Goal: Transaction & Acquisition: Purchase product/service

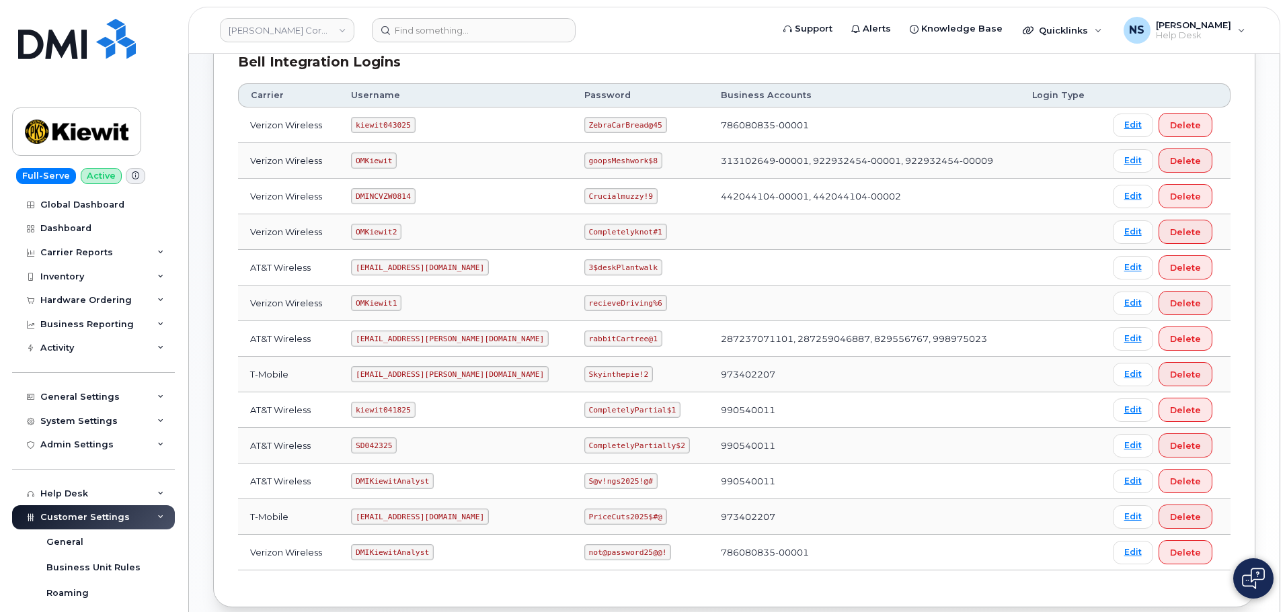
scroll to position [134, 0]
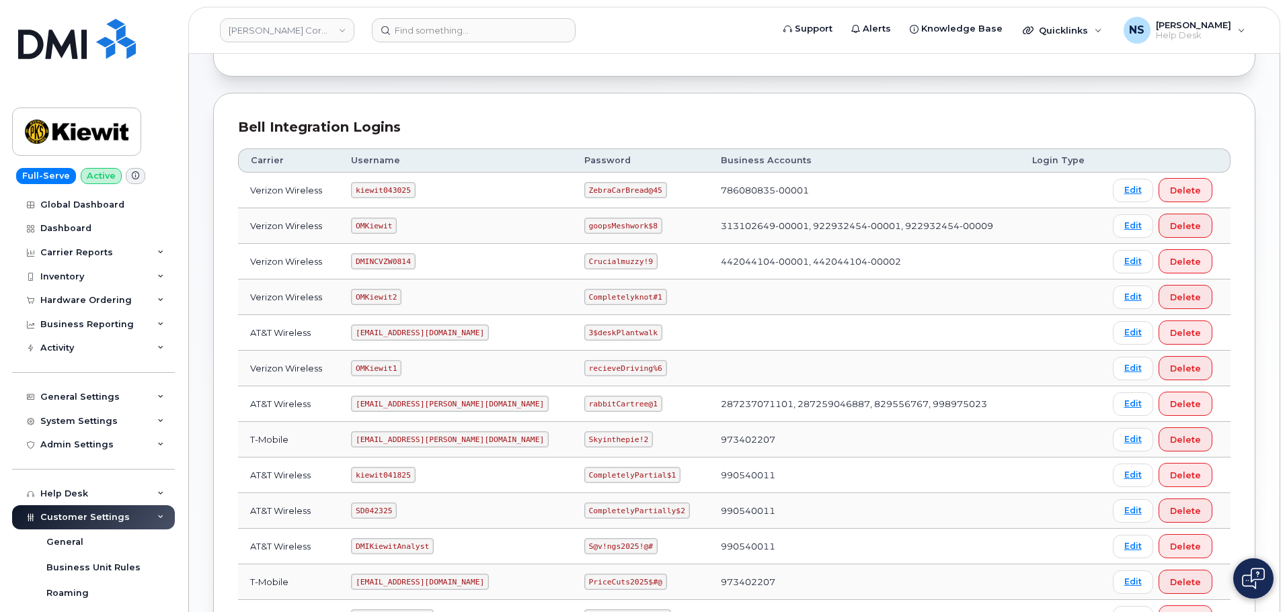
click at [407, 189] on code "kiewit043025" at bounding box center [383, 190] width 64 height 16
drag, startPoint x: 407, startPoint y: 189, endPoint x: 380, endPoint y: 114, distance: 79.1
click at [406, 188] on code "kiewit043025" at bounding box center [383, 190] width 64 height 16
copy code "kiewit043025"
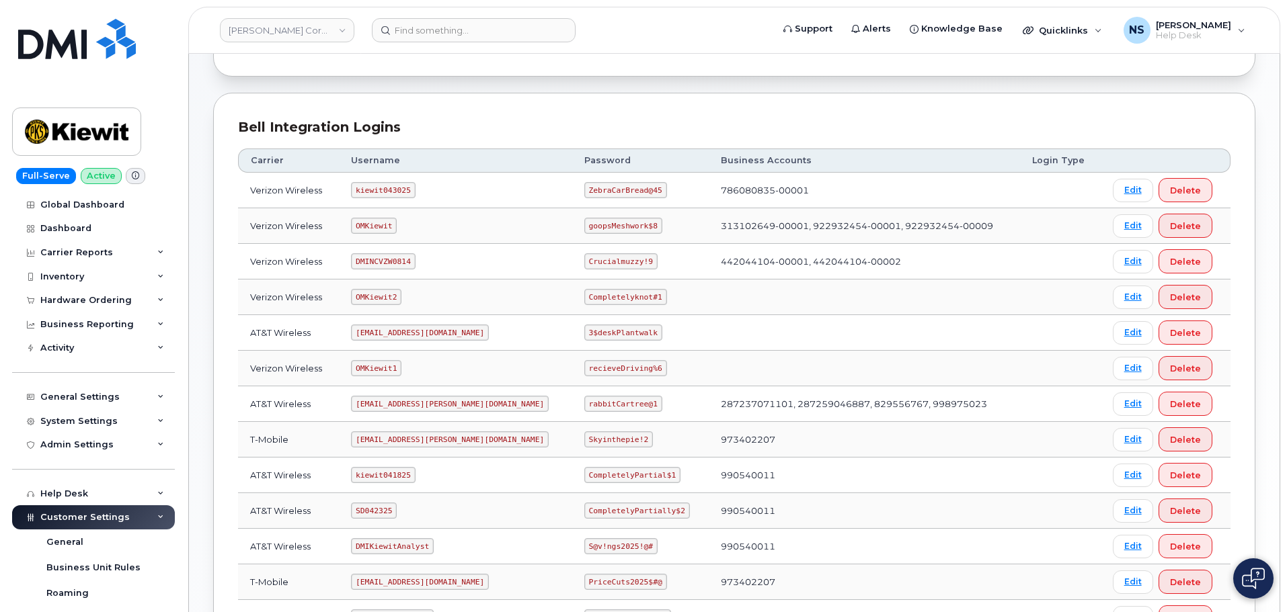
click at [584, 197] on code "ZebraCarBread@45" at bounding box center [625, 190] width 83 height 16
copy code "ZebraCarBread@45"
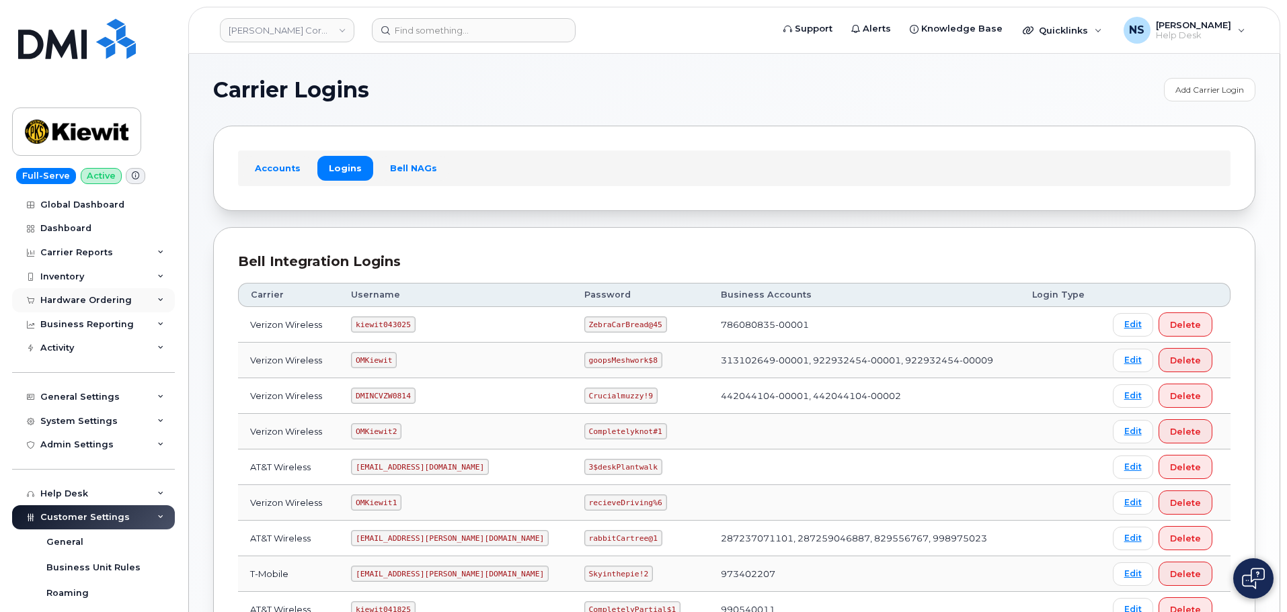
click at [131, 303] on div "Hardware Ordering" at bounding box center [93, 300] width 163 height 24
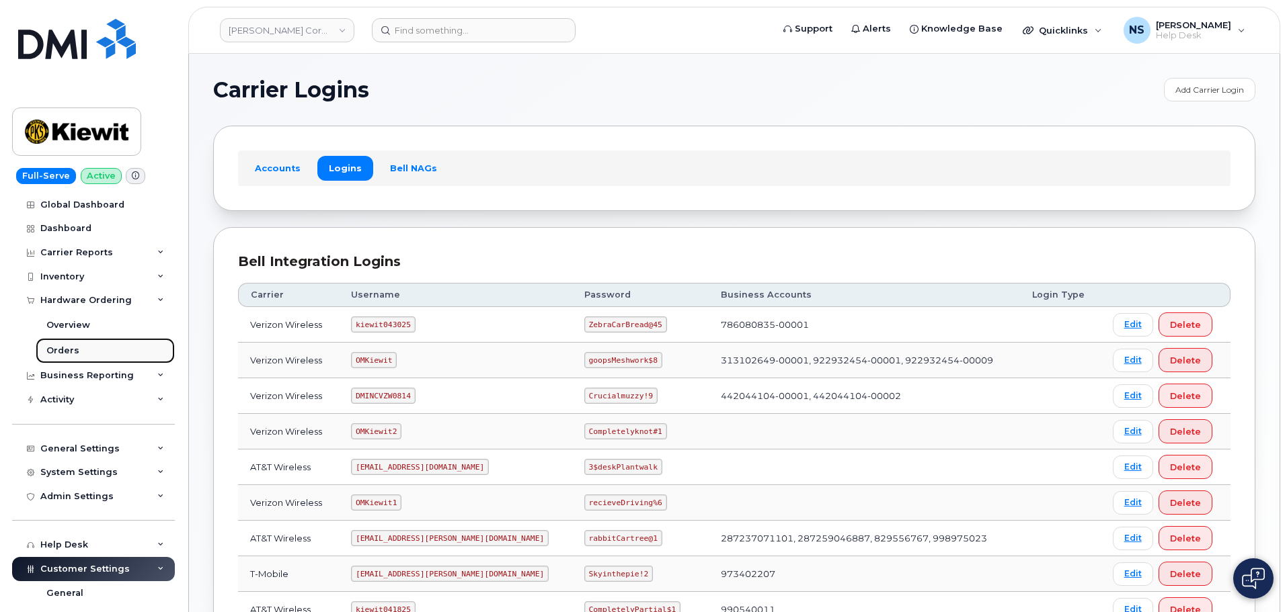
click at [94, 346] on link "Orders" at bounding box center [105, 351] width 139 height 26
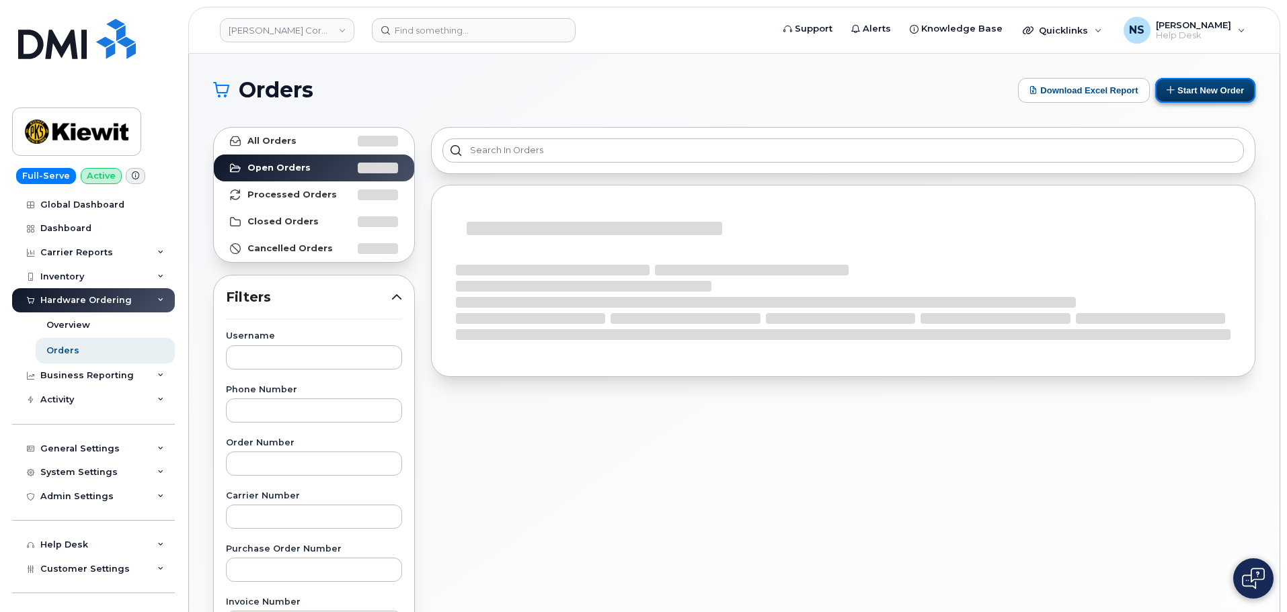
click at [1189, 95] on button "Start New Order" at bounding box center [1205, 90] width 100 height 25
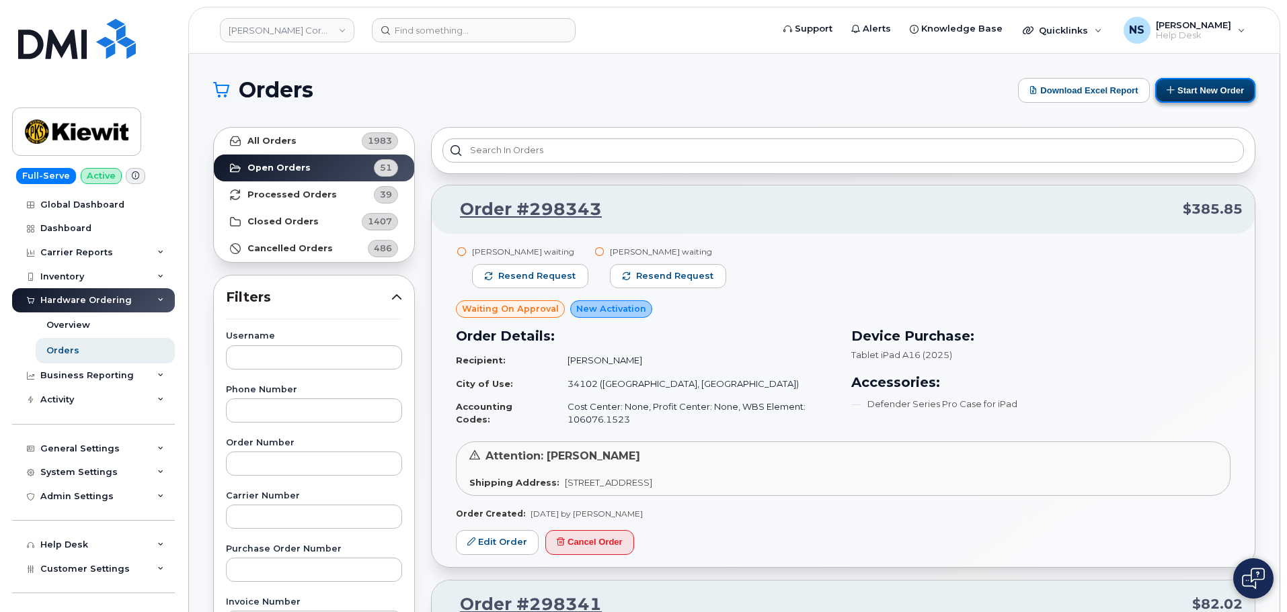
click at [1190, 87] on button "Start New Order" at bounding box center [1205, 90] width 100 height 25
click at [1189, 89] on button "Start New Order" at bounding box center [1205, 90] width 100 height 25
click at [1180, 102] on button "Start New Order" at bounding box center [1205, 90] width 100 height 25
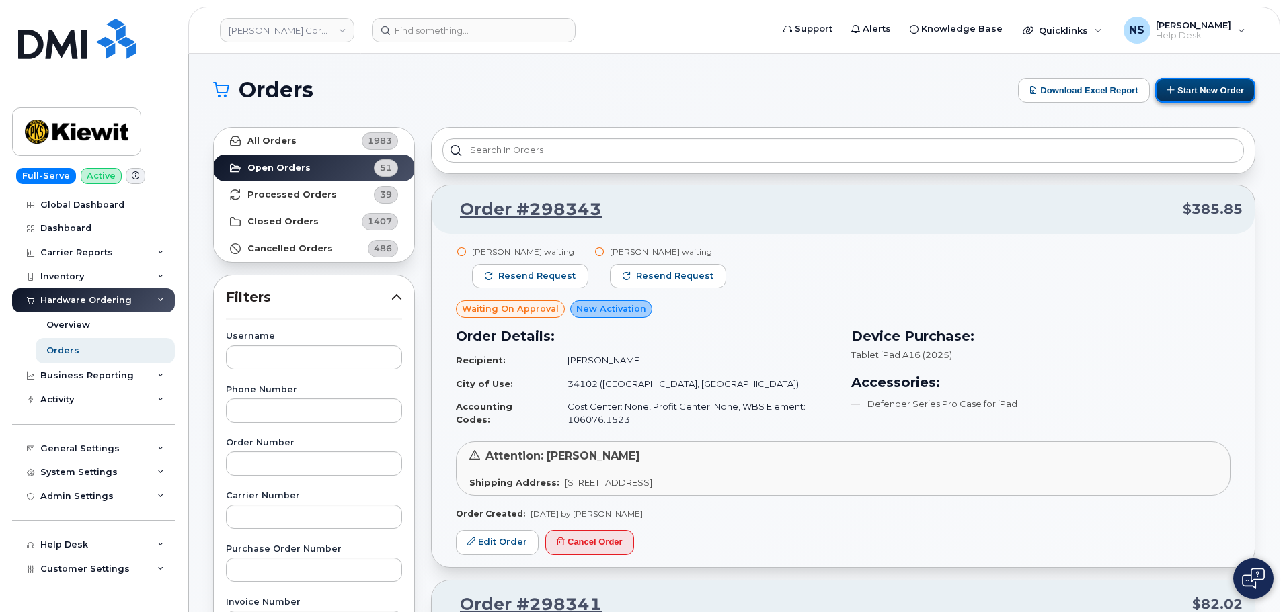
click at [1173, 93] on icon at bounding box center [1170, 89] width 9 height 9
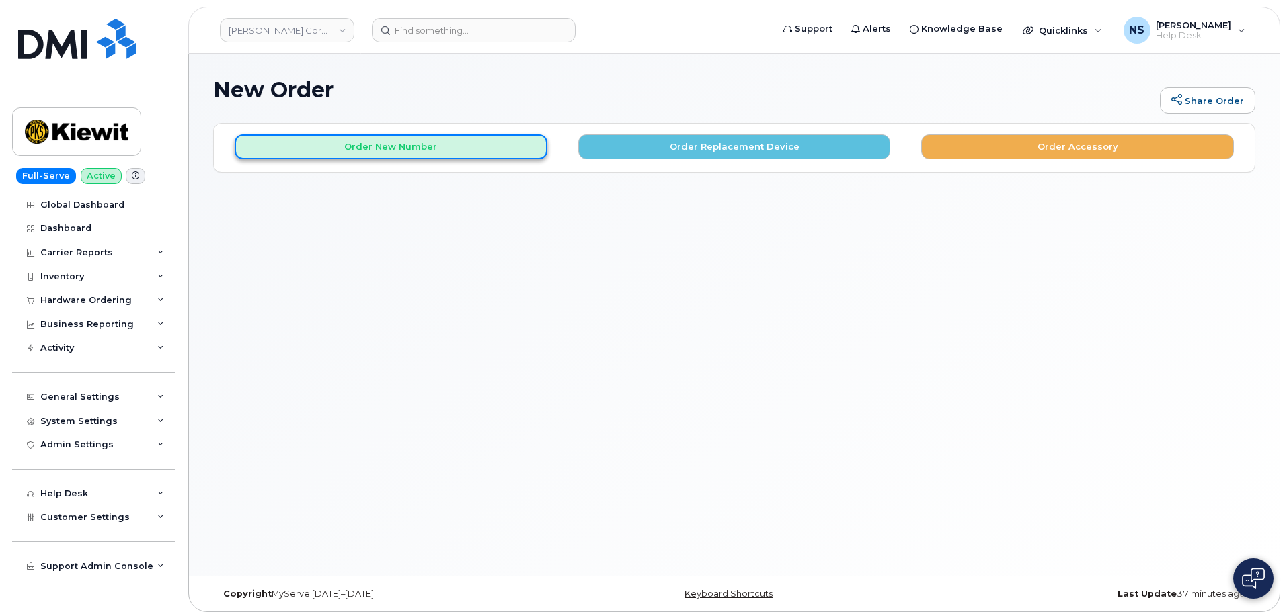
click at [417, 149] on button "Order New Number" at bounding box center [391, 146] width 313 height 25
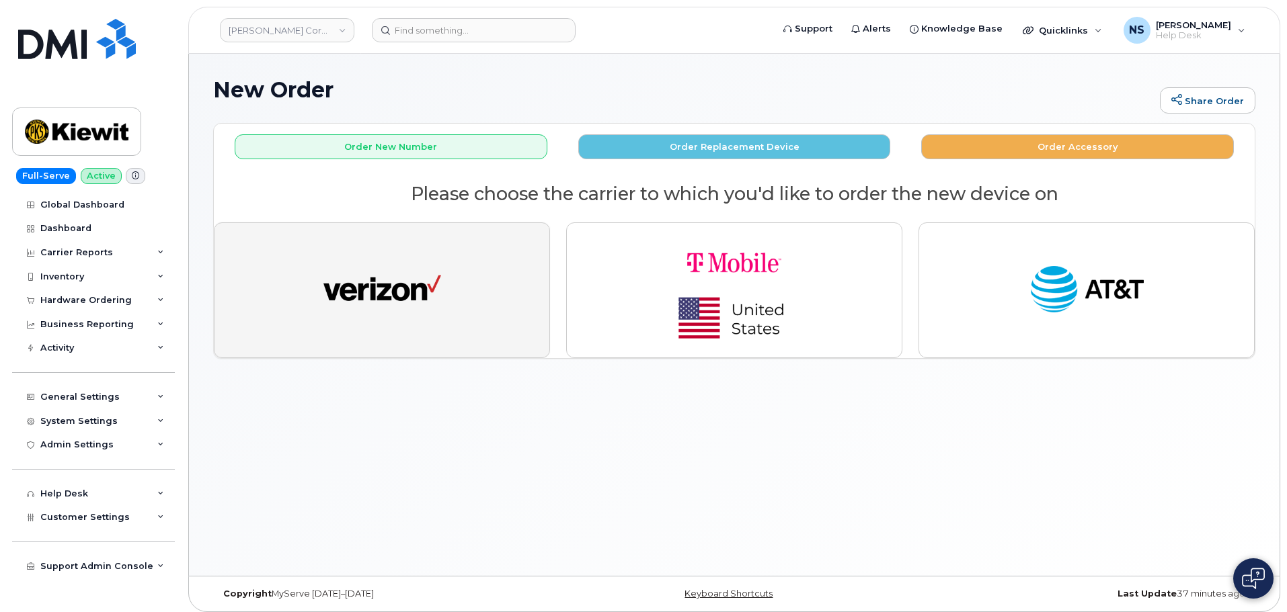
click at [395, 279] on img "button" at bounding box center [382, 290] width 118 height 61
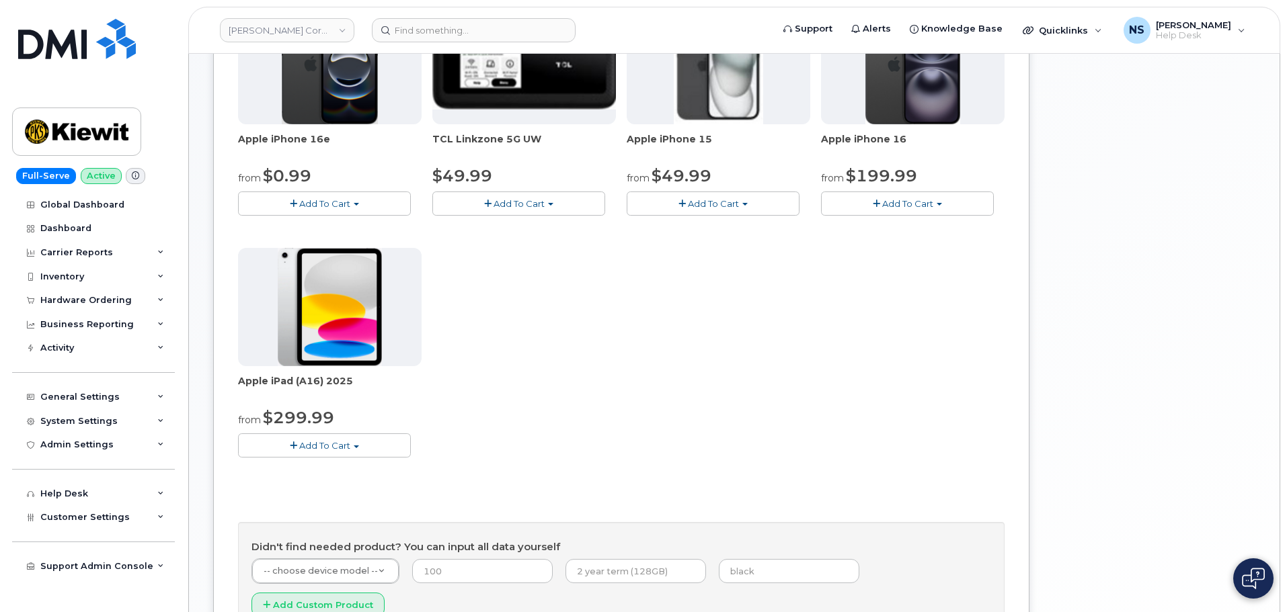
scroll to position [269, 0]
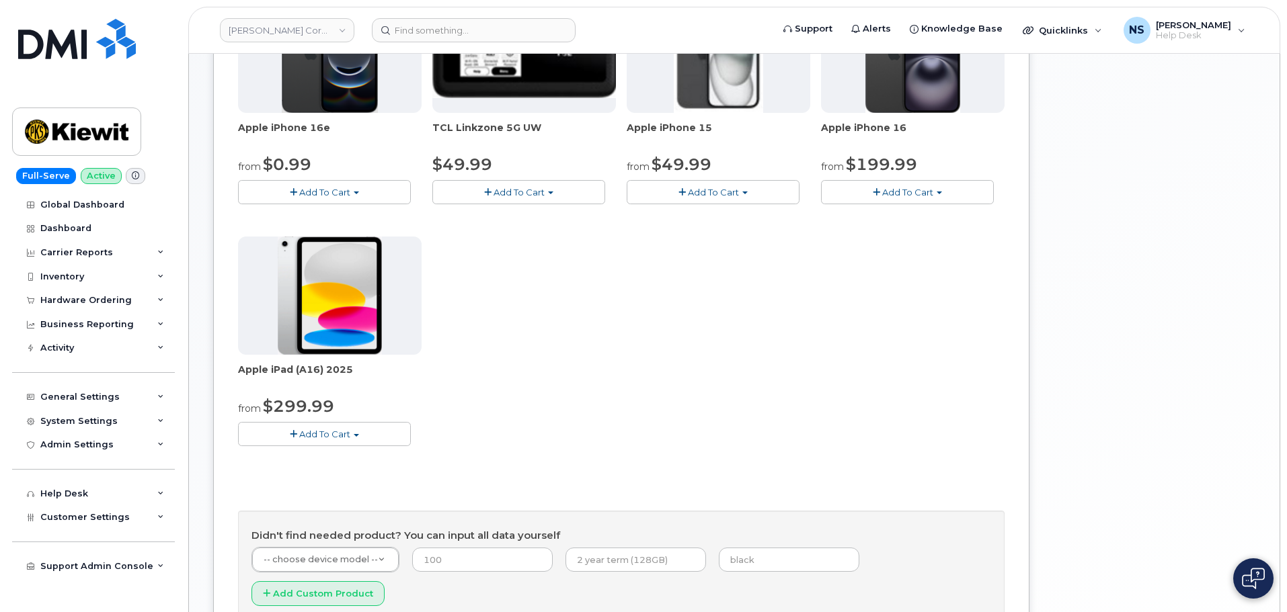
click at [330, 447] on div "Apple iPhone 16e from $0.99 Add To Cart $0.99 - 2 Year Activation (128GB) $599.…" at bounding box center [621, 231] width 766 height 473
click at [327, 432] on span "Add To Cart" at bounding box center [324, 434] width 51 height 11
click at [530, 375] on div "Apple iPhone 16e from $0.99 Add To Cart $0.99 - 2 Year Activation (128GB) $599.…" at bounding box center [621, 231] width 766 height 473
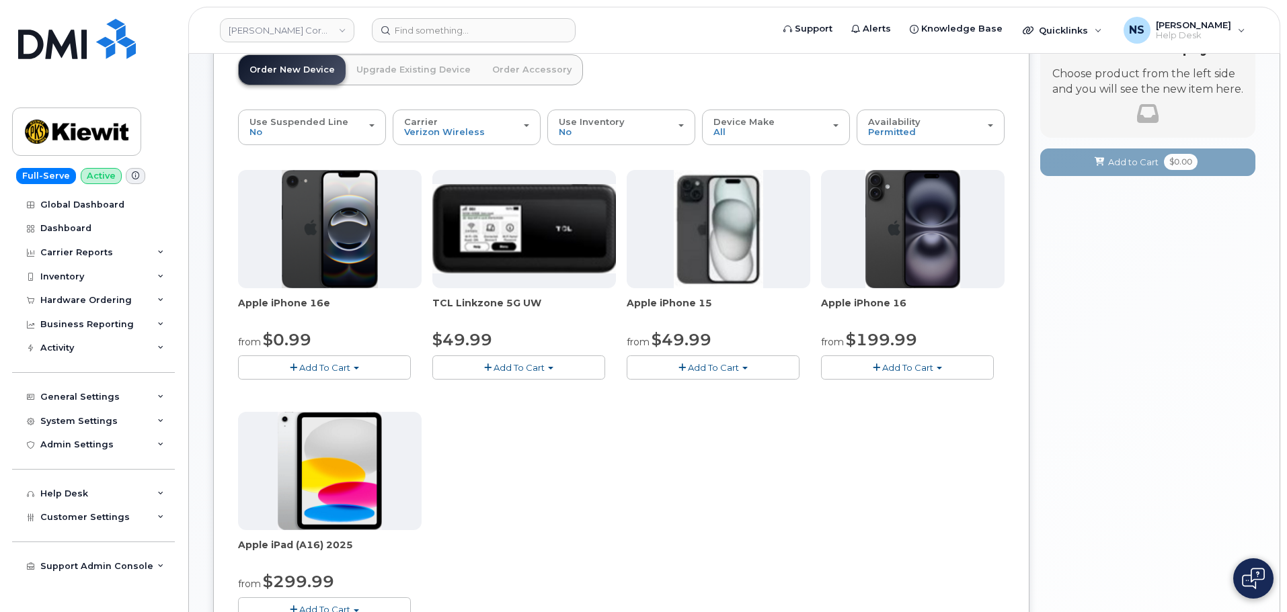
scroll to position [0, 0]
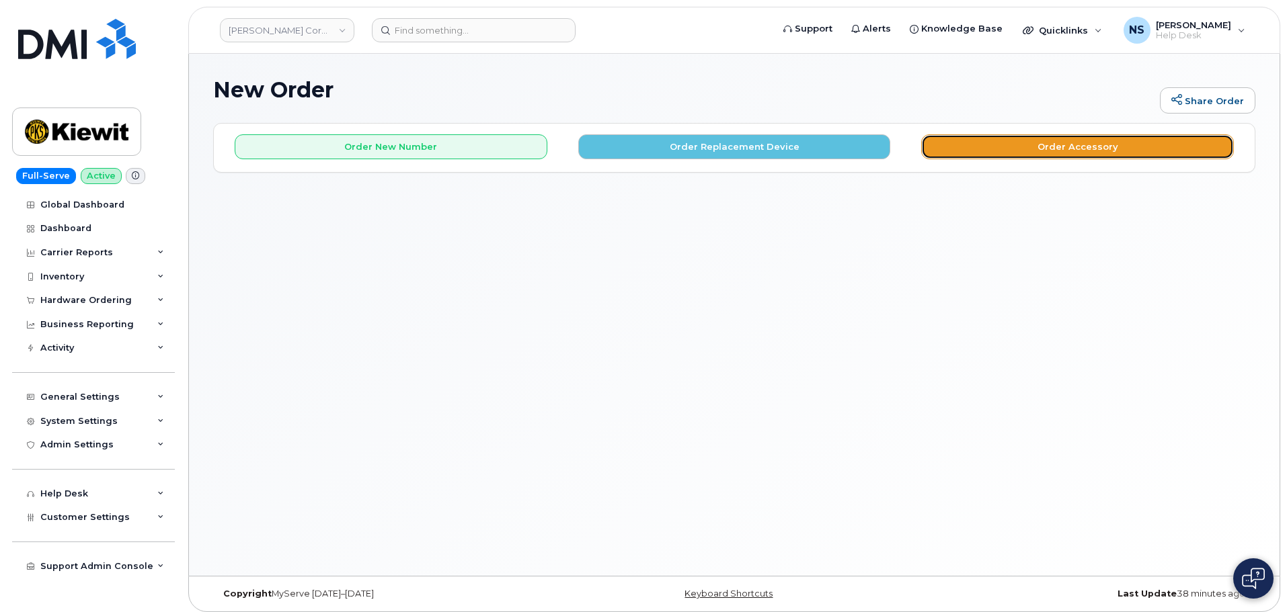
click at [953, 147] on button "Order Accessory" at bounding box center [1077, 146] width 313 height 25
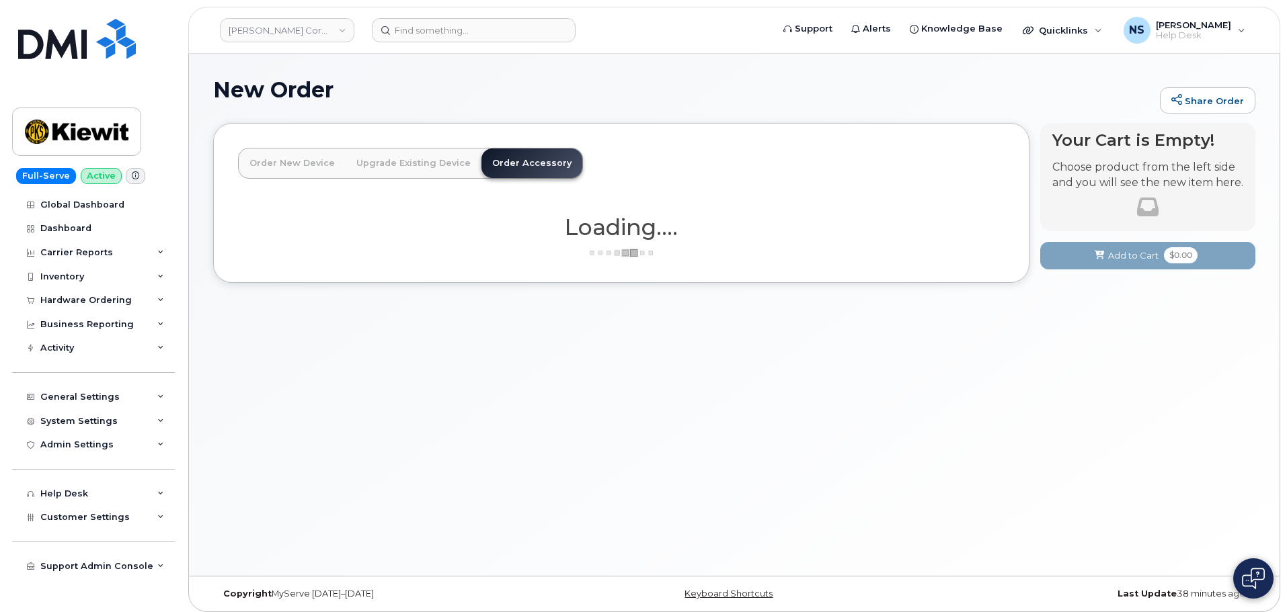
click at [295, 162] on link "Order New Device" at bounding box center [292, 164] width 107 height 30
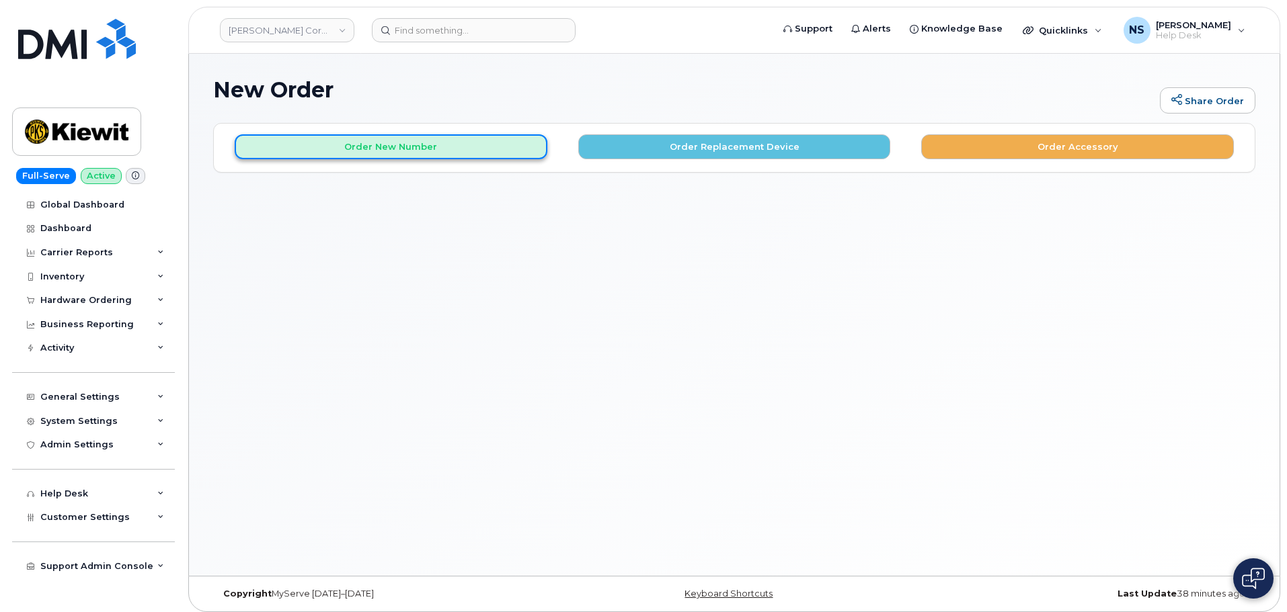
click at [454, 149] on button "Order New Number" at bounding box center [391, 146] width 313 height 25
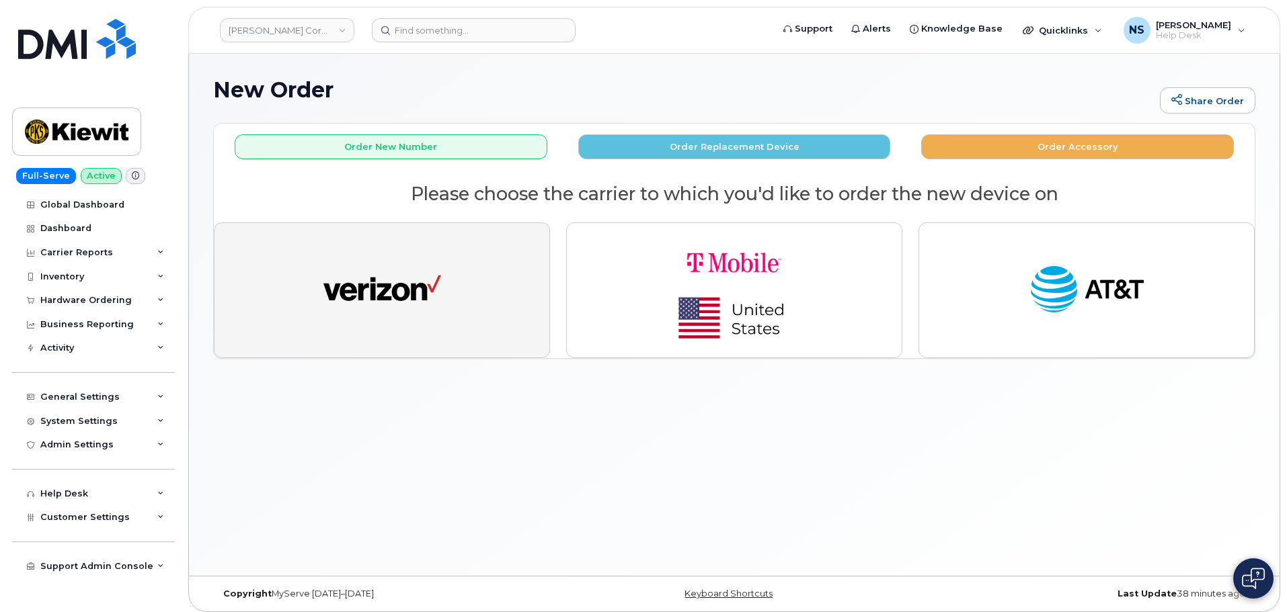
click at [495, 299] on button "button" at bounding box center [382, 291] width 336 height 136
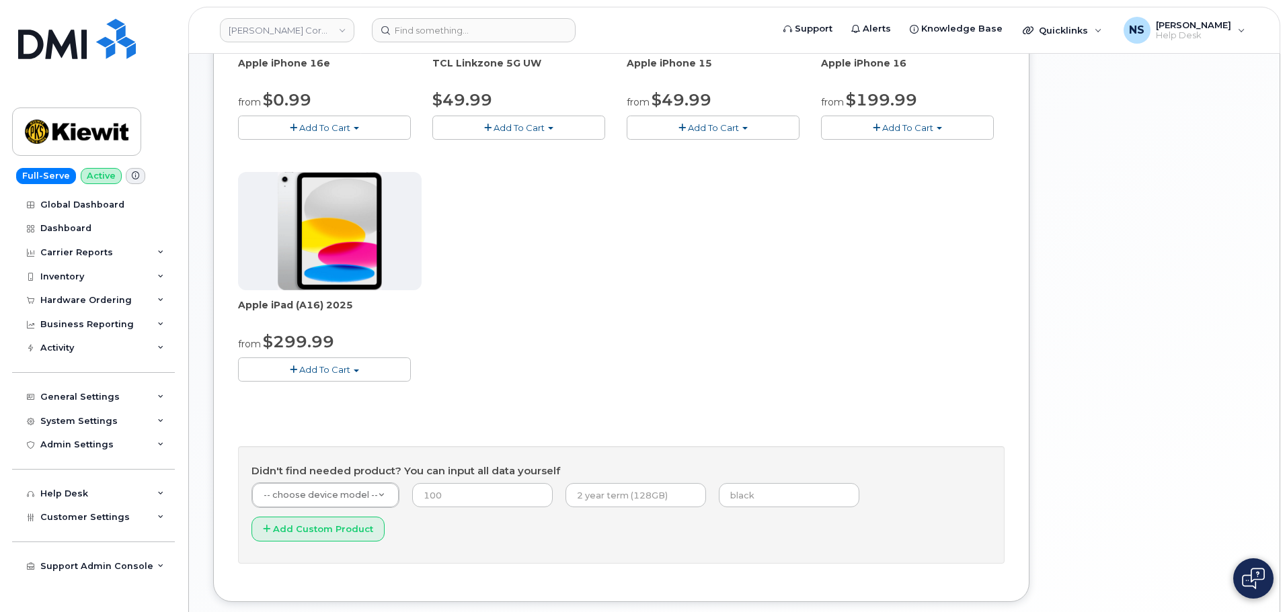
scroll to position [336, 0]
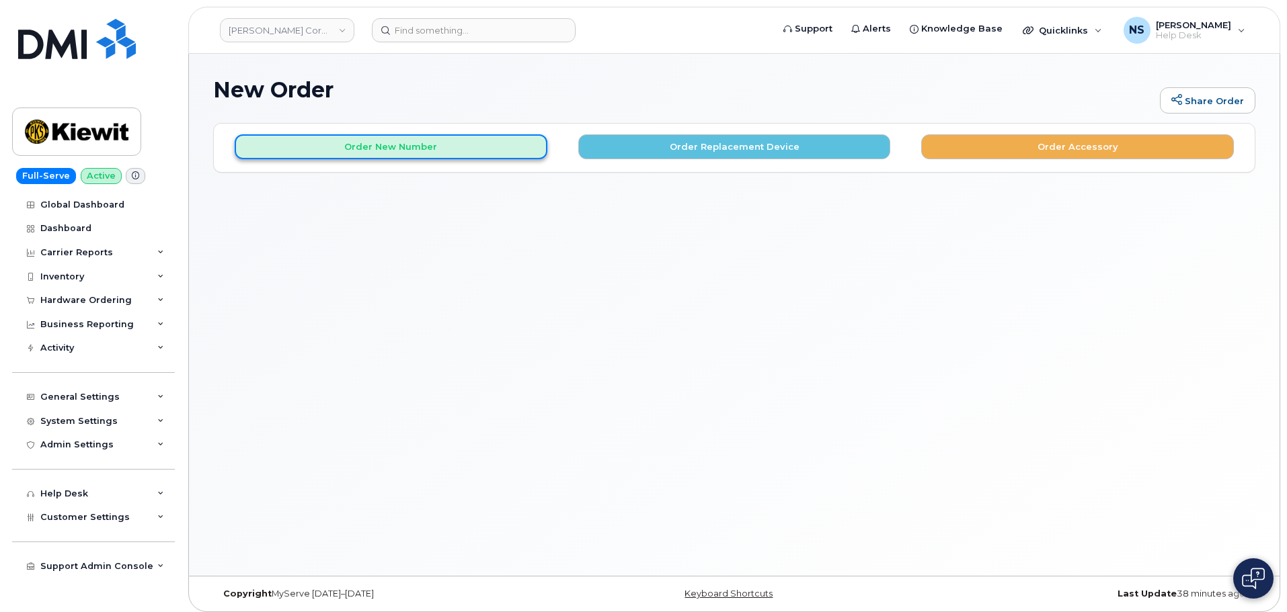
click at [483, 157] on button "Order New Number" at bounding box center [391, 146] width 313 height 25
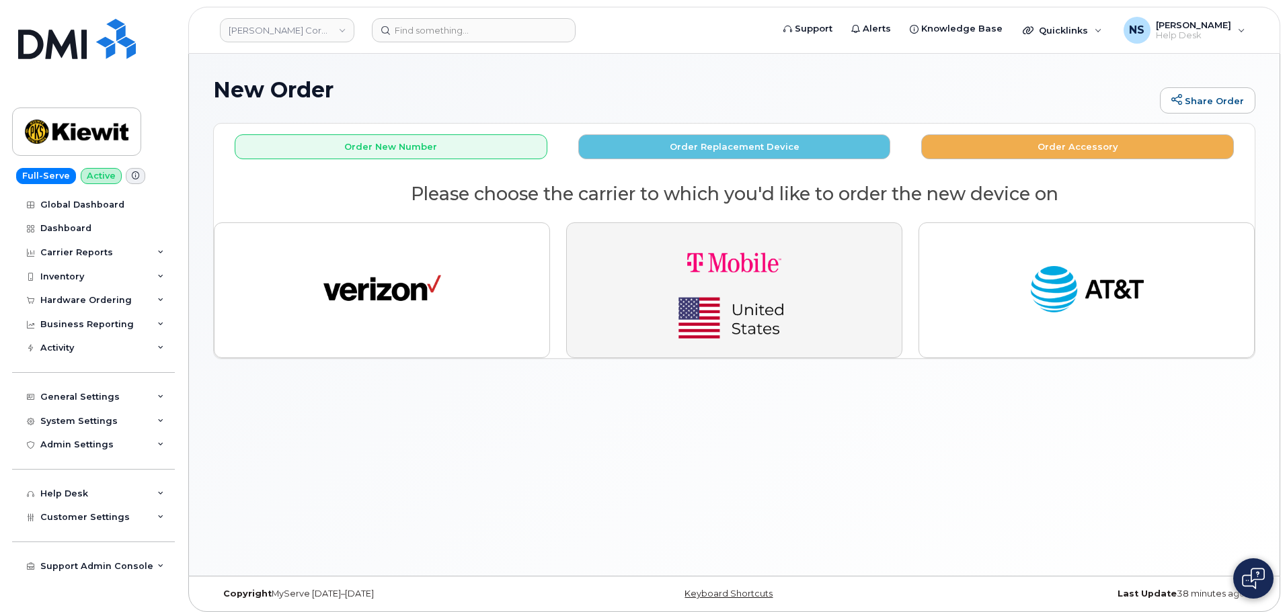
drag, startPoint x: 690, startPoint y: 363, endPoint x: 681, endPoint y: 352, distance: 14.4
click at [687, 360] on div at bounding box center [734, 290] width 352 height 152
click at [661, 303] on img "button" at bounding box center [734, 290] width 188 height 113
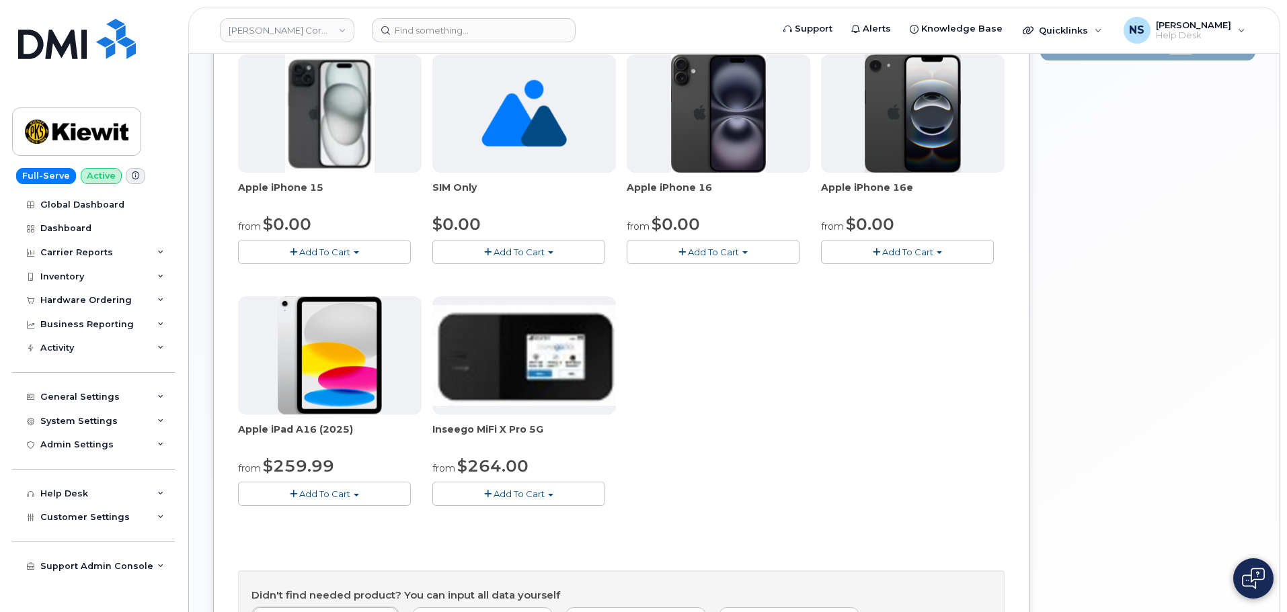
scroll to position [336, 0]
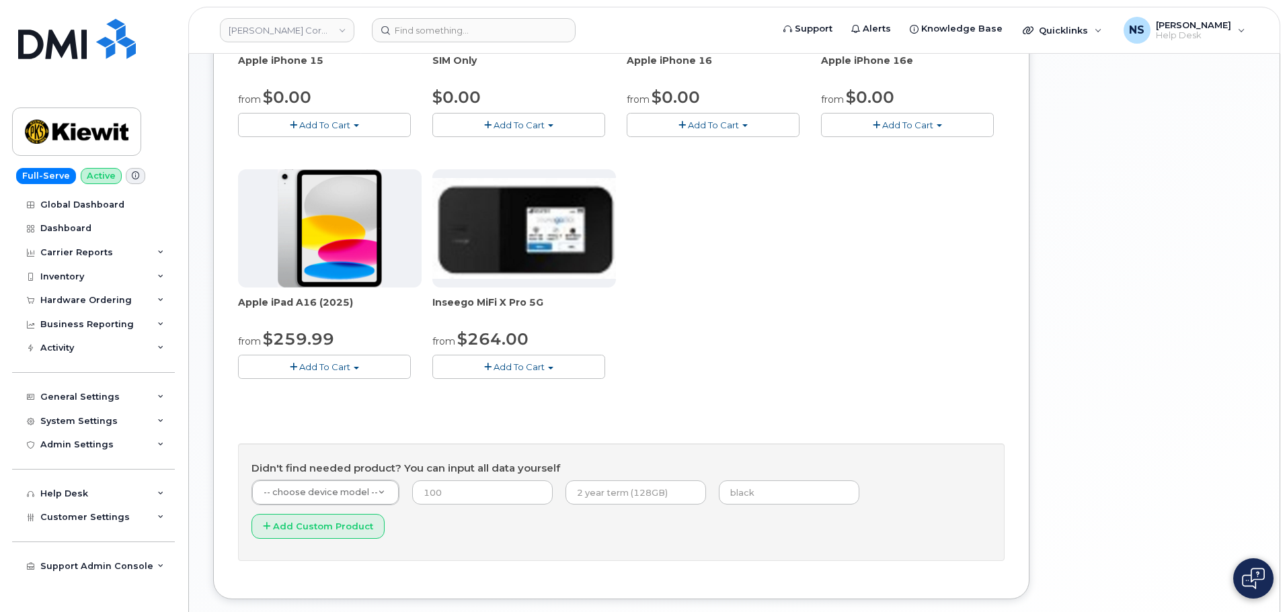
click at [311, 371] on span "Add To Cart" at bounding box center [324, 367] width 51 height 11
drag, startPoint x: 614, startPoint y: 338, endPoint x: 621, endPoint y: 335, distance: 7.2
click at [618, 341] on div "Apple iPhone 15 from $0.00 Add To Cart $0.00 - 2 year Activation (128GB) $729.9…" at bounding box center [621, 163] width 766 height 473
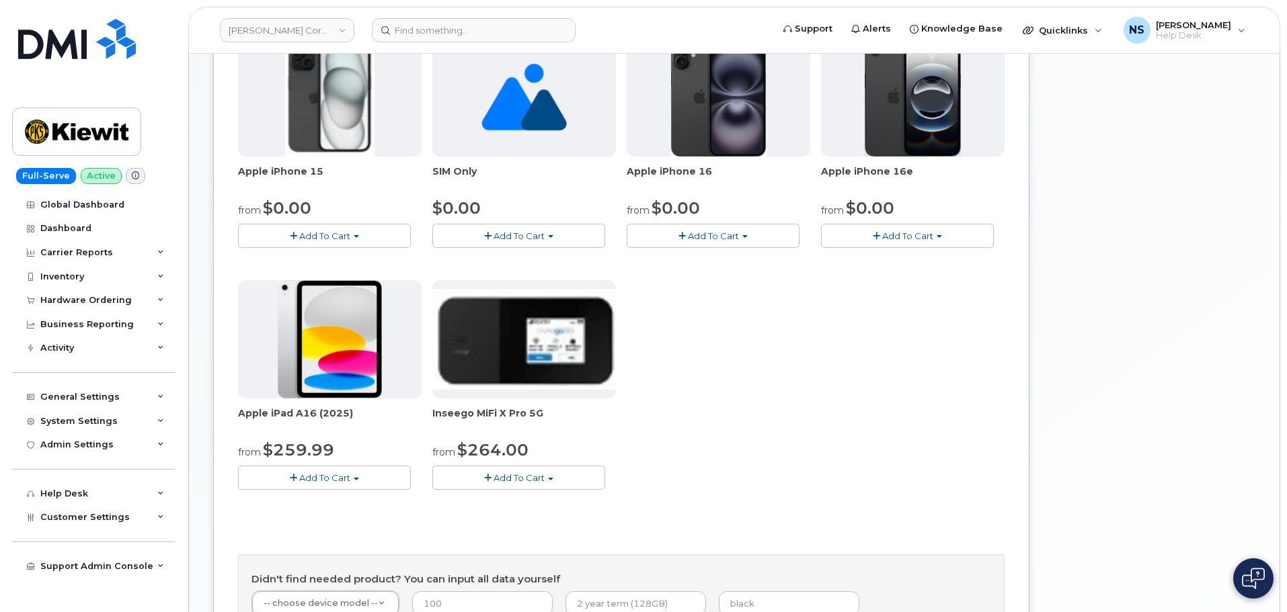
scroll to position [202, 0]
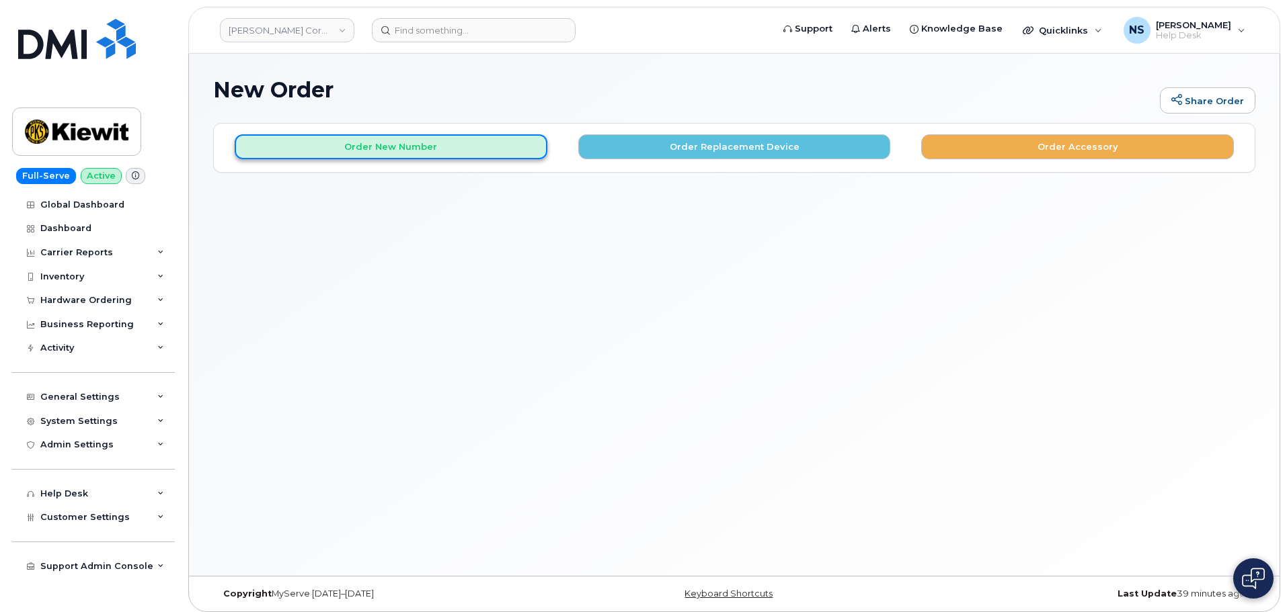
click at [403, 151] on button "Order New Number" at bounding box center [391, 146] width 313 height 25
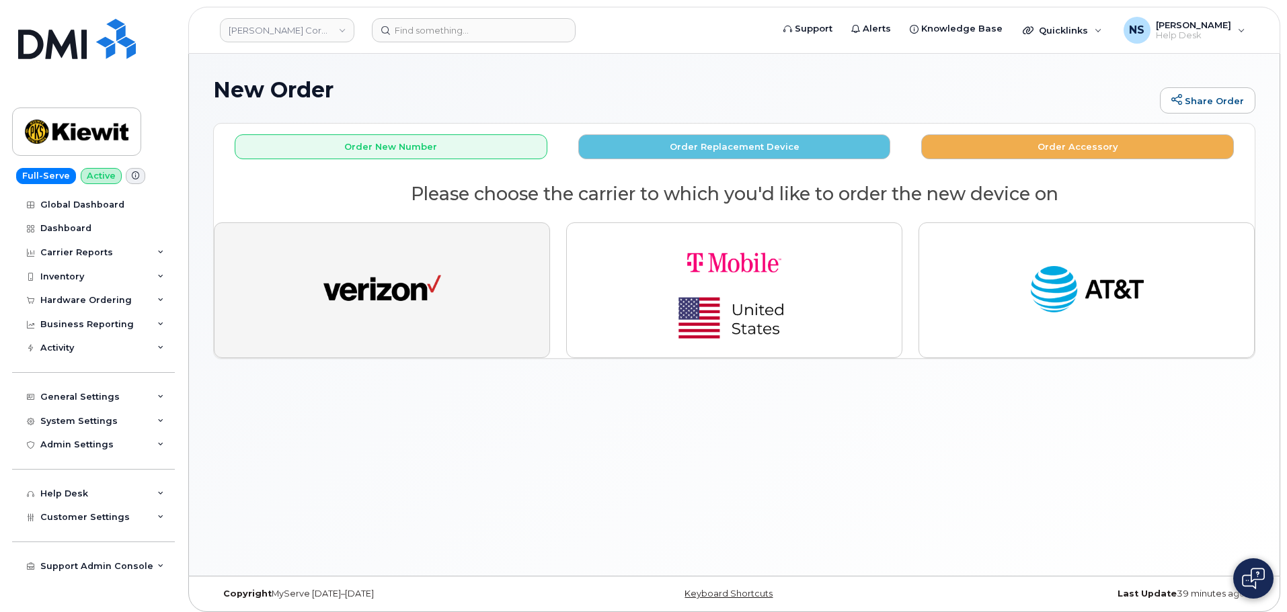
click at [413, 281] on img "button" at bounding box center [382, 290] width 118 height 61
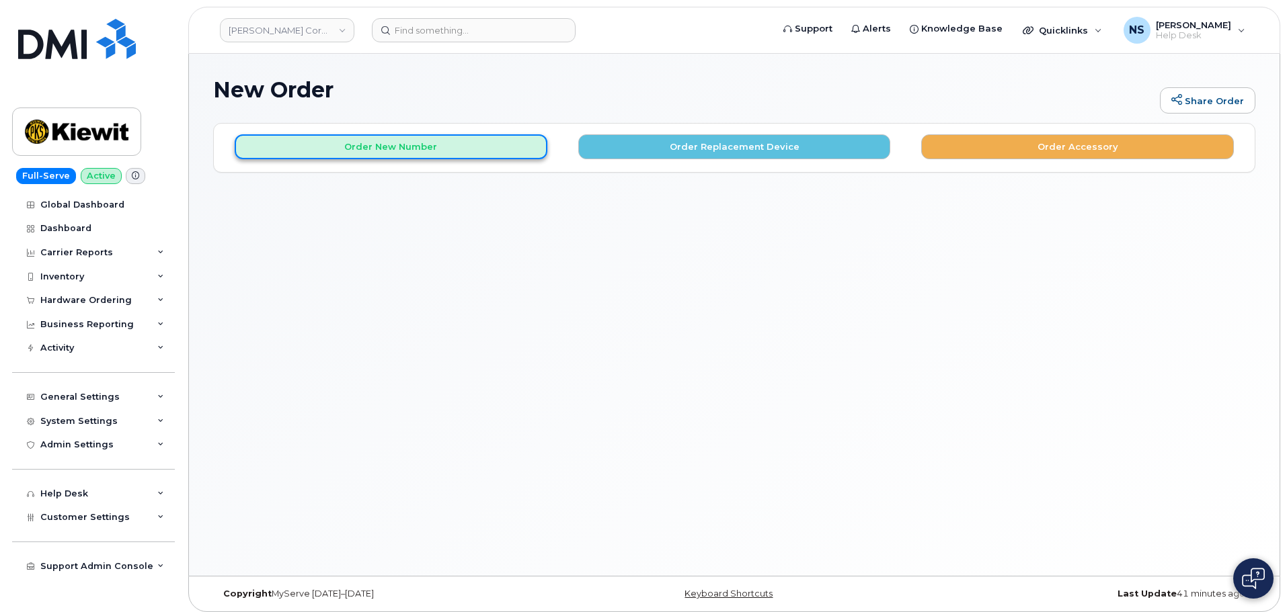
click at [483, 148] on button "Order New Number" at bounding box center [391, 146] width 313 height 25
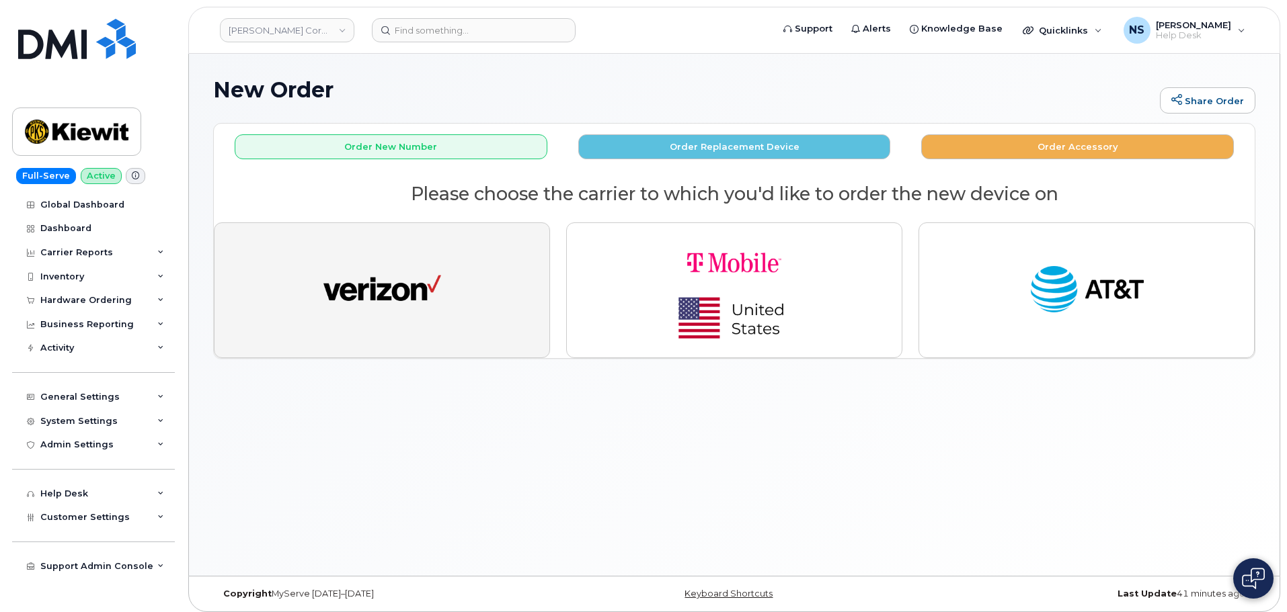
click at [455, 241] on button "button" at bounding box center [382, 291] width 336 height 136
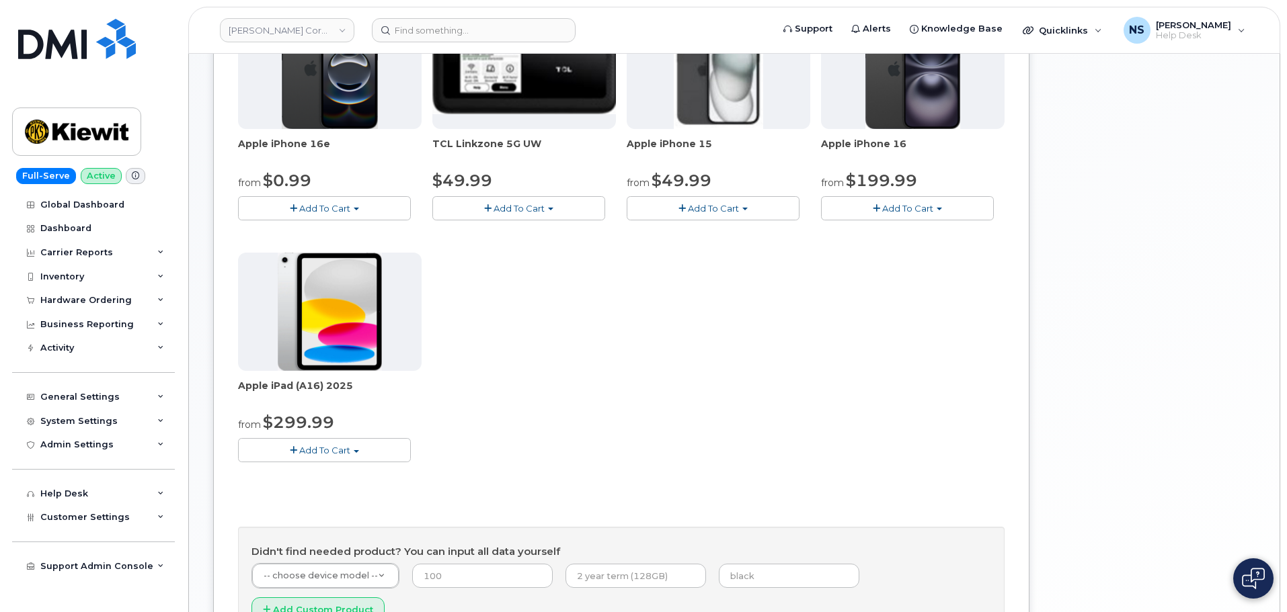
scroll to position [269, 0]
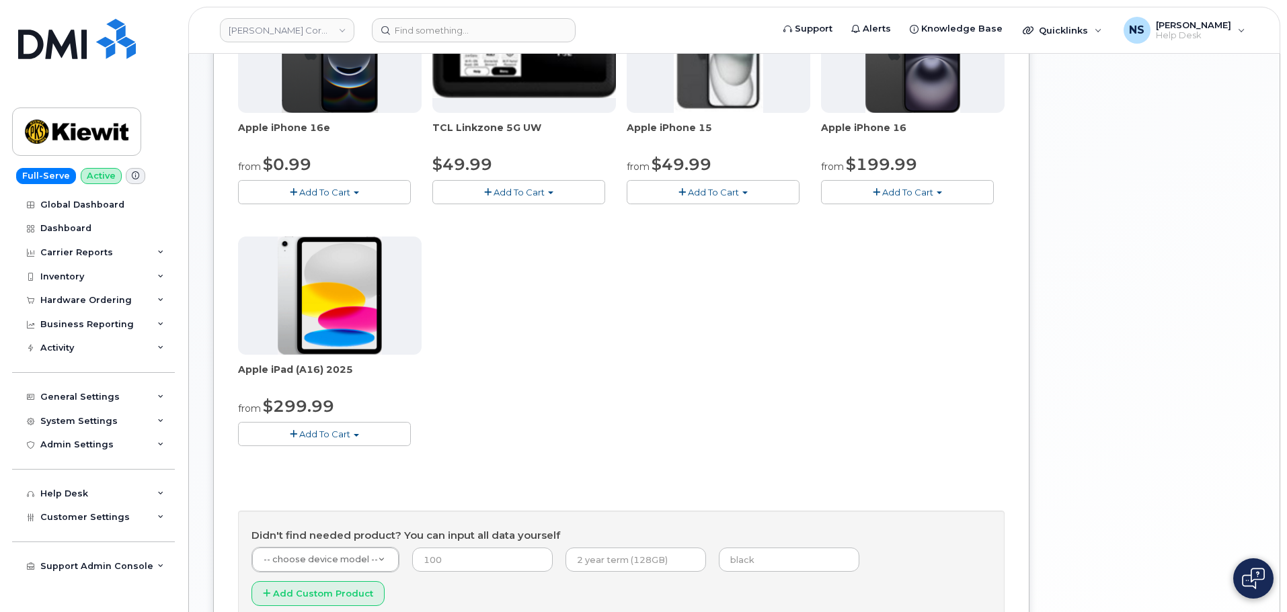
click at [359, 427] on button "Add To Cart" at bounding box center [324, 434] width 173 height 24
click at [340, 456] on link "$299.99 - 2 Year Activation (128GB)" at bounding box center [334, 459] width 186 height 17
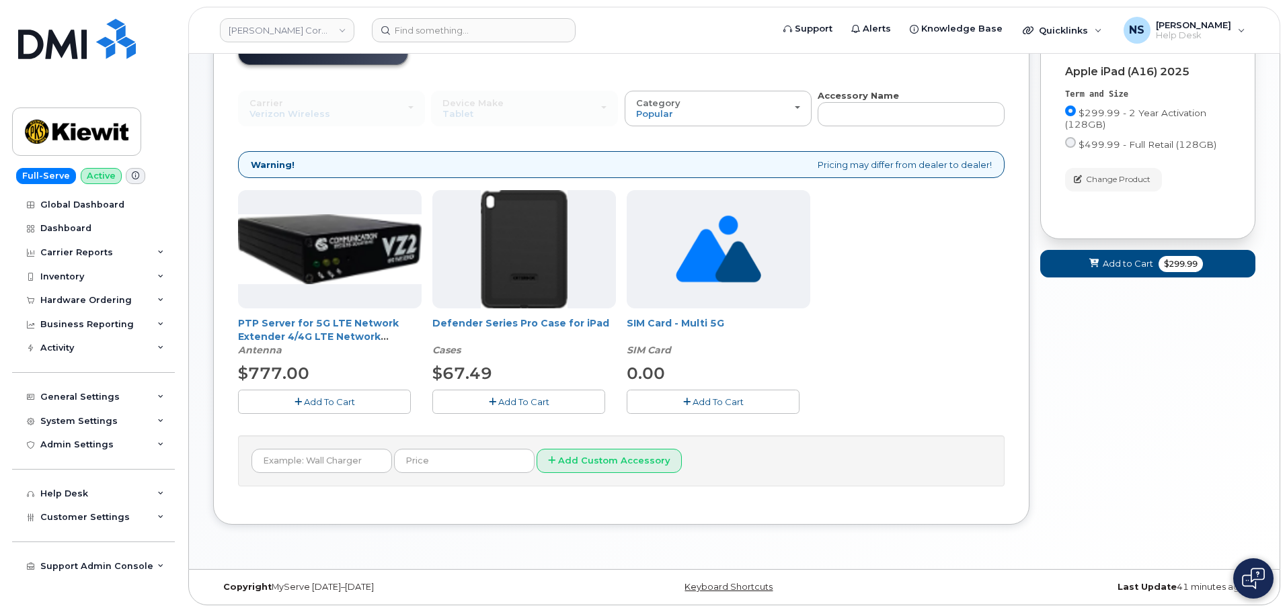
scroll to position [0, 0]
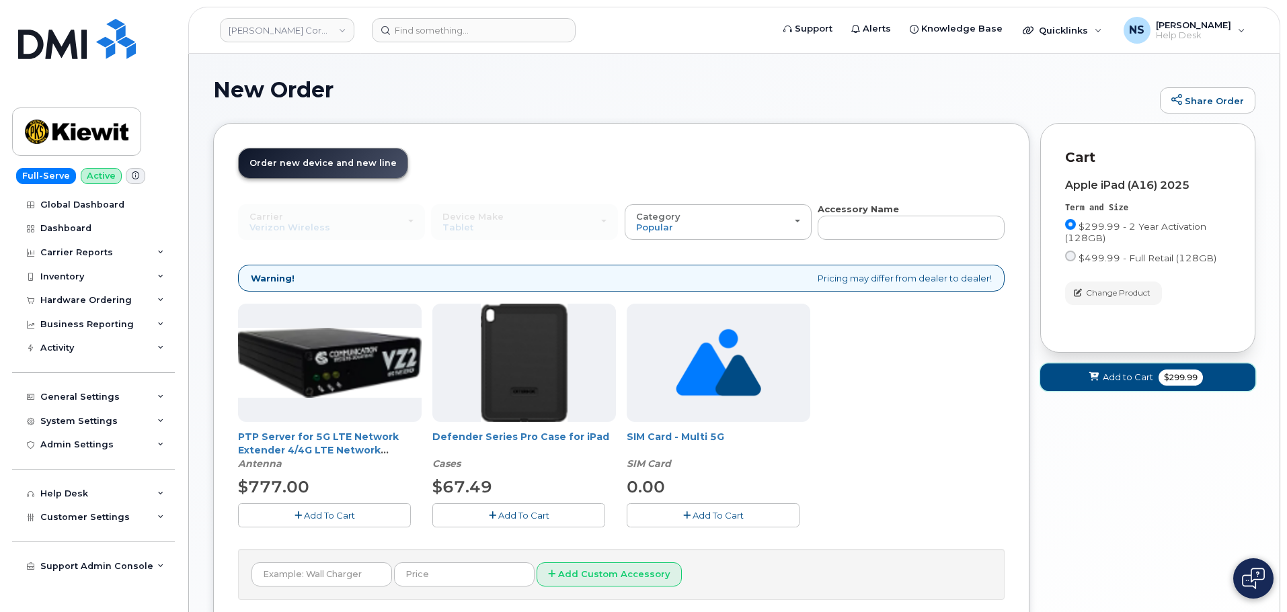
click at [1111, 386] on button "Add to Cart $299.99" at bounding box center [1147, 378] width 215 height 28
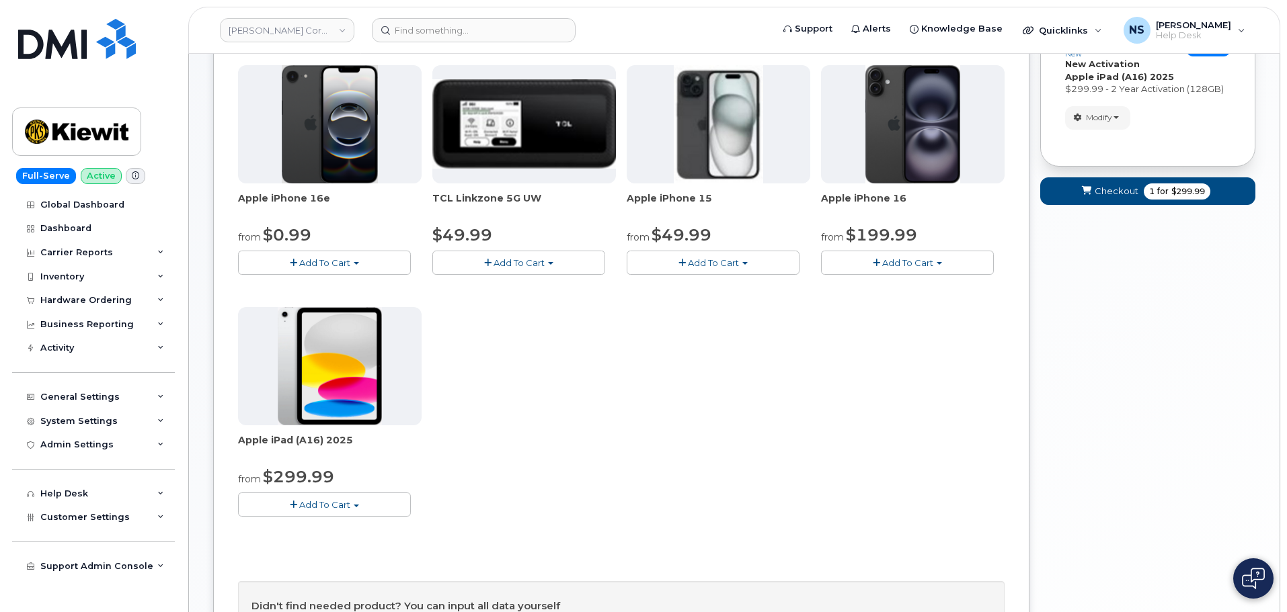
scroll to position [202, 0]
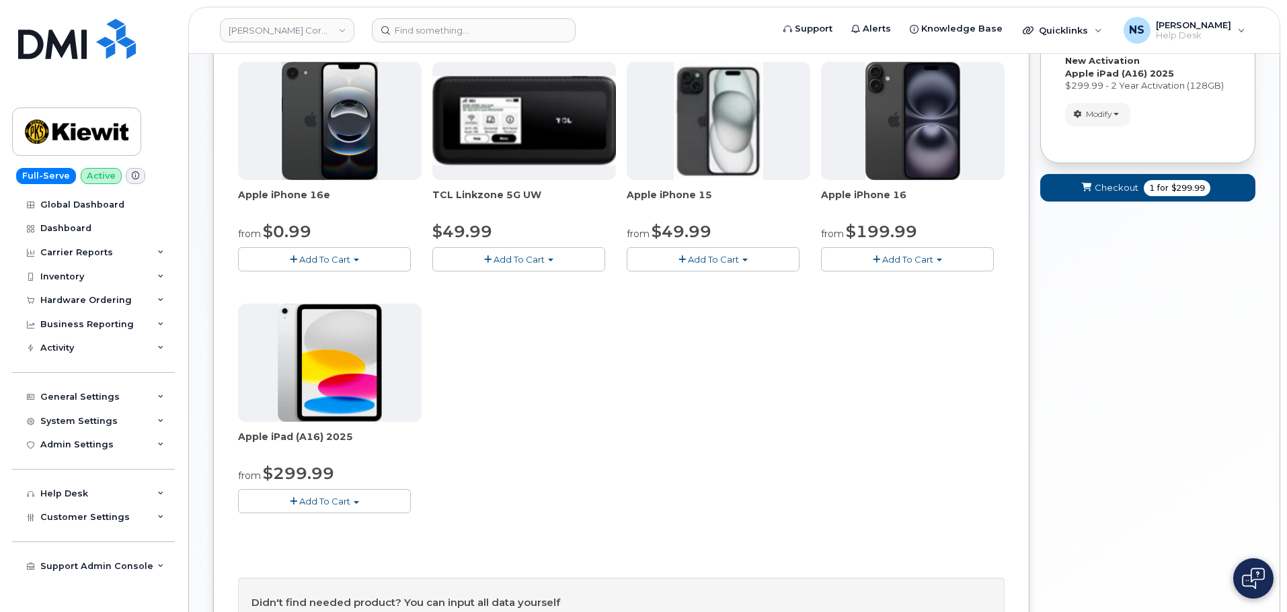
click at [329, 485] on div "from $299.99" at bounding box center [330, 473] width 184 height 23
click at [328, 499] on span "Add To Cart" at bounding box center [324, 501] width 51 height 11
drag, startPoint x: 335, startPoint y: 524, endPoint x: 393, endPoint y: 488, distance: 67.3
click at [336, 523] on link "$299.99 - 2 Year Activation (128GB)" at bounding box center [334, 526] width 186 height 17
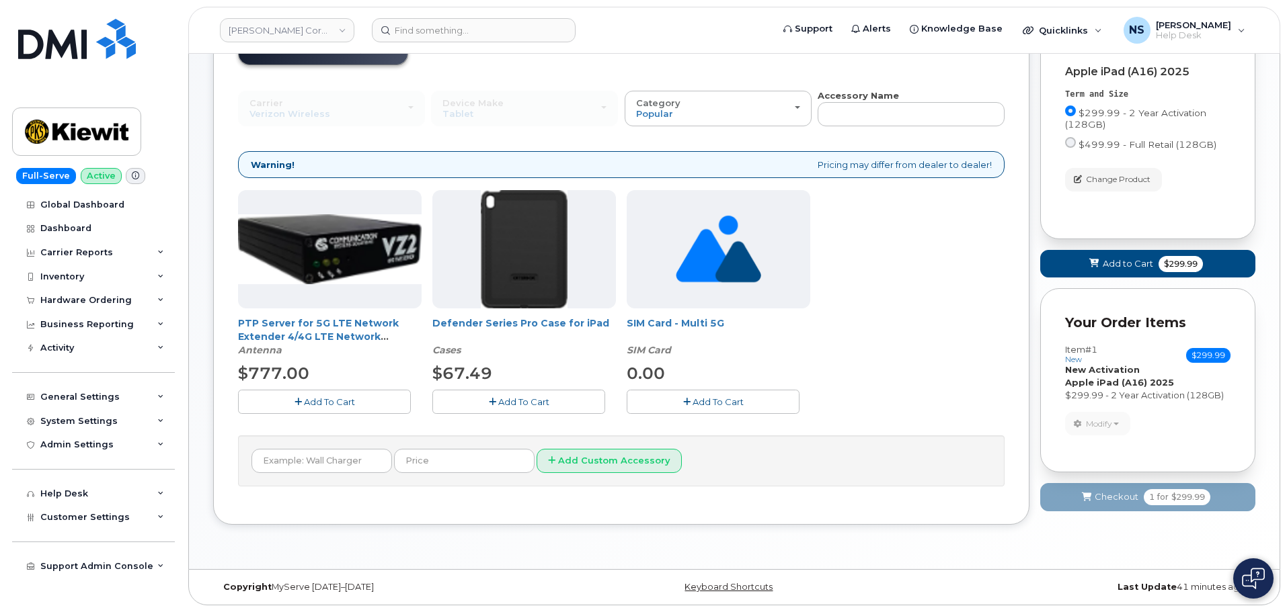
scroll to position [46, 0]
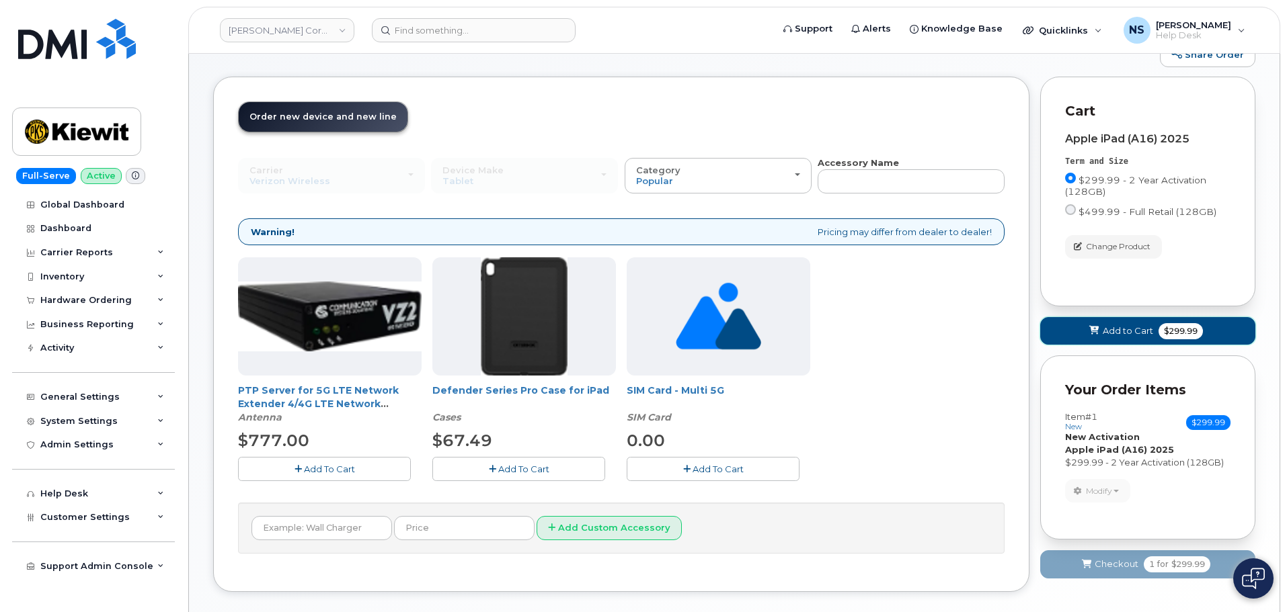
click at [1129, 325] on span "Add to Cart" at bounding box center [1127, 331] width 50 height 13
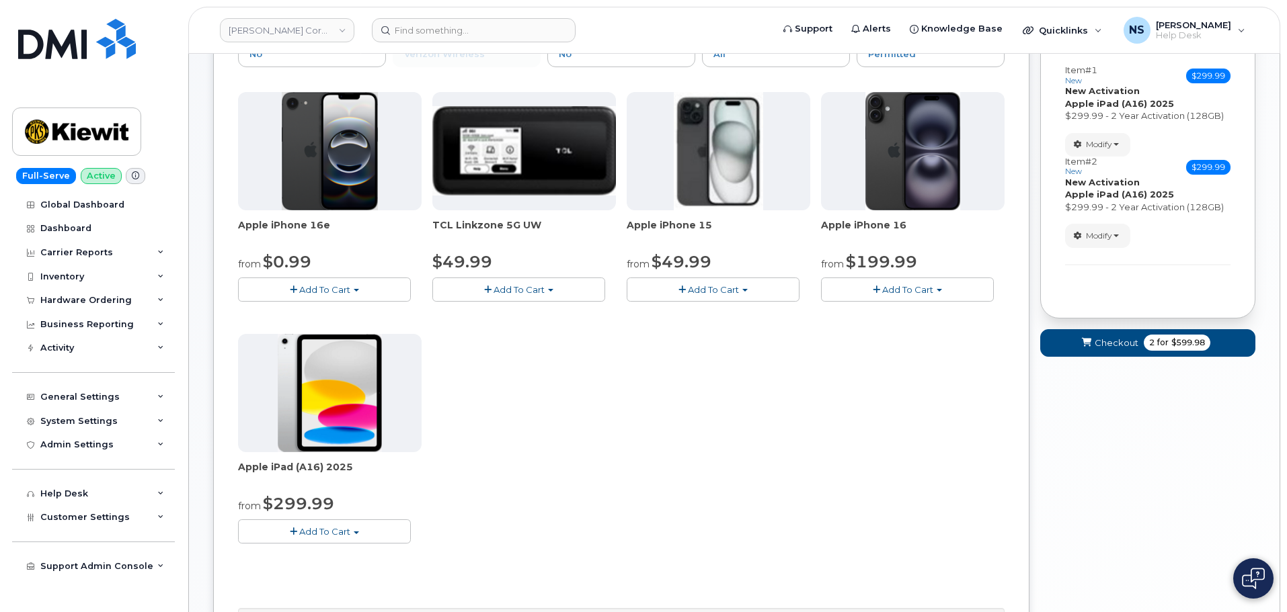
scroll to position [181, 0]
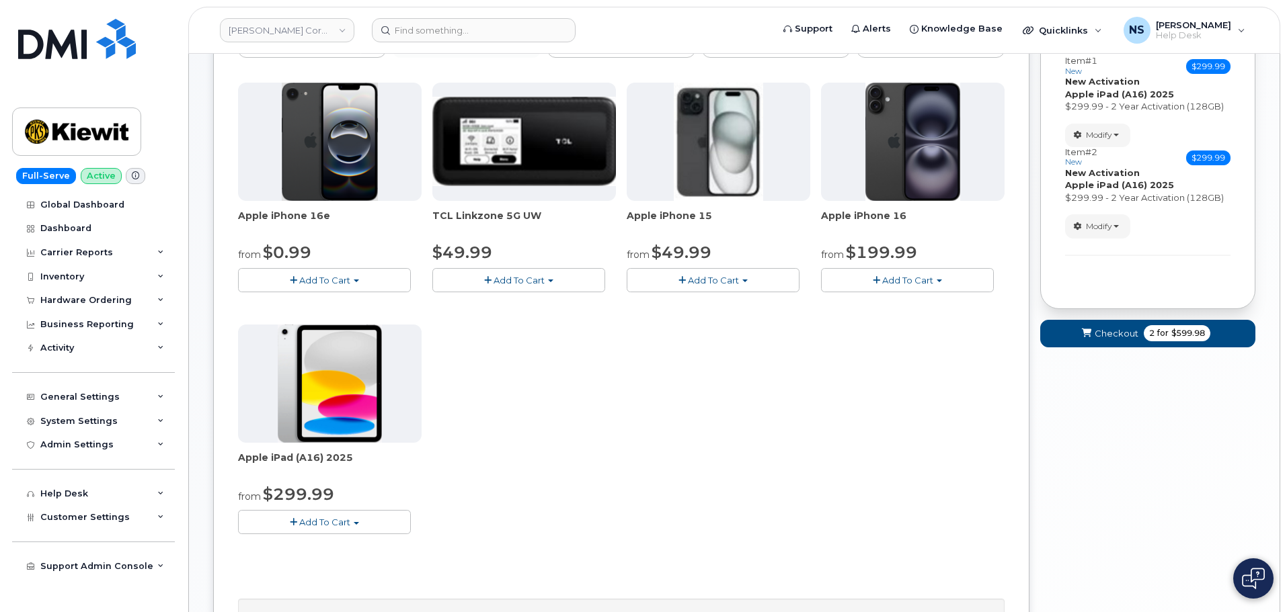
drag, startPoint x: 348, startPoint y: 522, endPoint x: 356, endPoint y: 503, distance: 21.1
click at [348, 522] on span "Add To Cart" at bounding box center [324, 522] width 51 height 11
click at [335, 549] on link "$299.99 - 2 Year Activation (128GB)" at bounding box center [334, 547] width 186 height 17
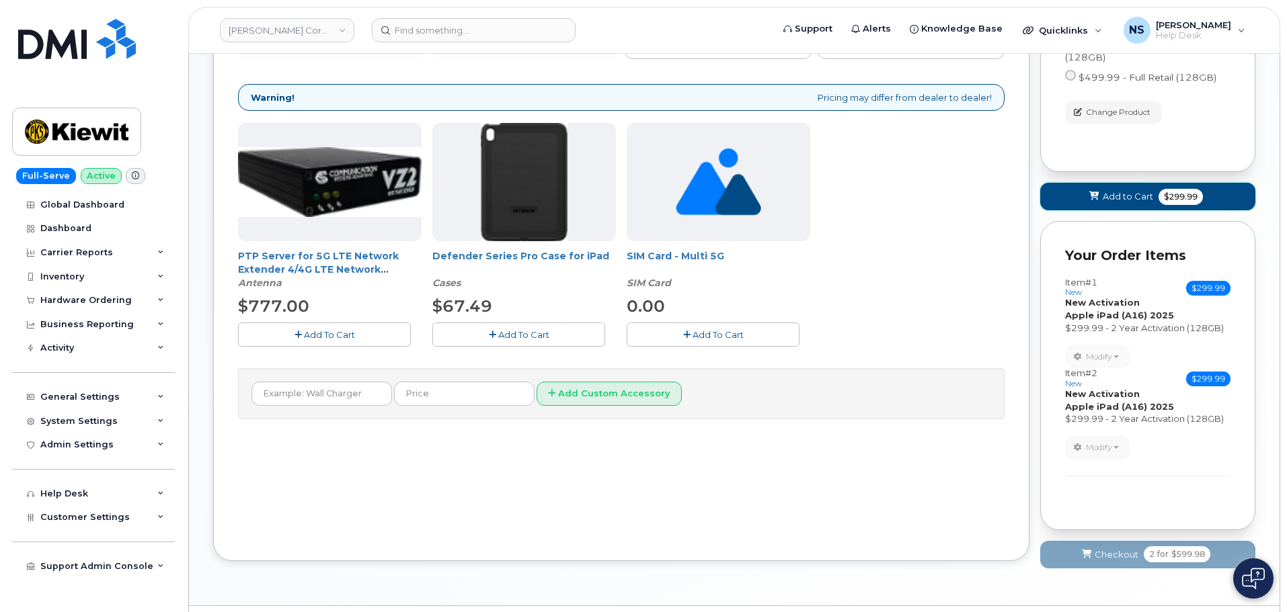
click at [1121, 196] on span "Add to Cart" at bounding box center [1127, 196] width 50 height 13
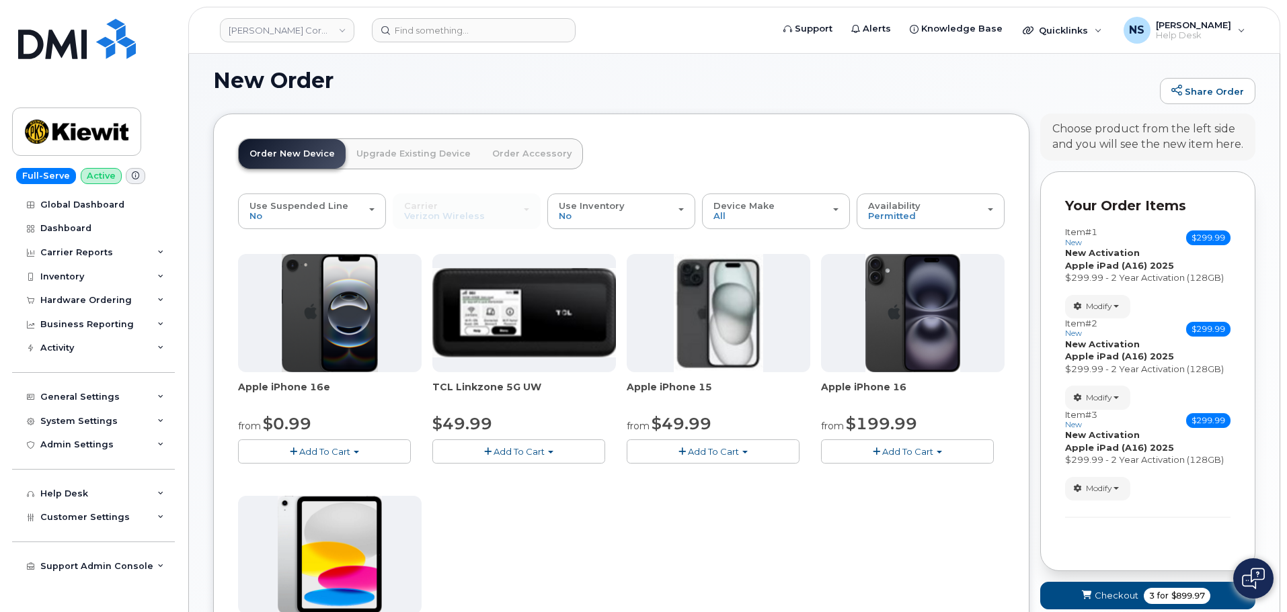
scroll to position [0, 0]
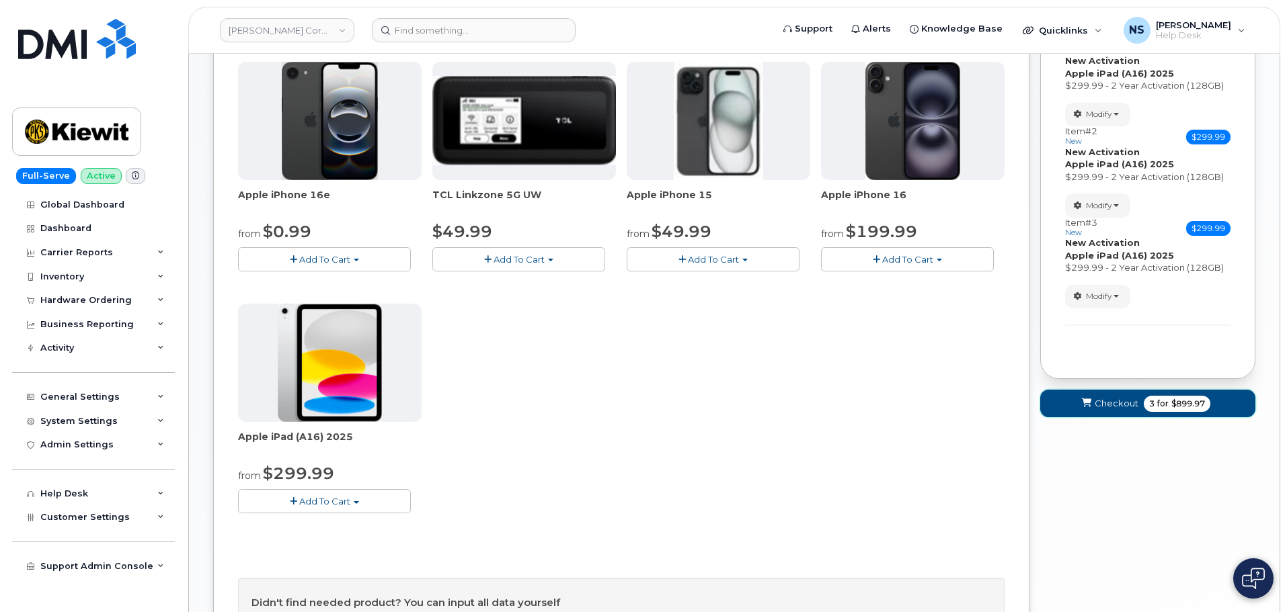
click at [1121, 405] on span "Checkout" at bounding box center [1116, 403] width 44 height 13
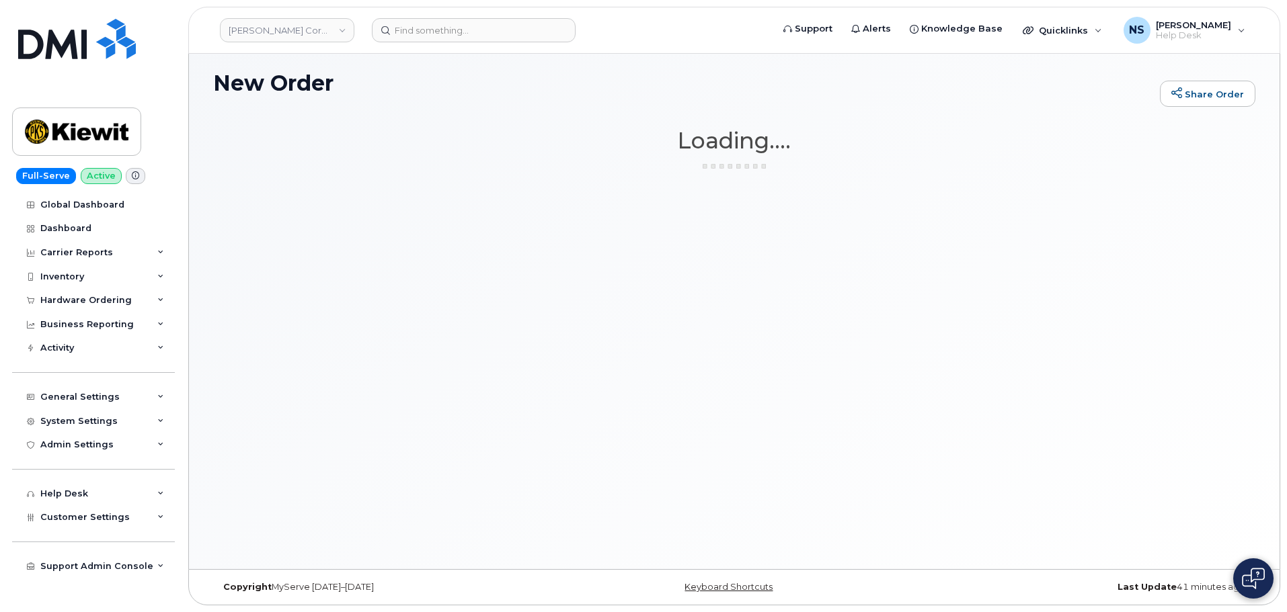
scroll to position [7, 0]
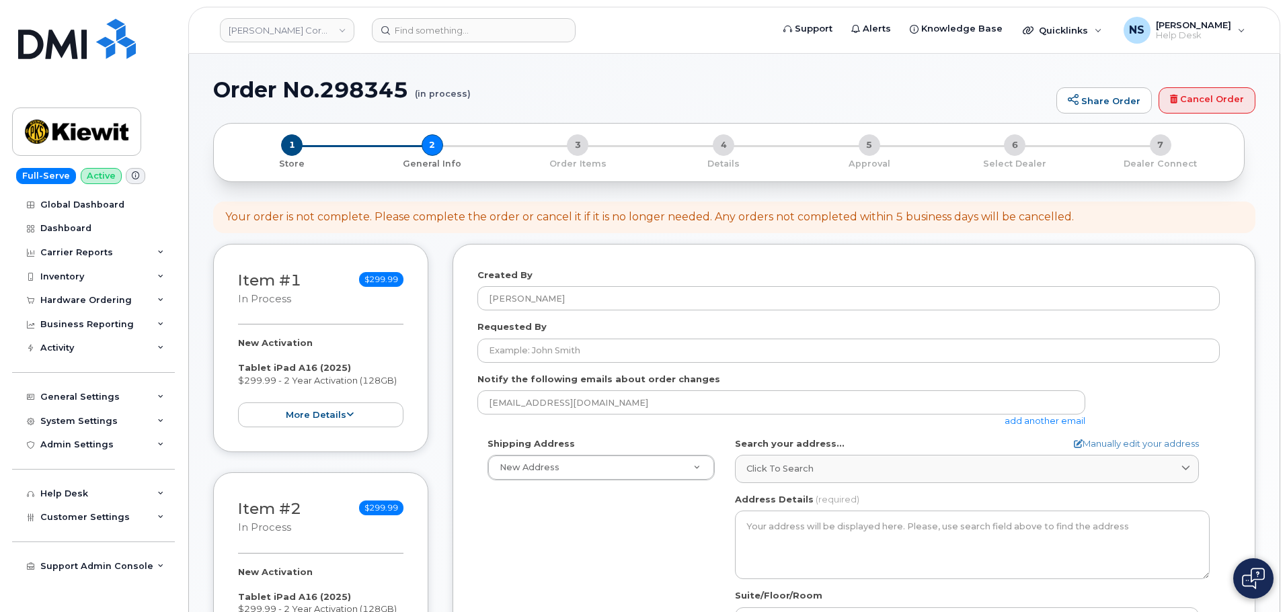
select select
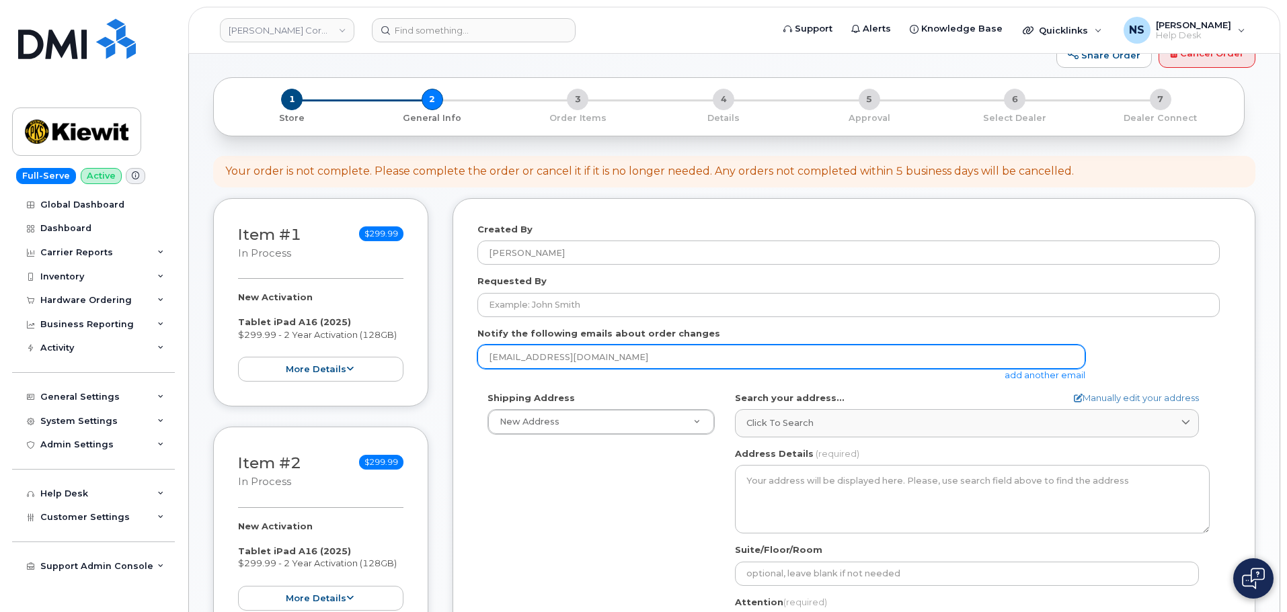
scroll to position [67, 0]
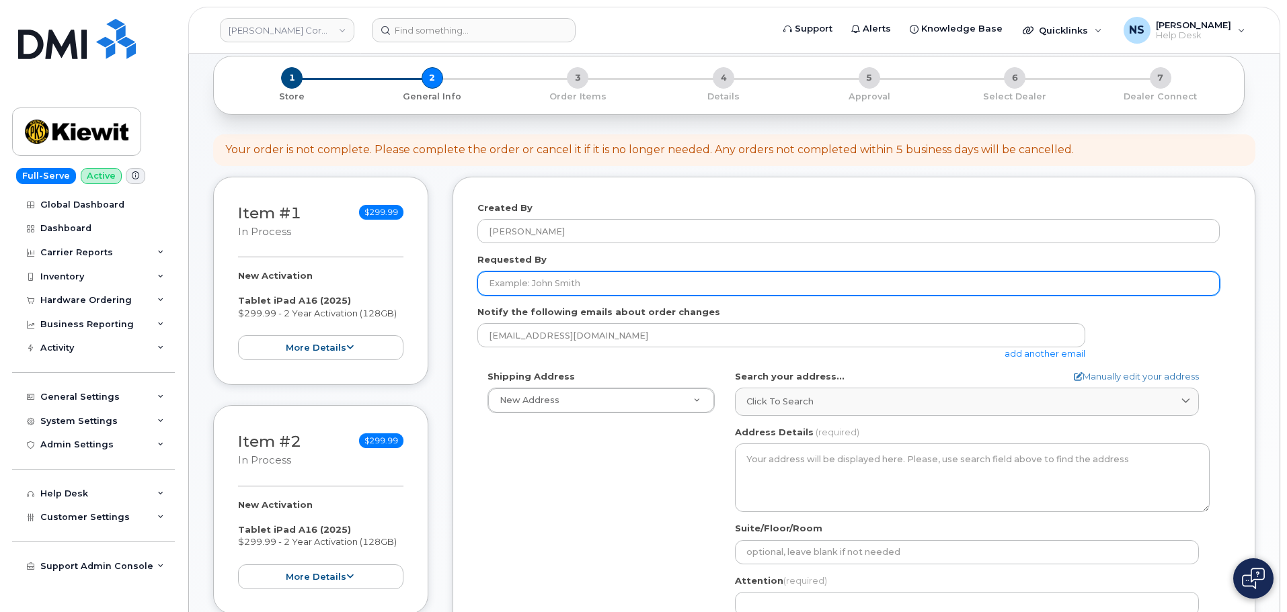
click at [649, 278] on input "Requested By" at bounding box center [848, 284] width 742 height 24
click at [555, 291] on input "Requested By" at bounding box center [848, 284] width 742 height 24
paste input "[PERSON_NAME]"
type input "[PERSON_NAME]"
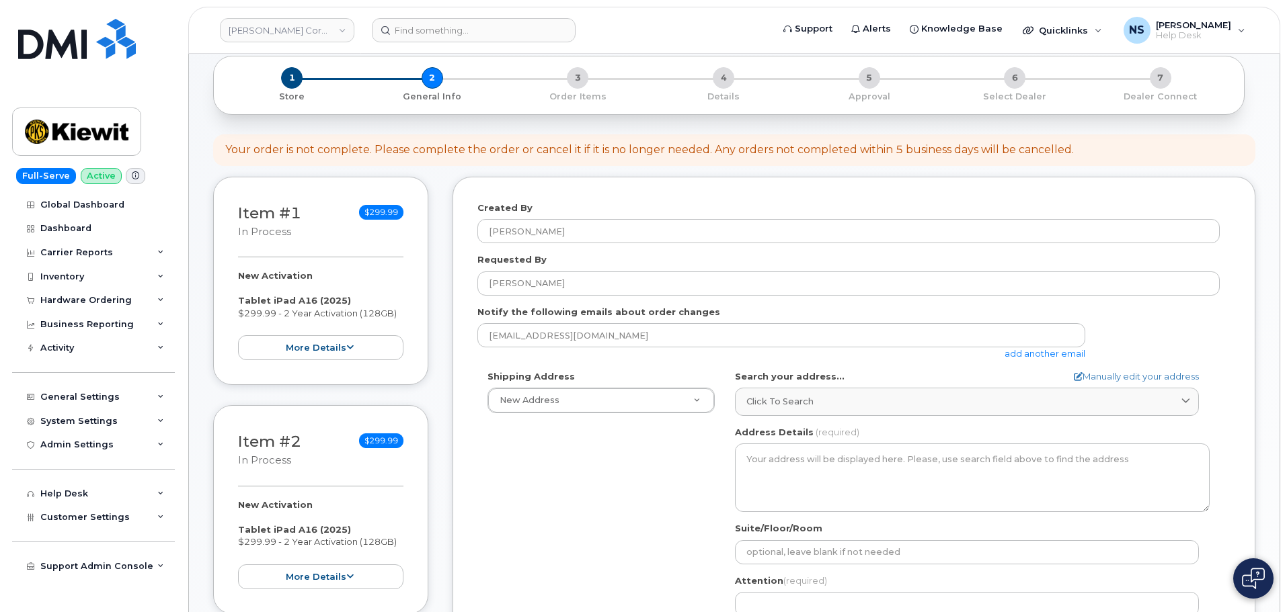
drag, startPoint x: 556, startPoint y: 475, endPoint x: 727, endPoint y: 365, distance: 203.4
click at [551, 464] on div "Shipping Address New Address New Address [STREET_ADDRESS][GEOGRAPHIC_DATA][PERS…" at bounding box center [848, 524] width 742 height 309
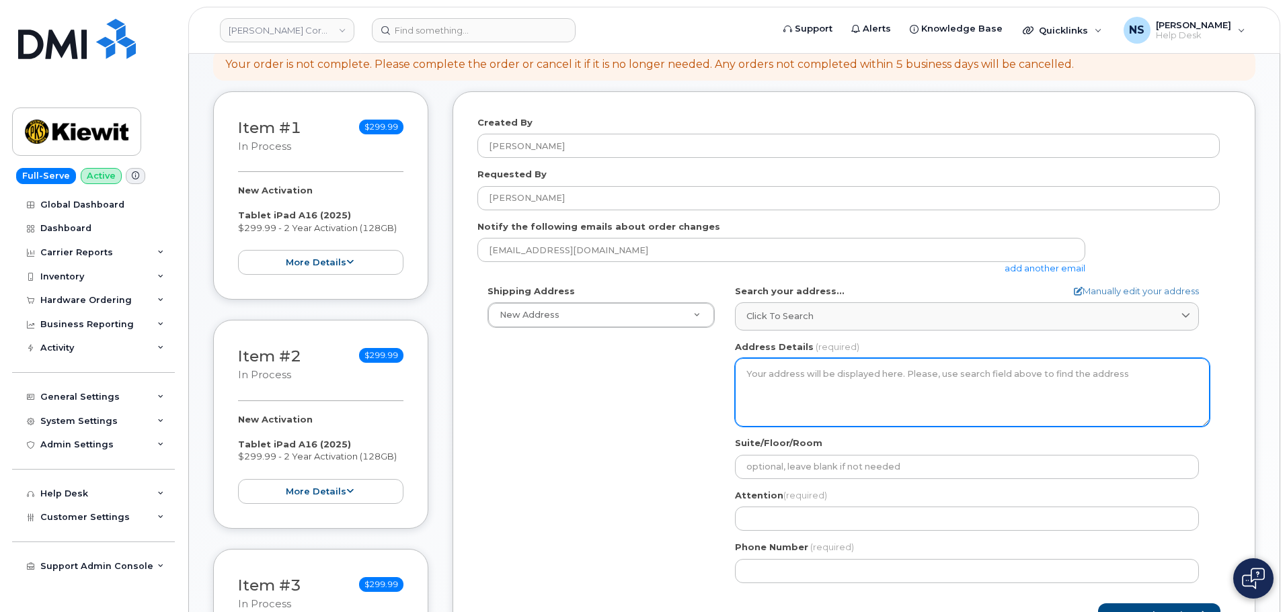
scroll to position [202, 0]
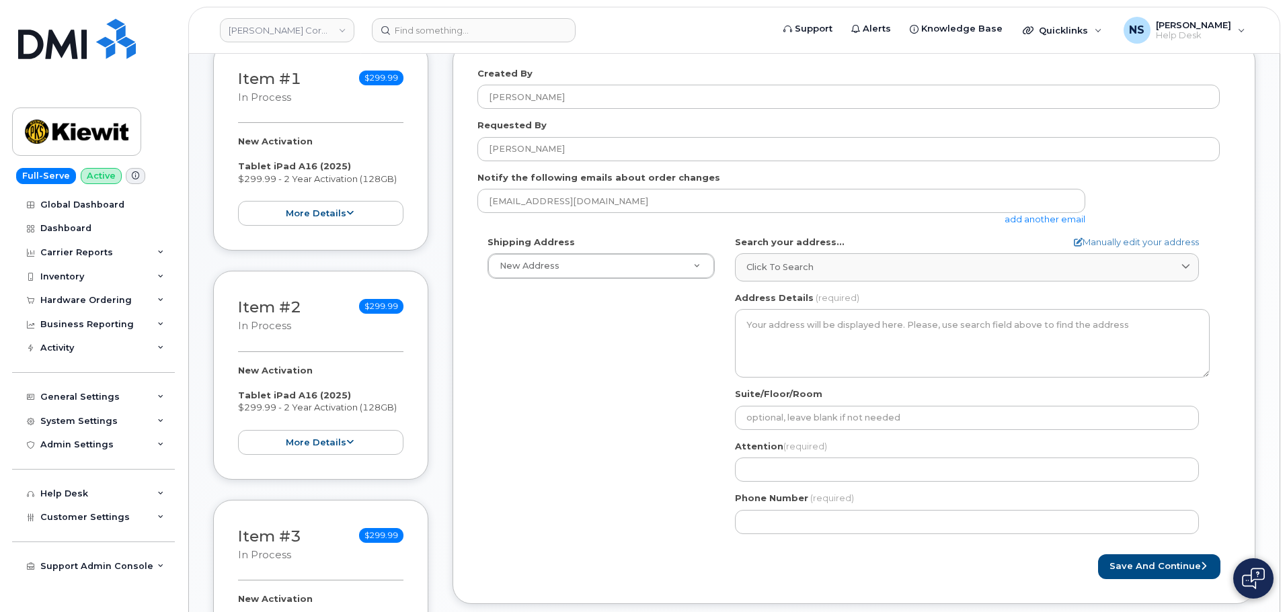
drag, startPoint x: 801, startPoint y: 270, endPoint x: 954, endPoint y: 606, distance: 368.5
click at [800, 269] on span "Click to search" at bounding box center [779, 267] width 67 height 13
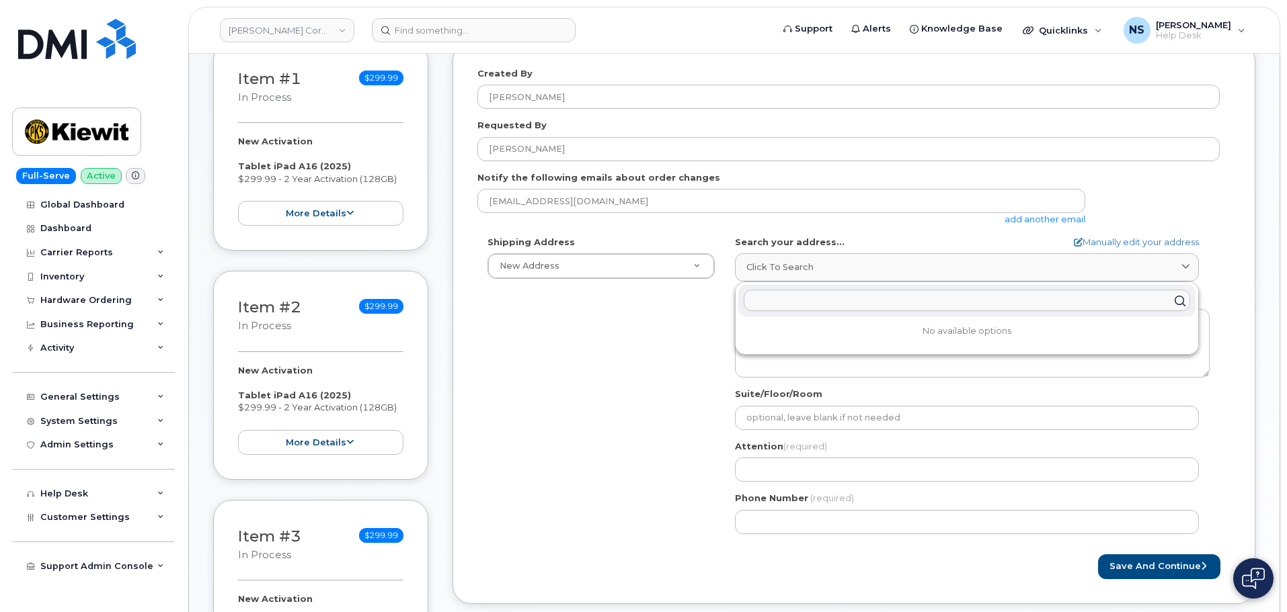
click at [799, 299] on input "text" at bounding box center [966, 301] width 446 height 22
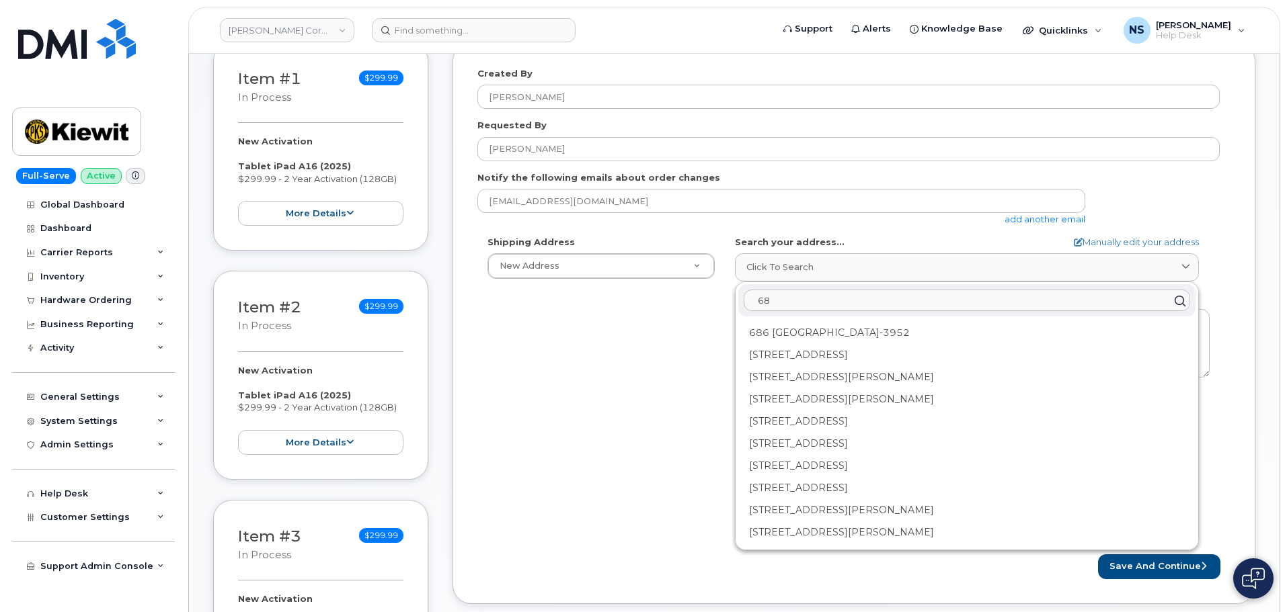
type input "6"
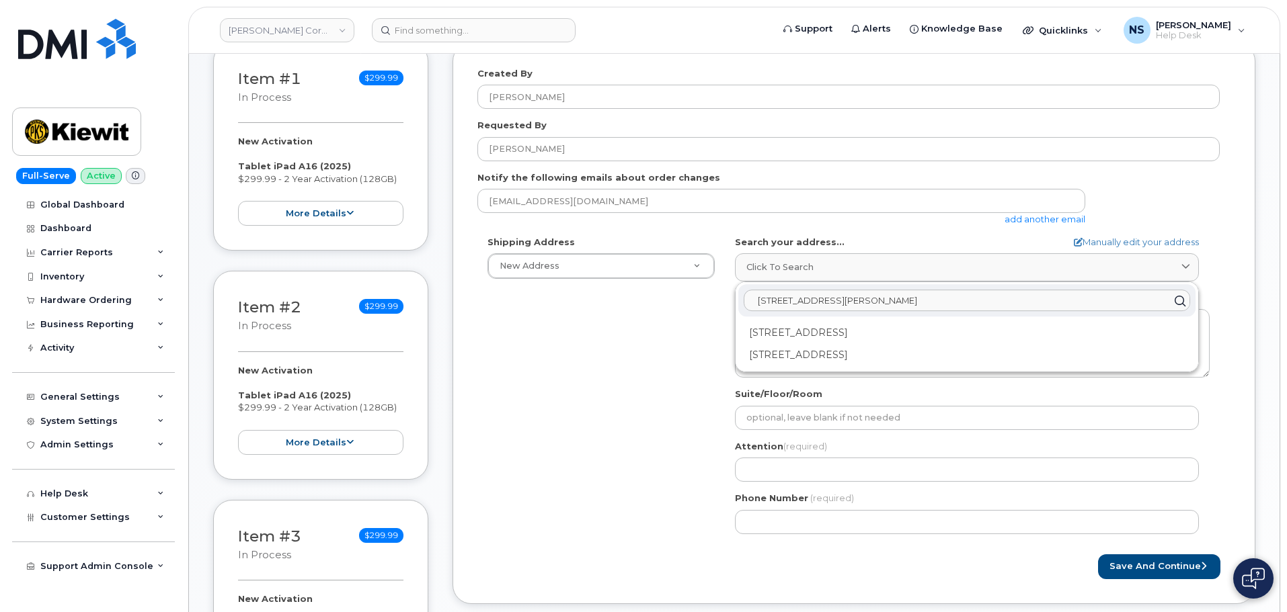
click at [798, 306] on input "[STREET_ADDRESS][PERSON_NAME]" at bounding box center [966, 301] width 446 height 22
paste input "Pines [PERSON_NAME] Loui"
type input "[STREET_ADDRESS][PERSON_NAME][US_STATE]"
click at [1098, 555] on button "Save and Continue" at bounding box center [1159, 567] width 122 height 25
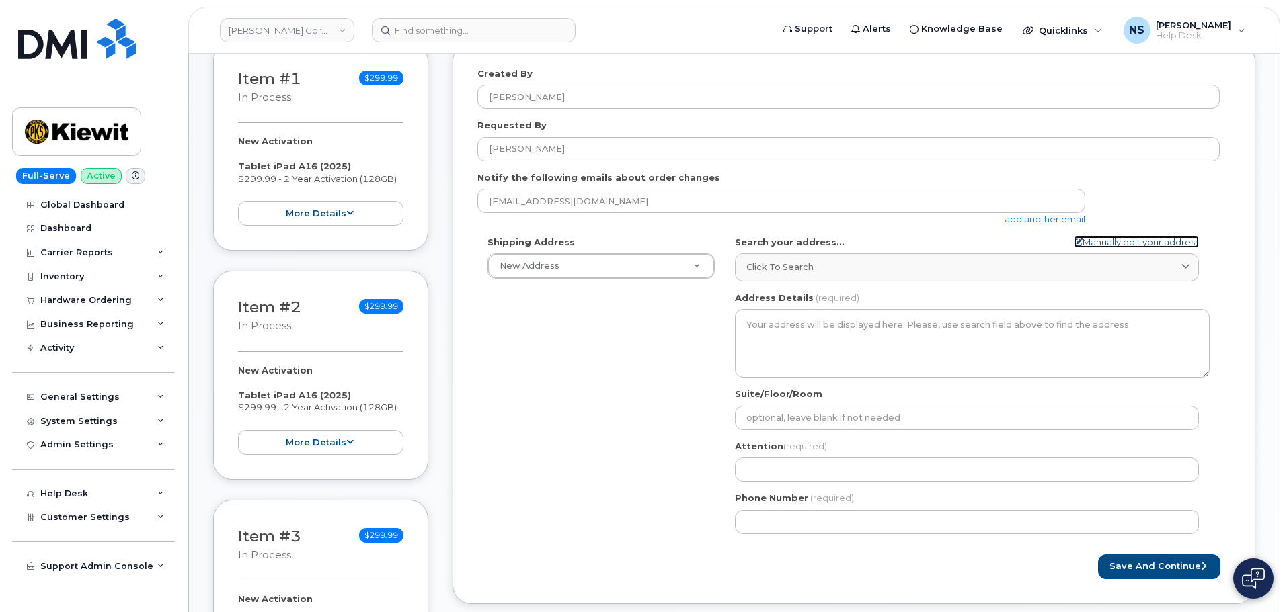
click at [1151, 237] on link "Manually edit your address" at bounding box center [1136, 242] width 125 height 13
select select
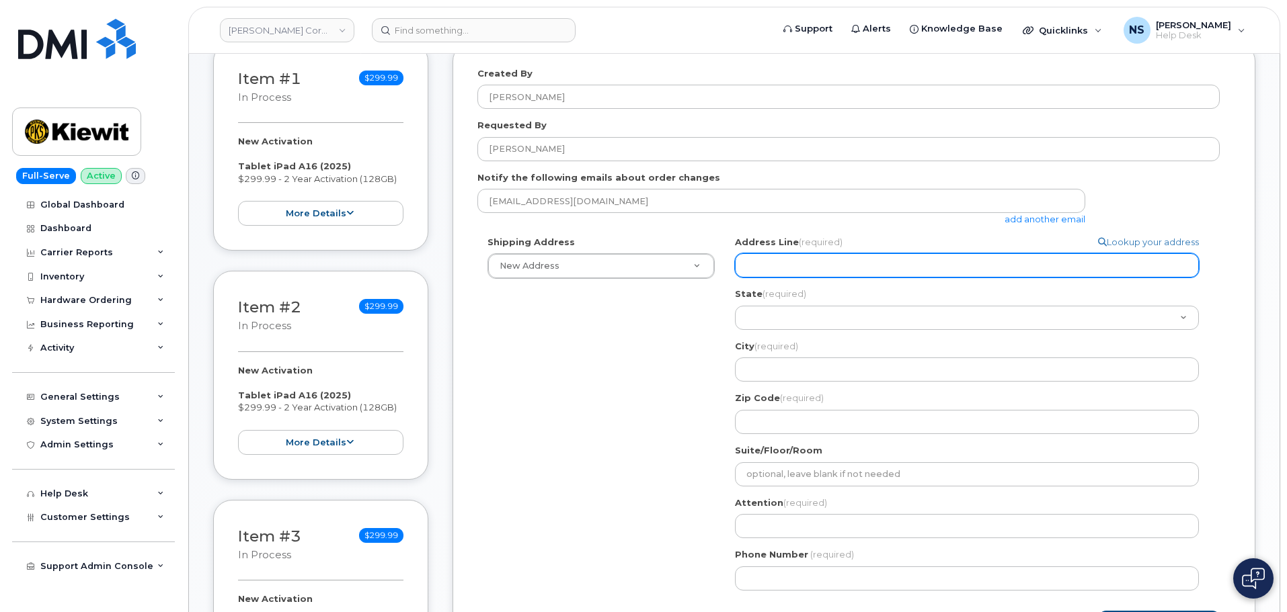
click at [827, 263] on input "Address Line (required)" at bounding box center [967, 265] width 464 height 24
paste input "[STREET_ADDRESS]"
select select
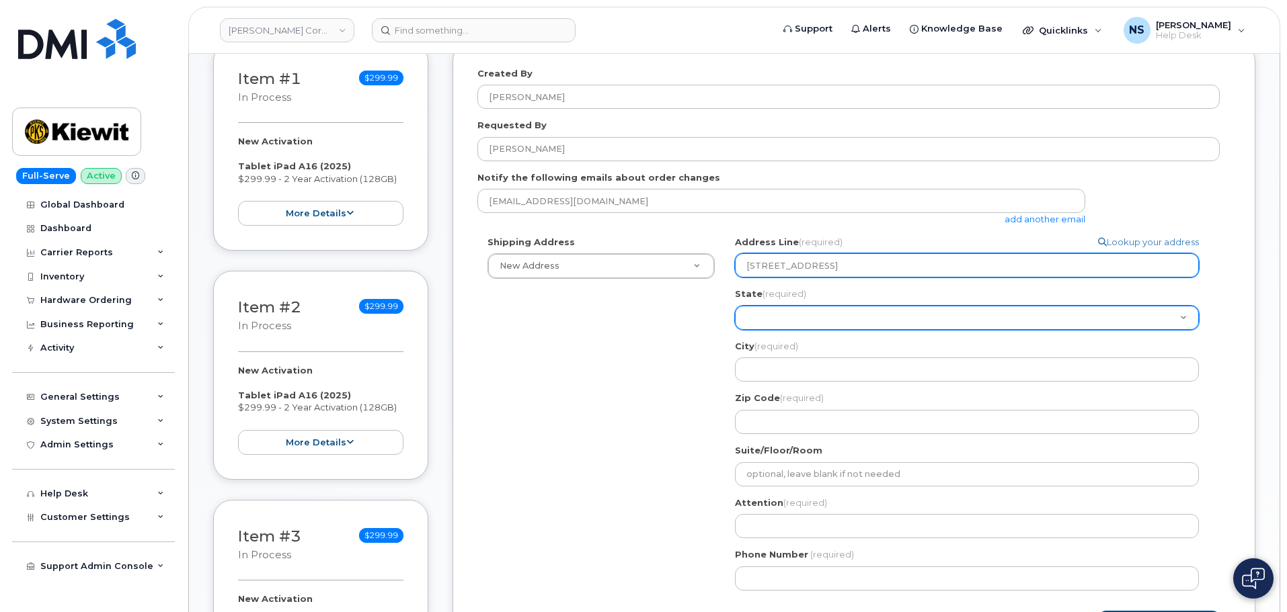
type input "[STREET_ADDRESS]"
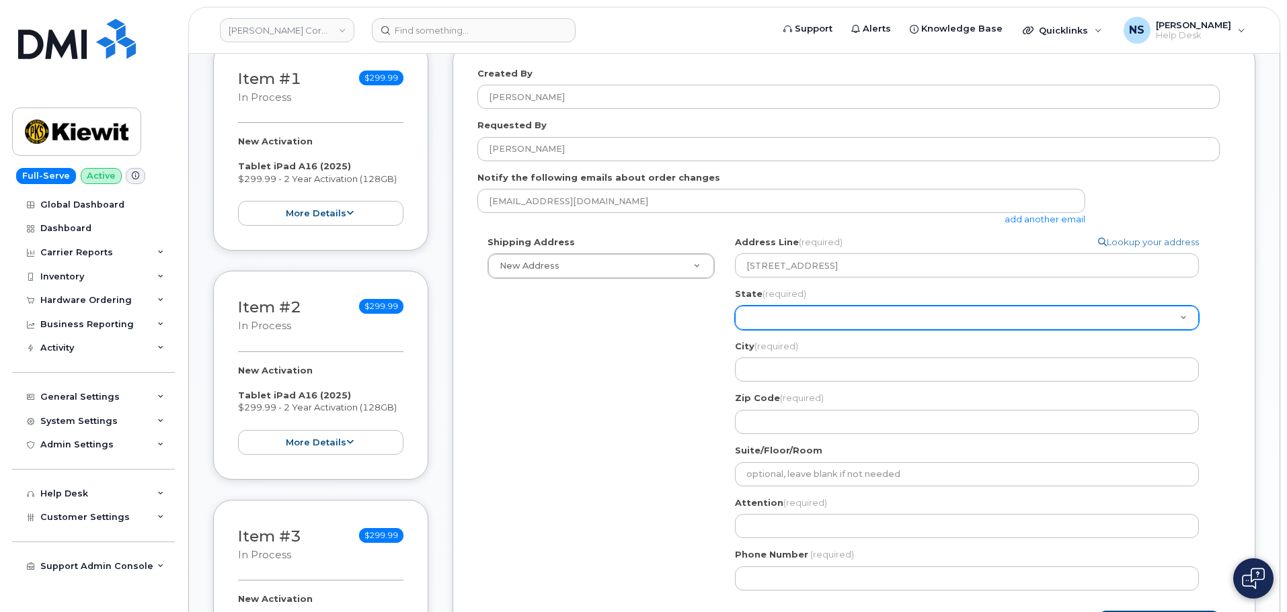
click at [759, 325] on select "Alabama Alaska American Samoa Arizona Arkansas California Colorado Connecticut …" at bounding box center [967, 318] width 464 height 24
select select "LA"
click at [735, 306] on select "Alabama Alaska American Samoa Arizona Arkansas California Colorado Connecticut …" at bounding box center [967, 318] width 464 height 24
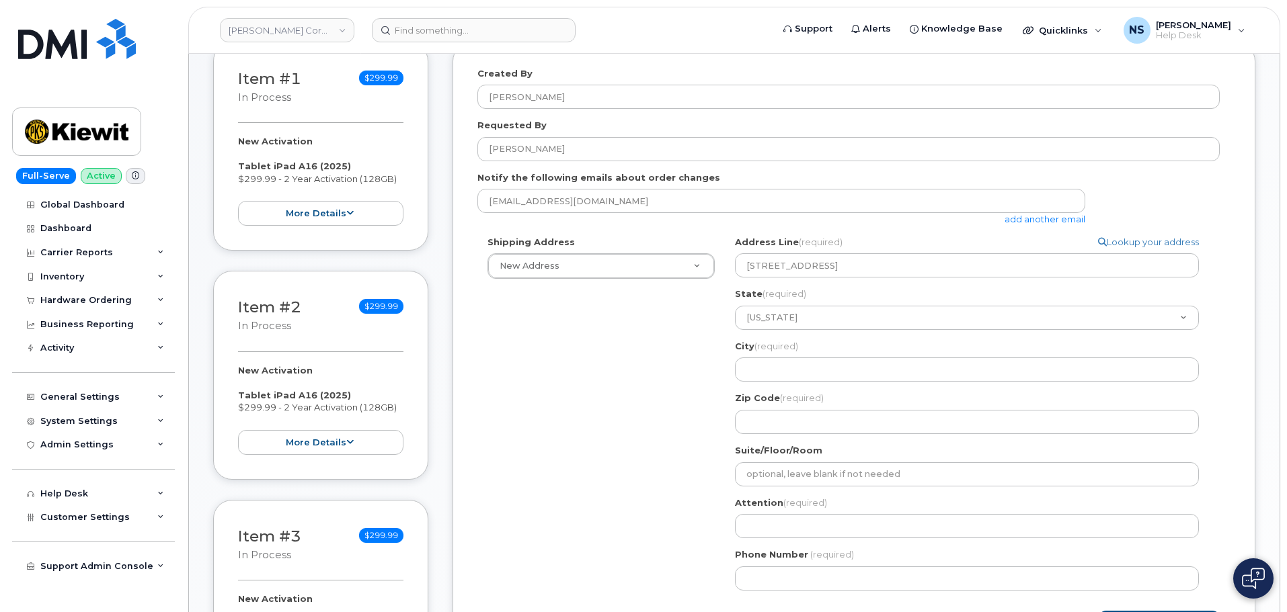
click at [806, 349] on div "City (required) 989 Seven Pines Rd, LA, USA" at bounding box center [972, 361] width 475 height 42
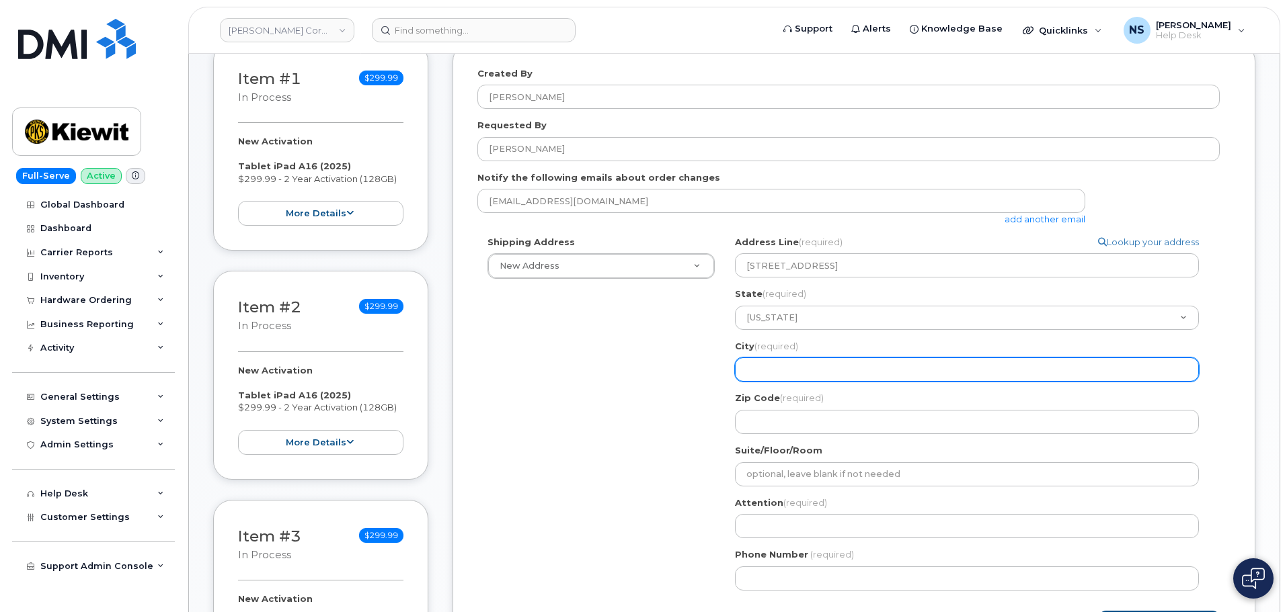
click at [811, 362] on input "City (required)" at bounding box center [967, 370] width 464 height 24
click at [801, 363] on input "City (required)" at bounding box center [967, 370] width 464 height 24
paste input "Benton"
select select
type input "Benton"
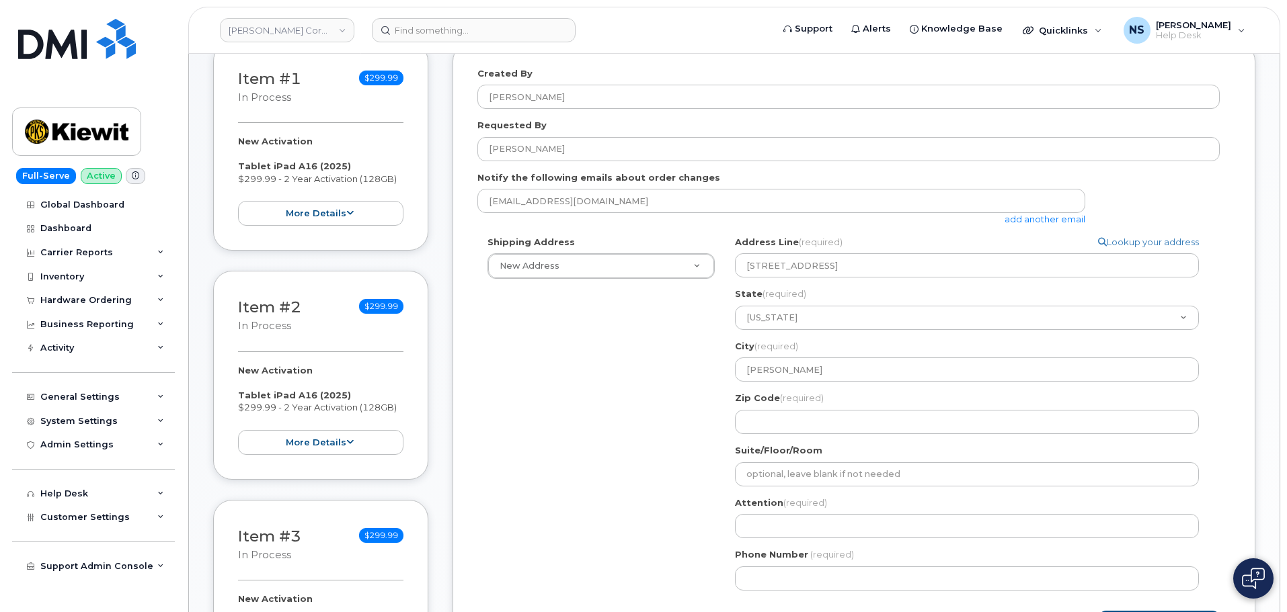
drag, startPoint x: 633, startPoint y: 430, endPoint x: 683, endPoint y: 427, distance: 49.8
click at [637, 427] on div "Shipping Address New Address New Address 8880 Penrose Ln 4650 Business Center D…" at bounding box center [848, 418] width 742 height 365
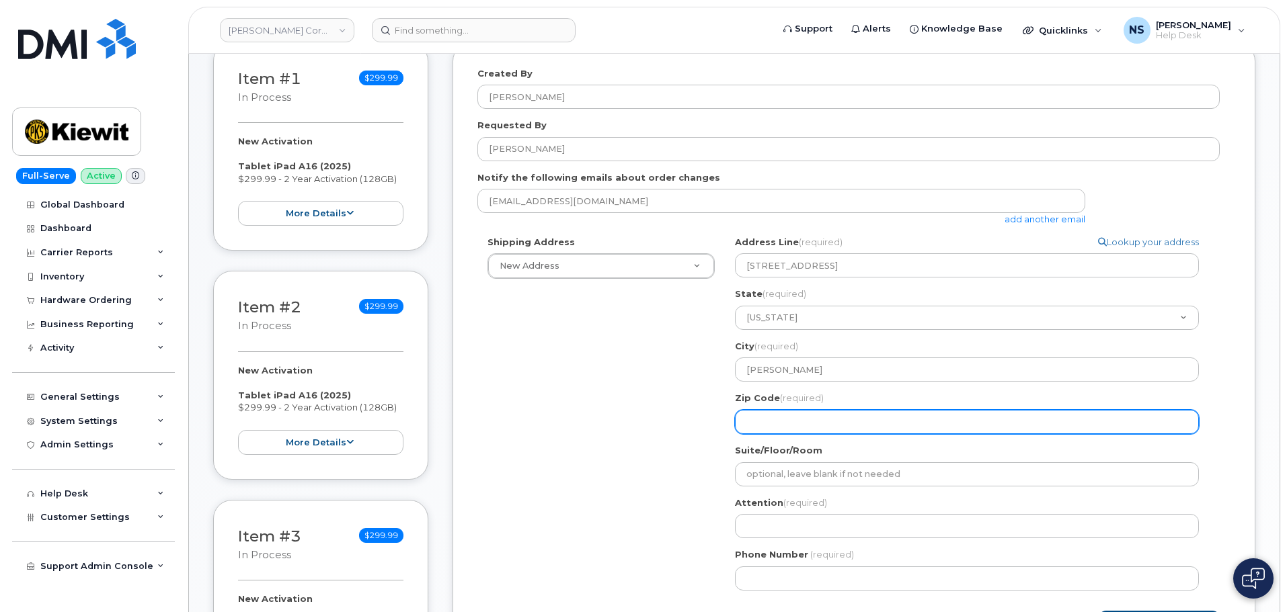
click at [765, 419] on input "Zip Code (required)" at bounding box center [967, 422] width 464 height 24
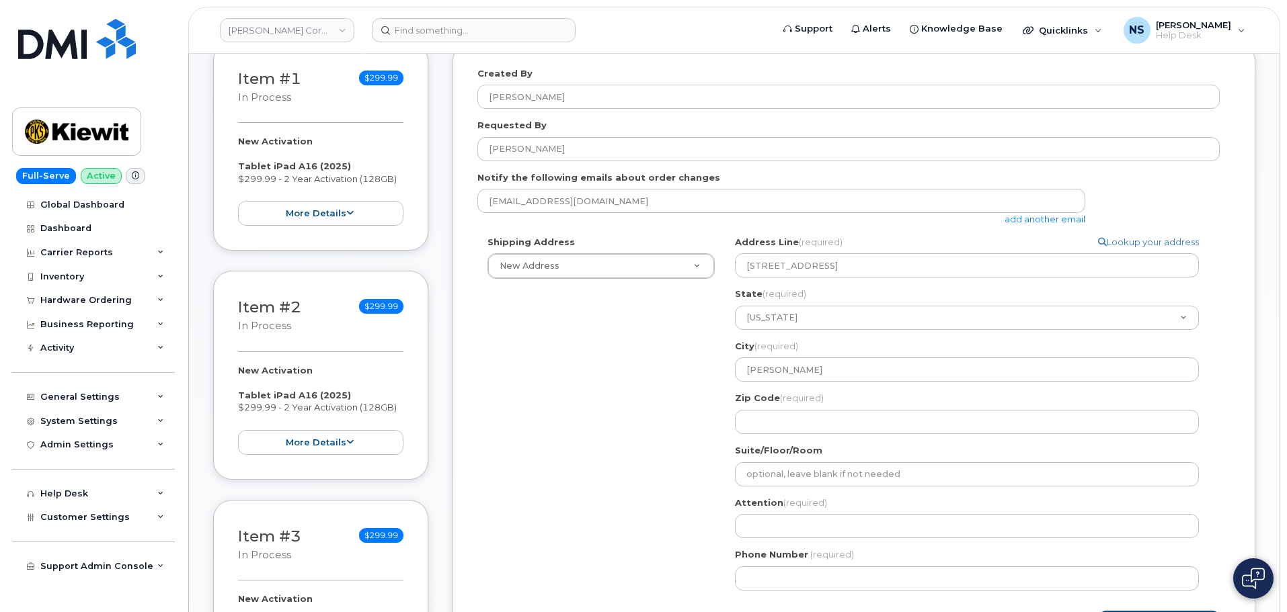
click at [761, 440] on div "LA Benton Search your address... Manually edit your address Click to search 989…" at bounding box center [972, 418] width 495 height 365
click at [762, 436] on div "LA Benton Search your address... Manually edit your address Click to search 989…" at bounding box center [972, 418] width 495 height 365
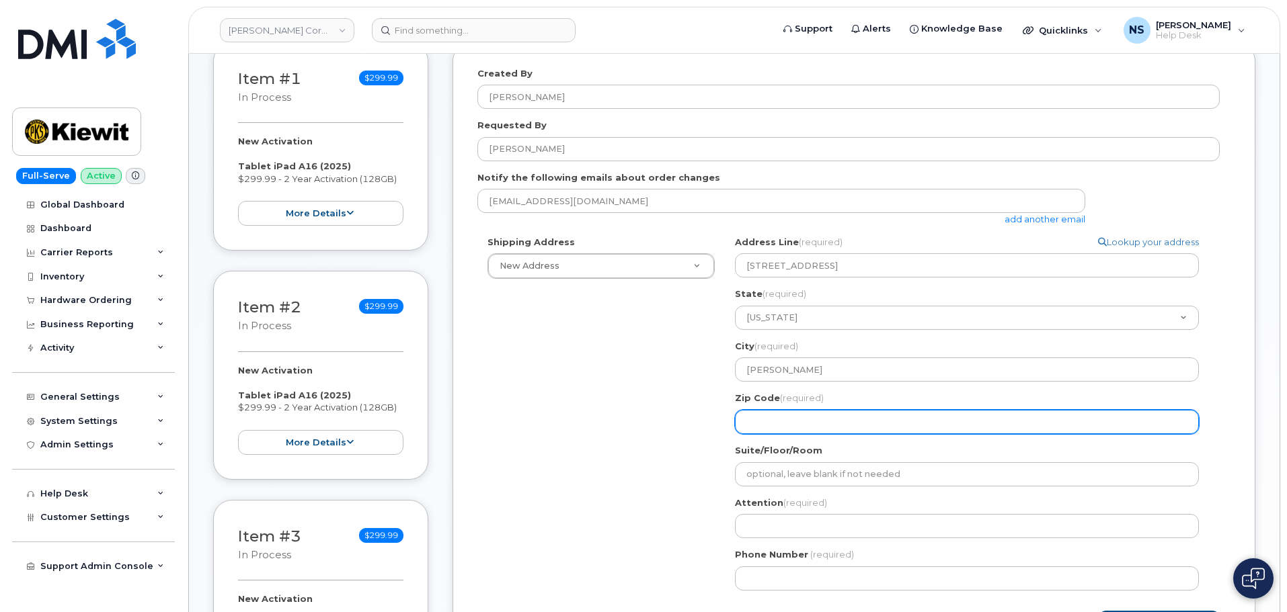
click at [763, 428] on input "Zip Code (required)" at bounding box center [967, 422] width 464 height 24
paste input "71006"
select select
type input "71006"
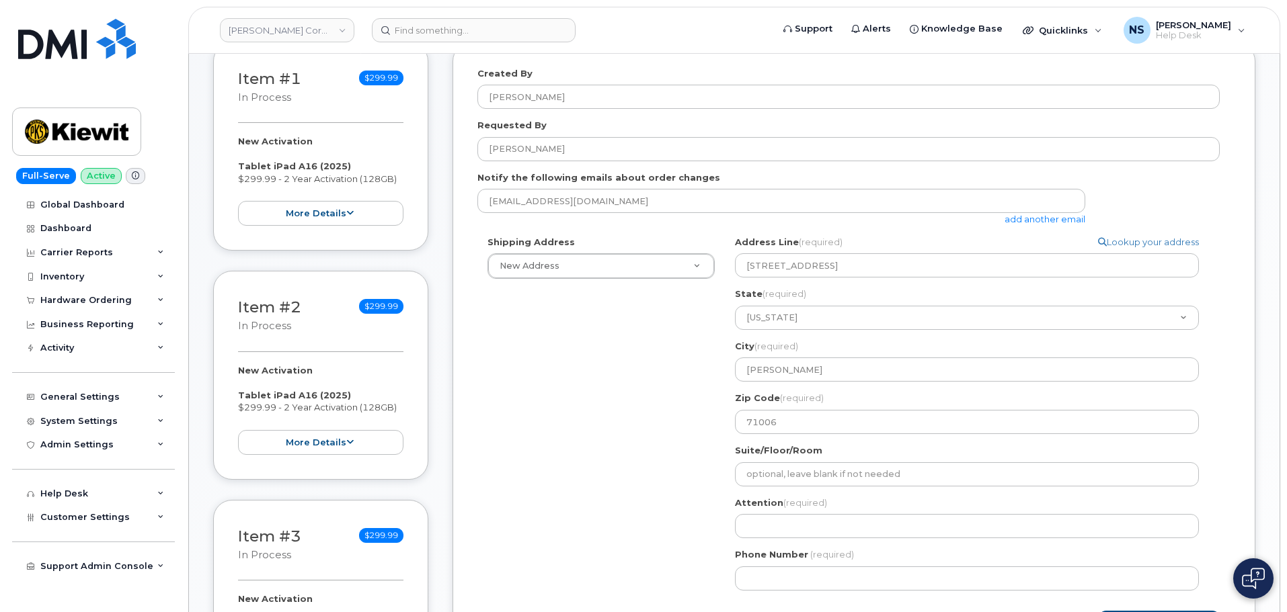
click at [710, 434] on div "Shipping Address New Address New Address 8880 Penrose Ln 4650 Business Center D…" at bounding box center [848, 418] width 742 height 365
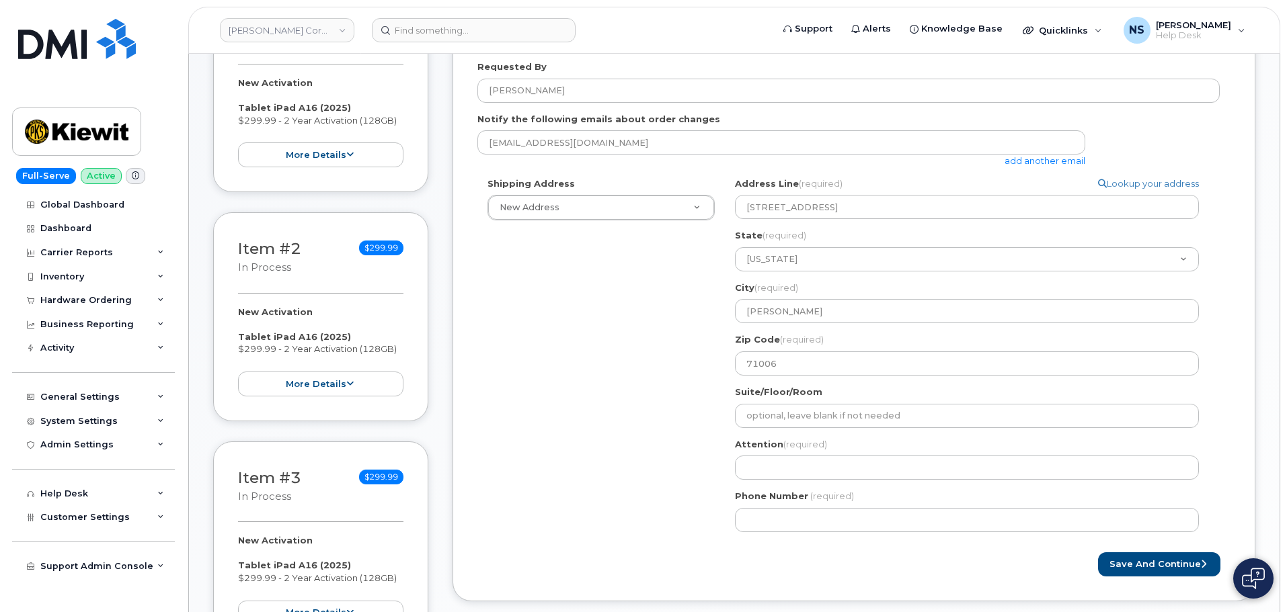
scroll to position [336, 0]
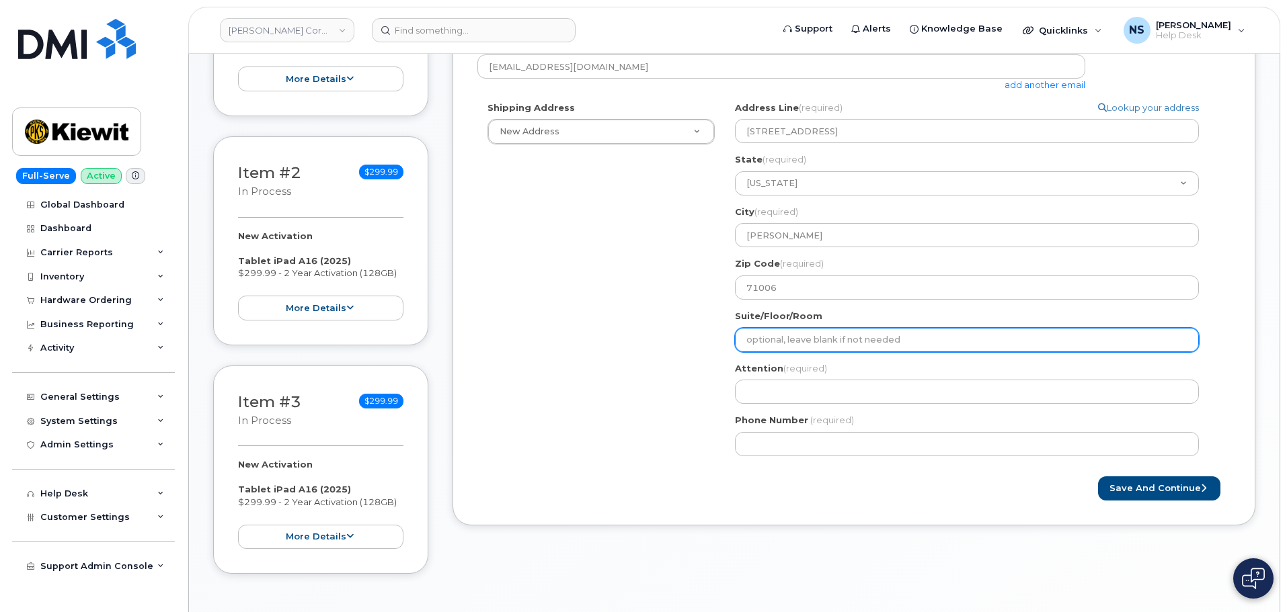
drag, startPoint x: 793, startPoint y: 331, endPoint x: 797, endPoint y: 378, distance: 47.9
click at [793, 330] on input "Suite/Floor/Room" at bounding box center [967, 340] width 464 height 24
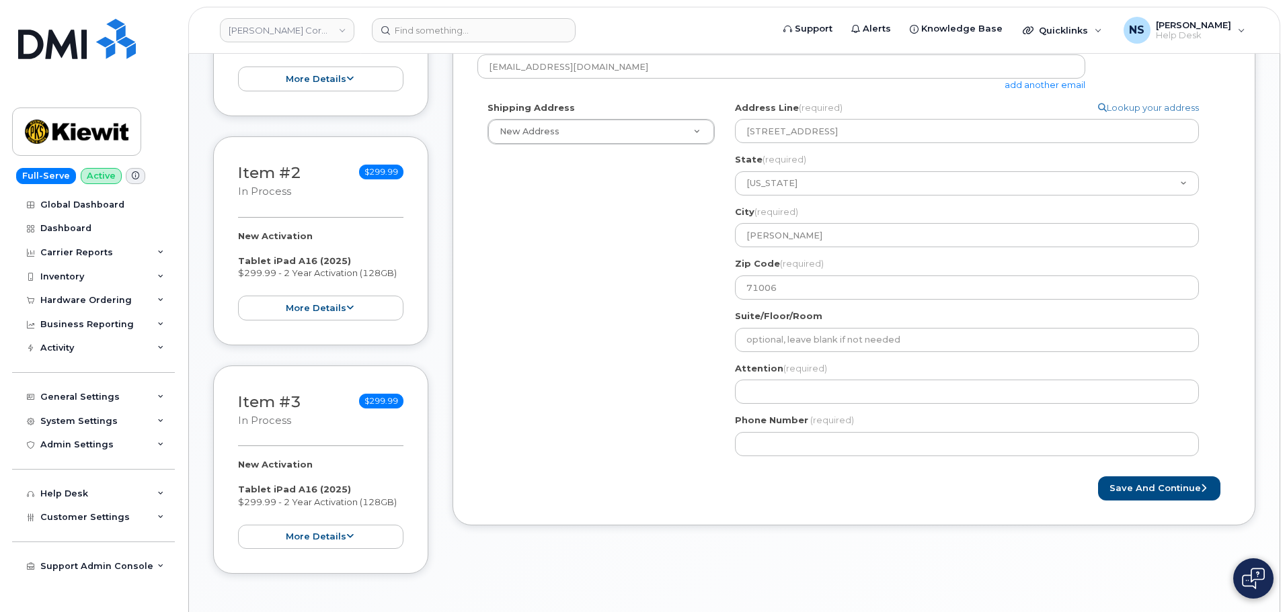
click at [674, 335] on div "Shipping Address New Address New Address 8880 Penrose Ln 4650 Business Center D…" at bounding box center [848, 284] width 742 height 365
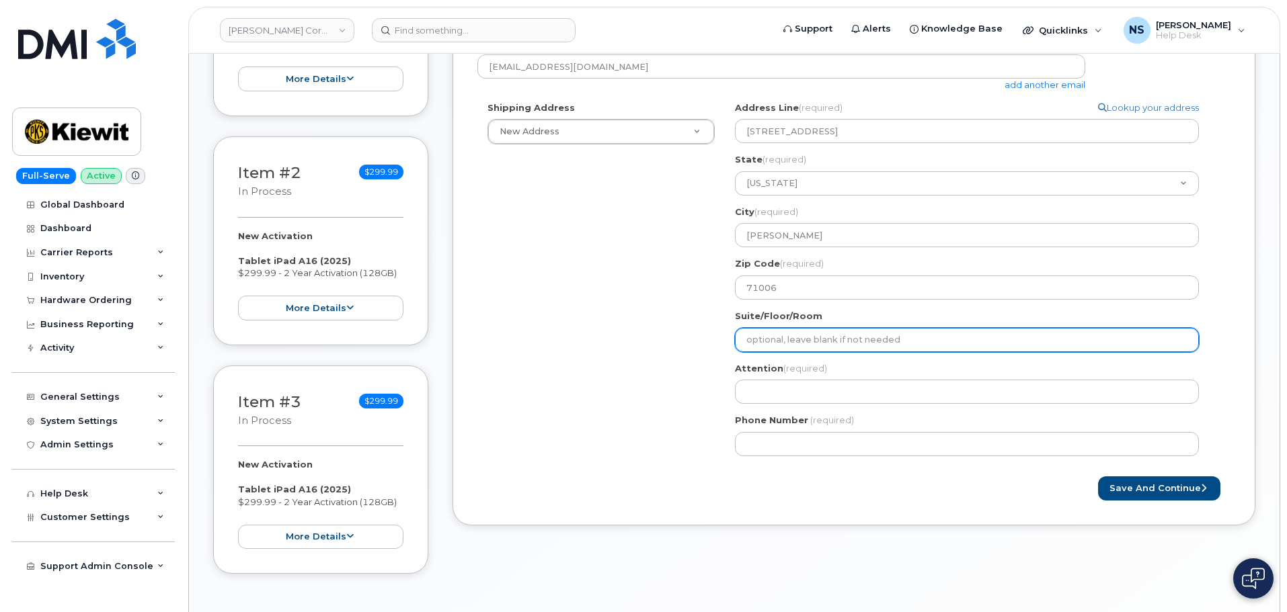
click at [785, 350] on input "Suite/Floor/Room" at bounding box center [967, 340] width 464 height 24
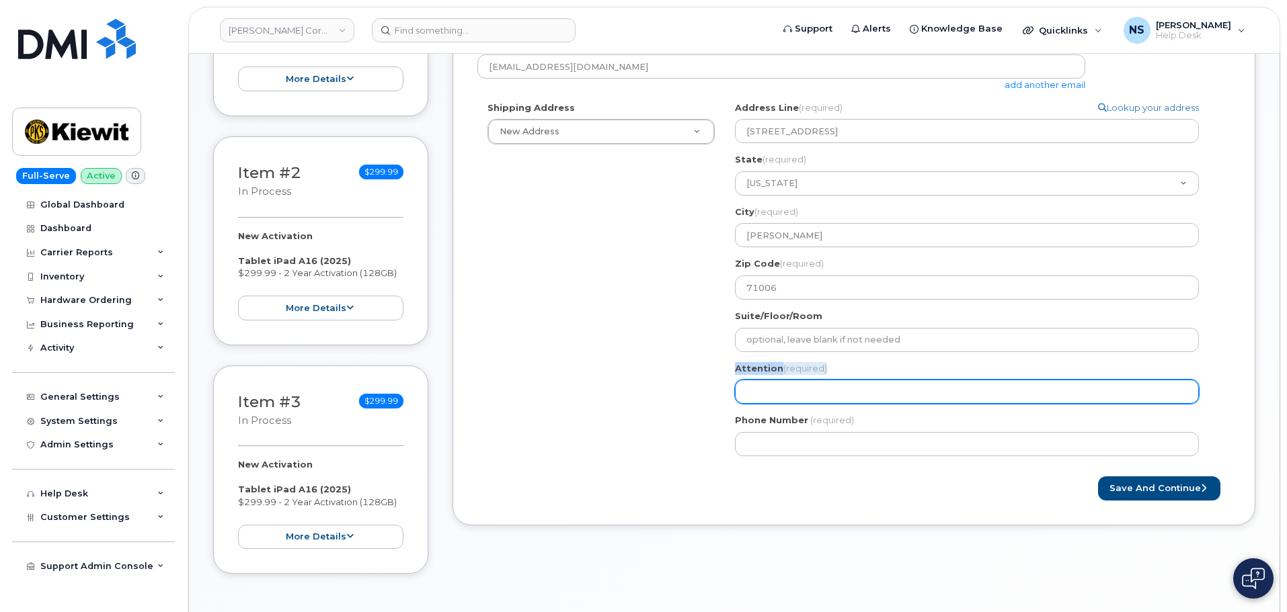
click at [760, 402] on div "LA Benton Search your address... Manually edit your address Click to search 989…" at bounding box center [972, 284] width 495 height 365
click at [760, 398] on input "Attention (required)" at bounding box center [967, 392] width 464 height 24
drag, startPoint x: 759, startPoint y: 403, endPoint x: 684, endPoint y: 383, distance: 77.3
click at [757, 401] on input "Attention (required)" at bounding box center [967, 392] width 464 height 24
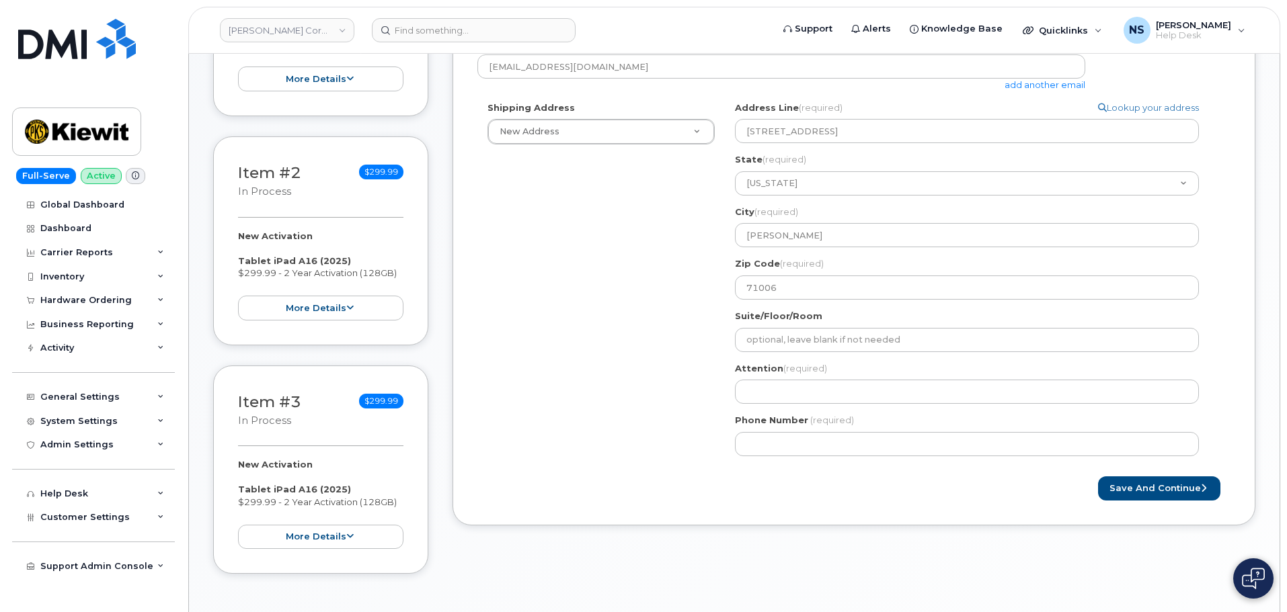
drag, startPoint x: 640, startPoint y: 375, endPoint x: 865, endPoint y: 354, distance: 226.2
click at [649, 378] on div "Shipping Address New Address New Address 8880 Penrose Ln 4650 Business Center D…" at bounding box center [848, 284] width 742 height 365
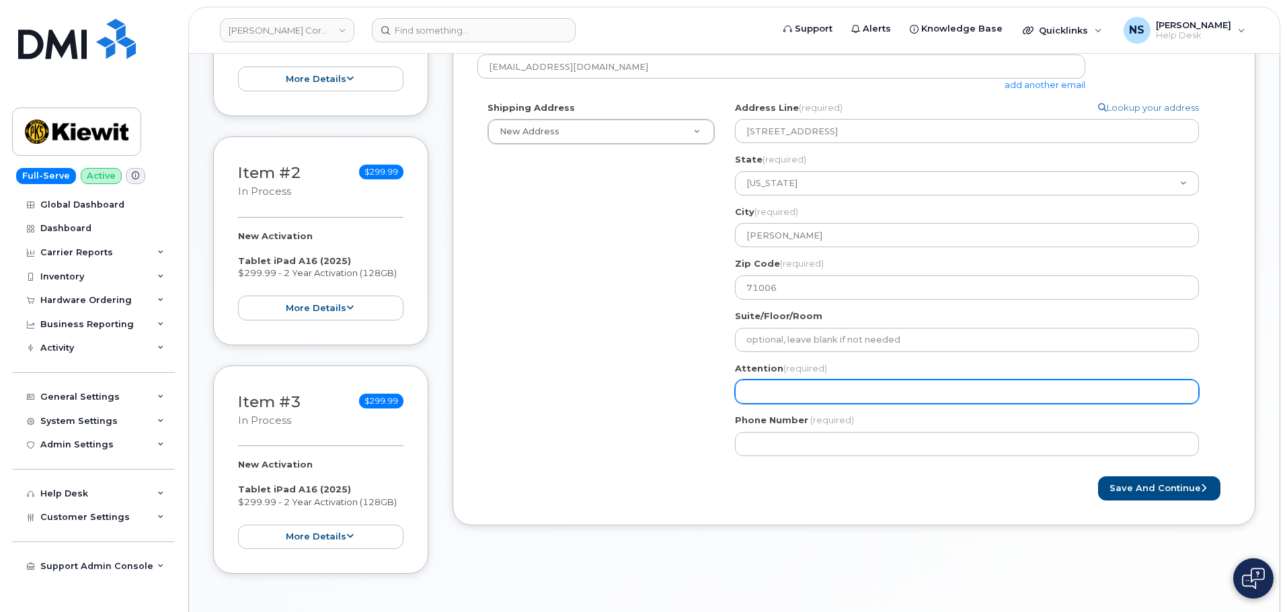
click at [762, 389] on input "Attention (required)" at bounding box center [967, 392] width 464 height 24
select select
type input "R"
select select
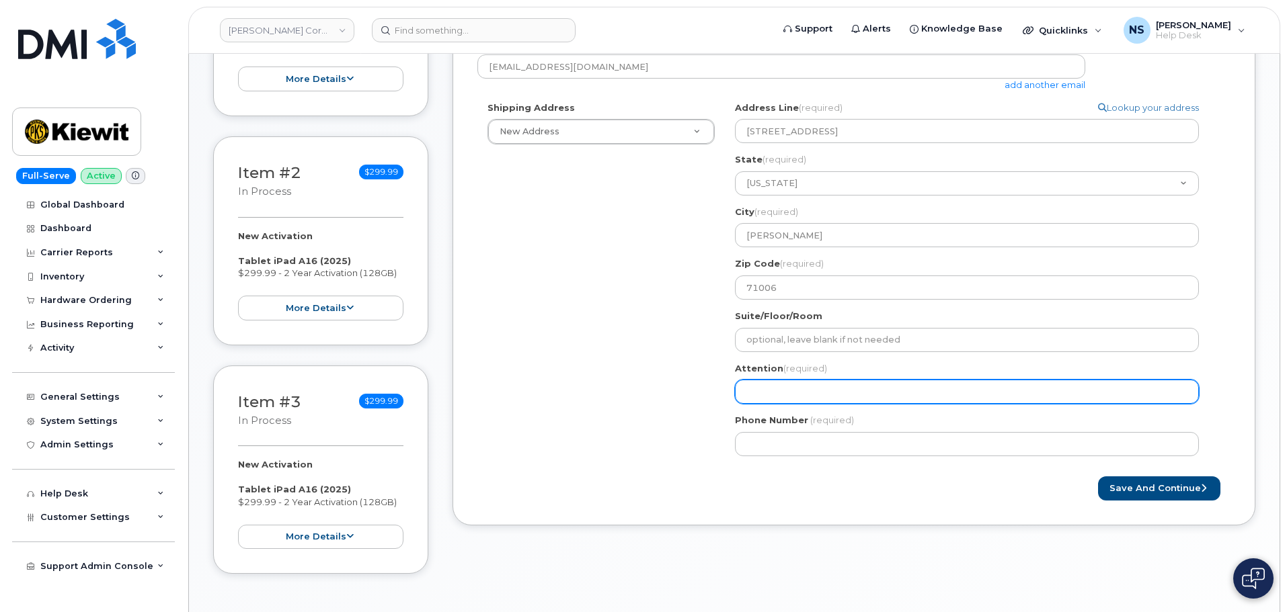
type input "R"
select select
type input "R"
select select
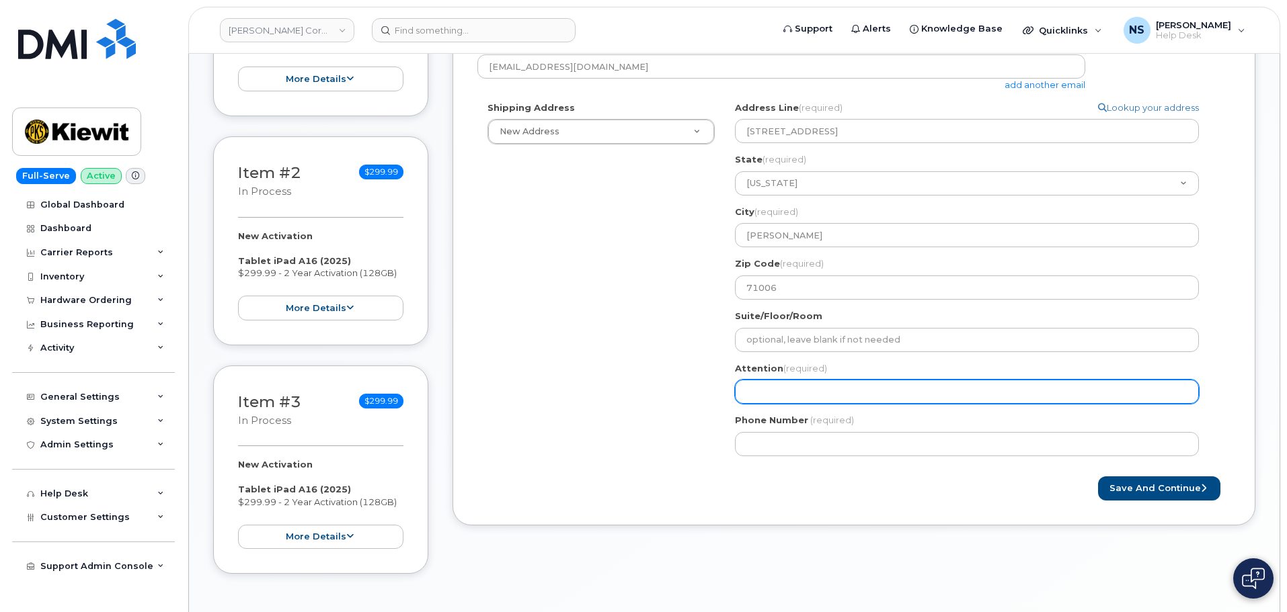
select select
type input "J"
select select
type input "Jo"
select select
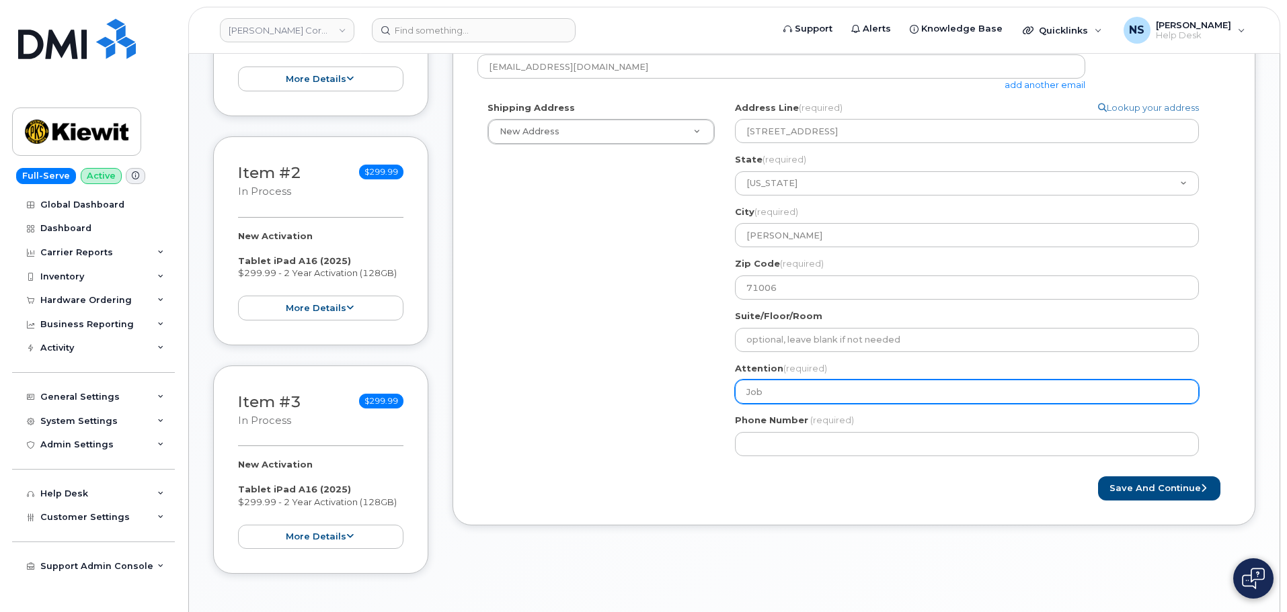
type input "Job"
select select
type input "Job T"
select select
type input "Job Tr"
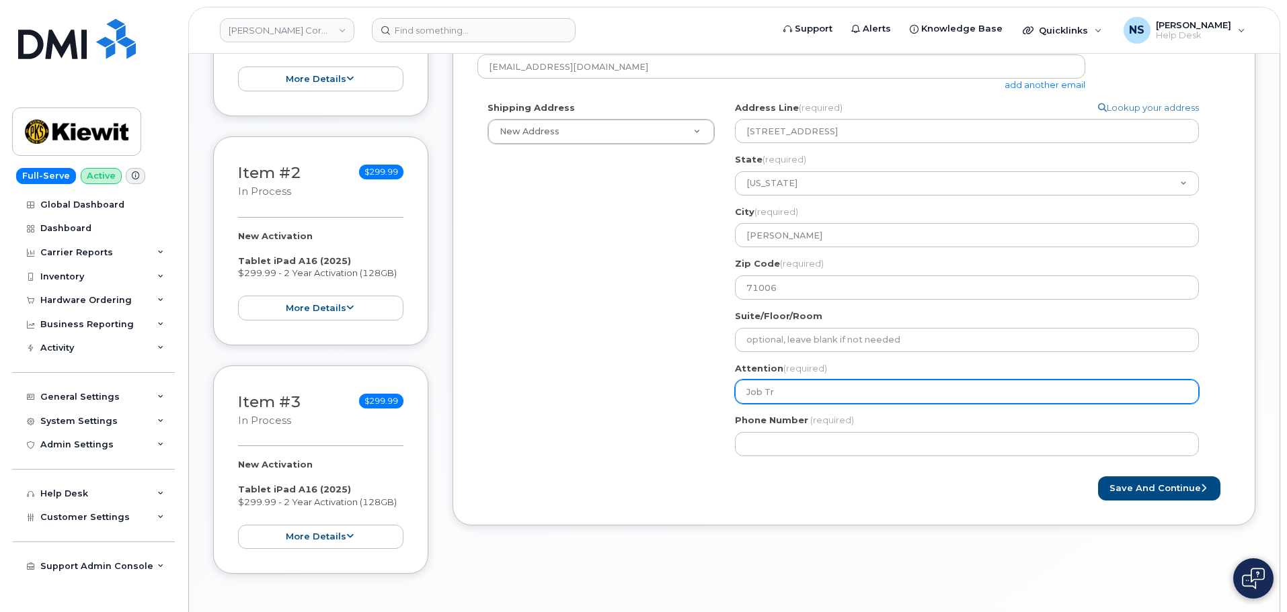
select select
type input "Job Tra"
select select
type input "Job Trai"
select select
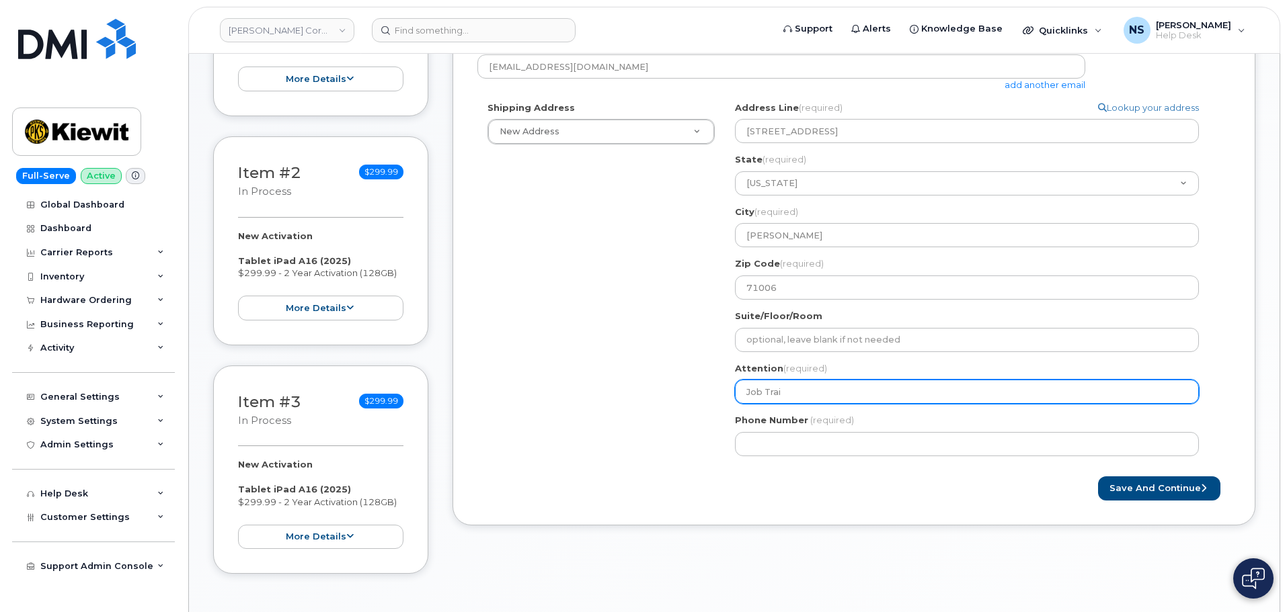
type input "Job Trail"
select select
type input "Job Traile"
select select
type input "Job Trailer"
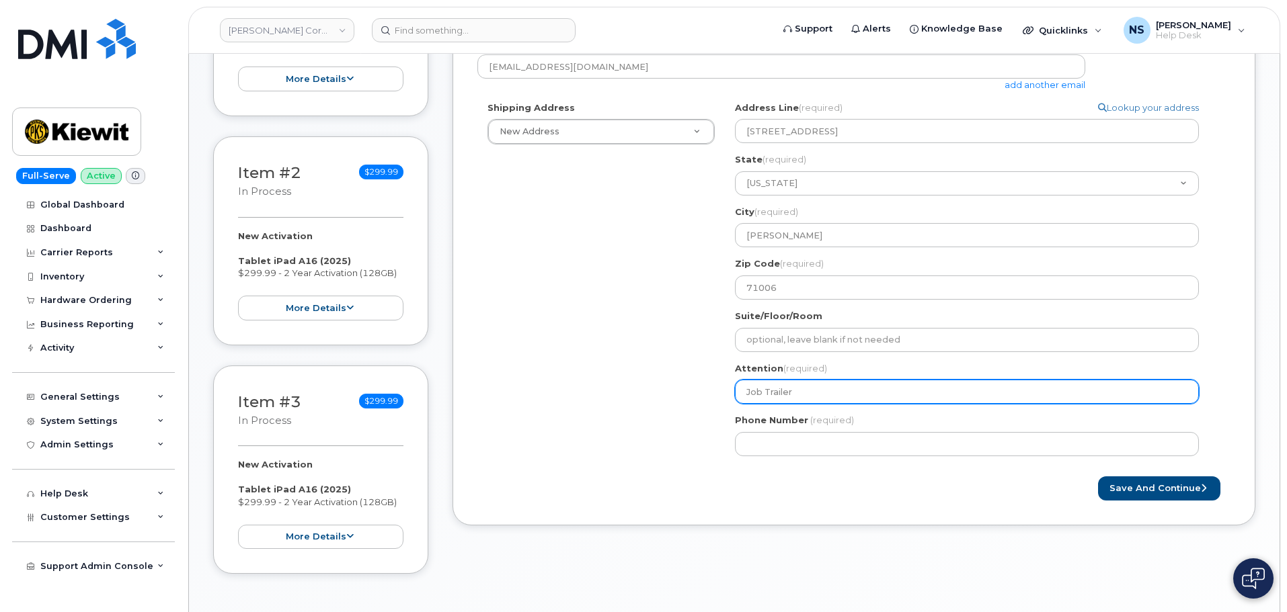
select select
type input "Job Trailer C"
select select
type input "Job Trailer Ca"
select select
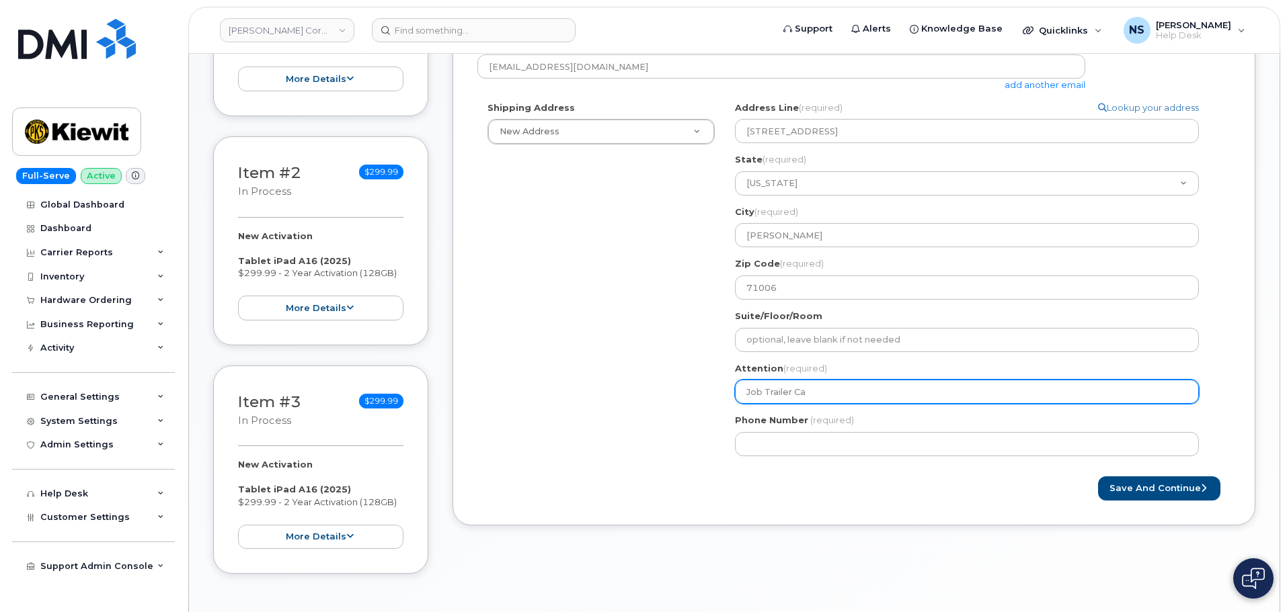
type input "Job Trailer C"
select select
type input "Job Trailer Ca"
select select
type input "Job Trailer C"
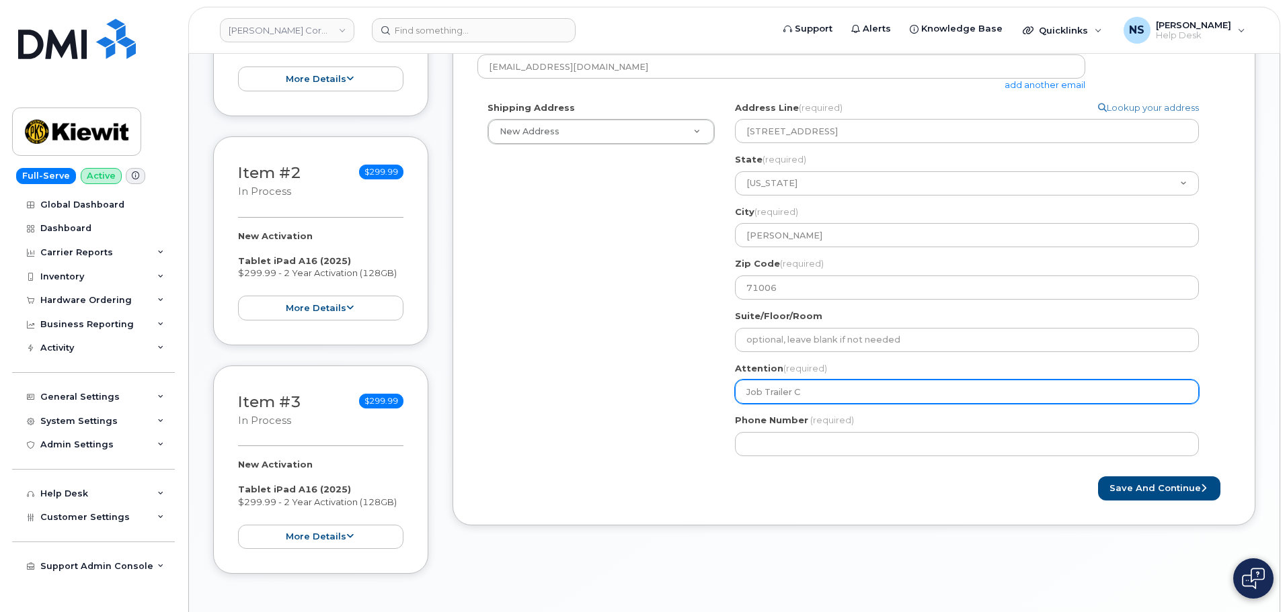
select select
type input "Job Trailer"
select select
type input "Job Trailer S"
select select
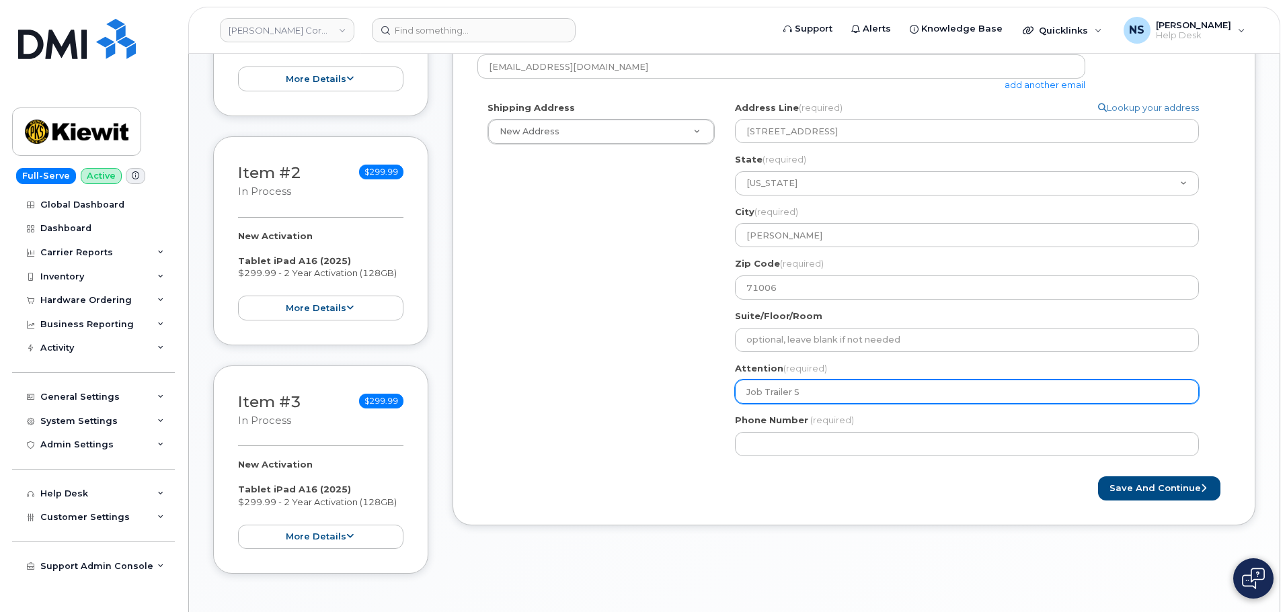
type input "Job Trailer Si"
select select
type input "Job Trailer Sit"
select select
type input "Job Trailer Site"
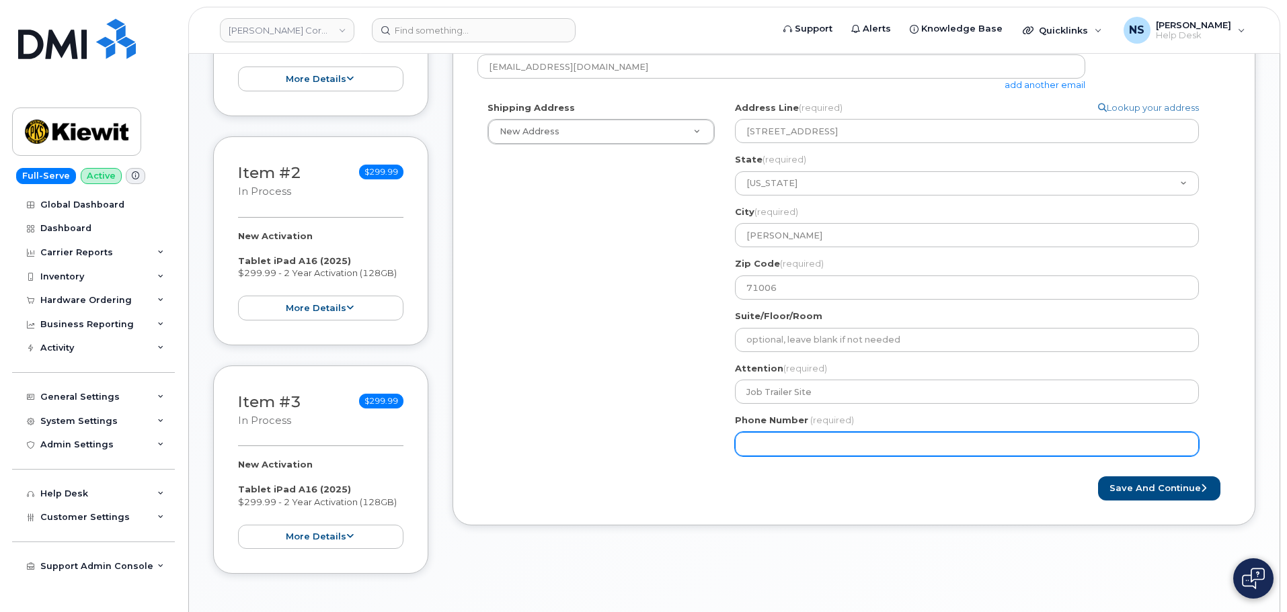
click at [818, 443] on input "Phone Number" at bounding box center [967, 444] width 464 height 24
paste input "4022767162"
select select
type input "4022767162"
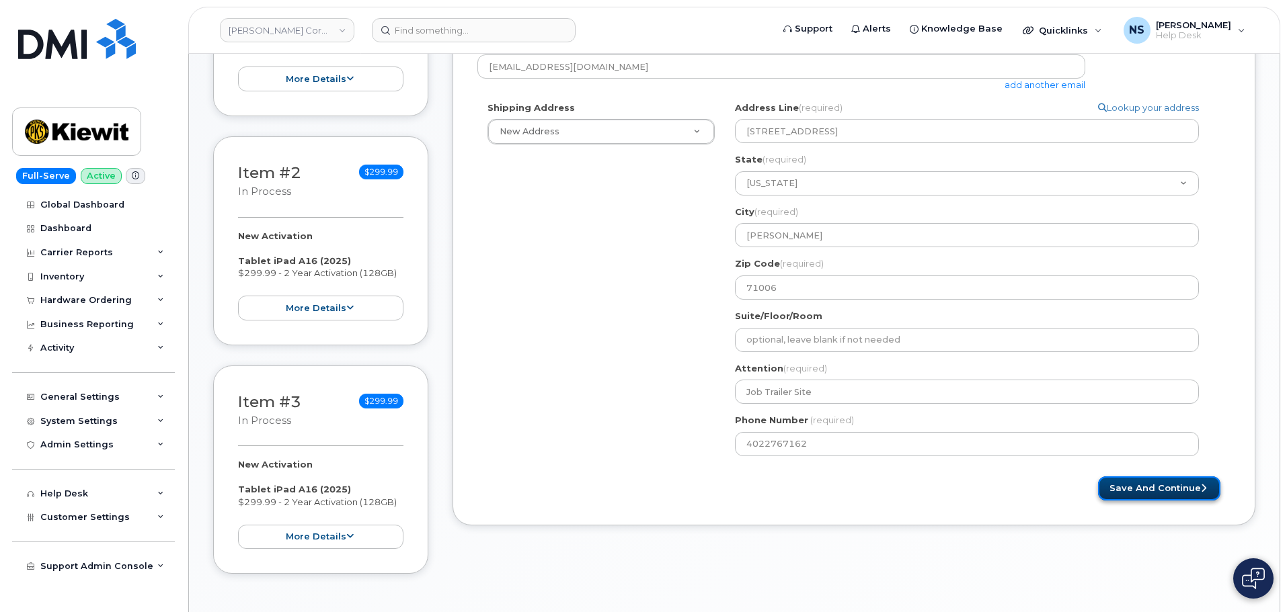
click at [1140, 487] on button "Save and Continue" at bounding box center [1159, 489] width 122 height 25
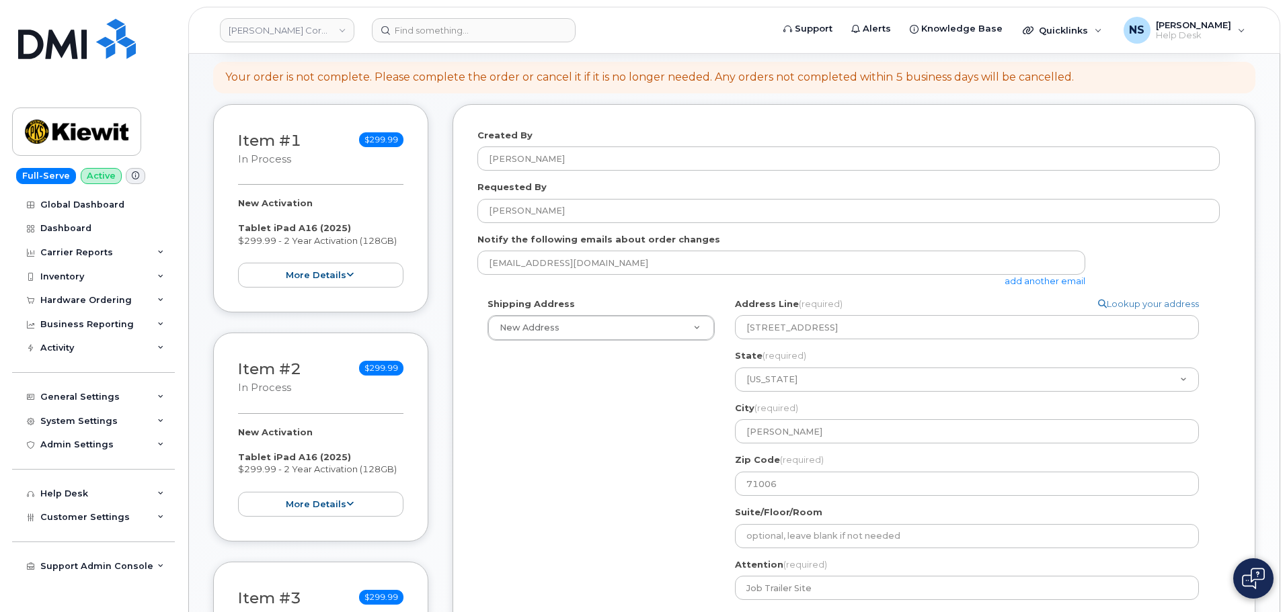
scroll to position [134, 0]
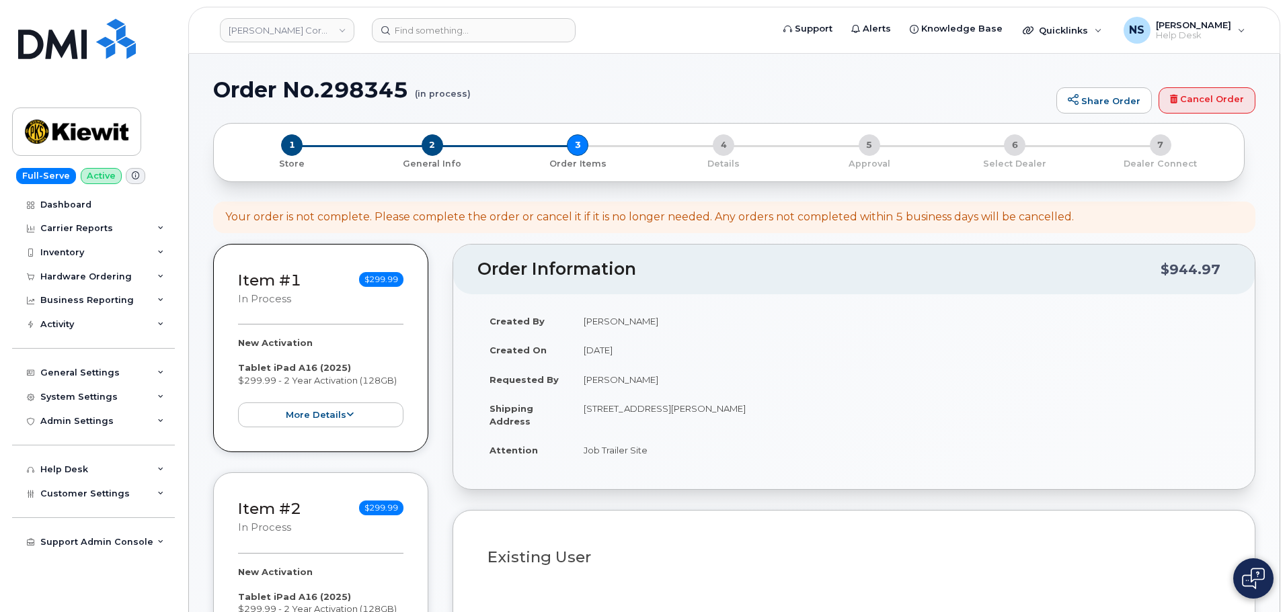
select select
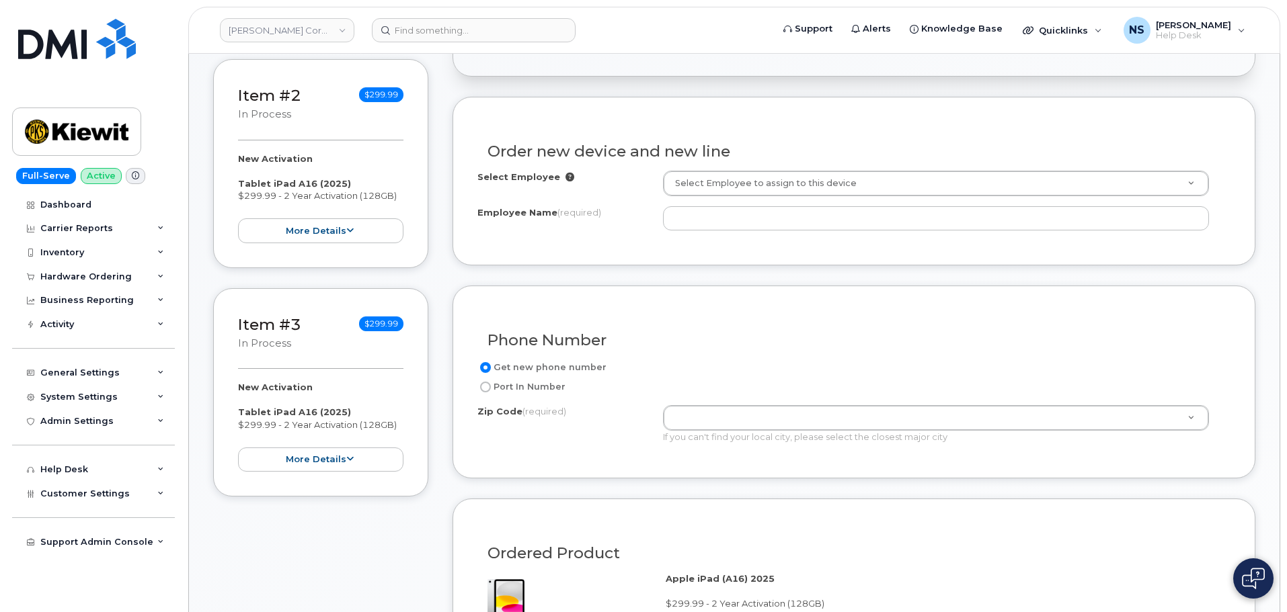
scroll to position [403, 0]
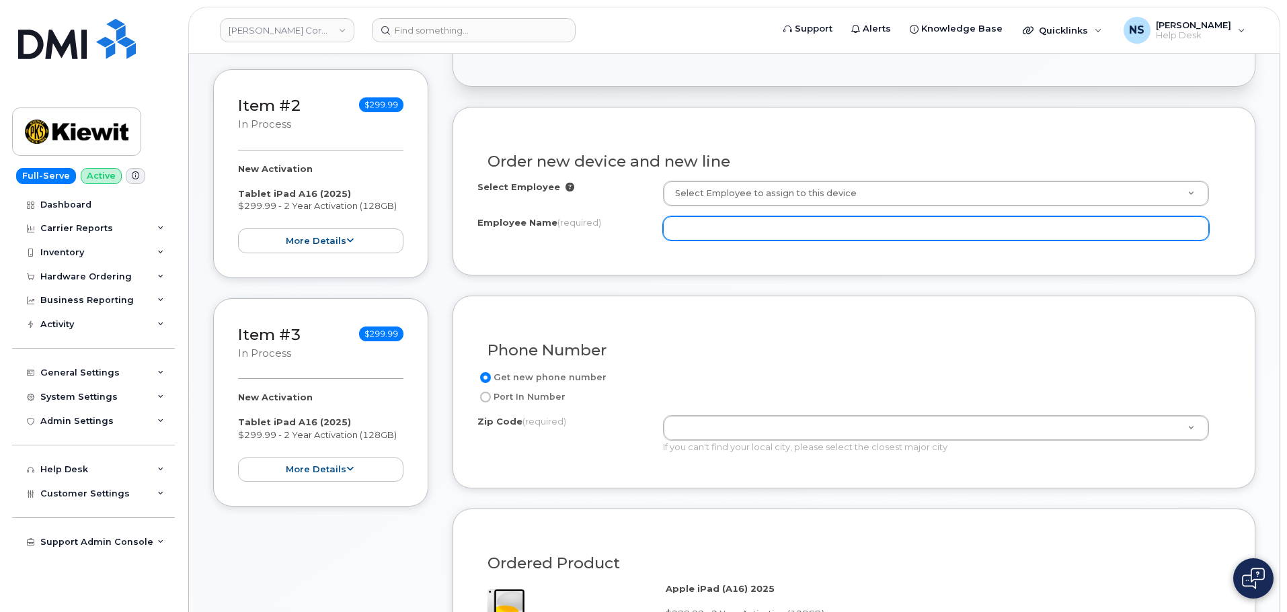
click at [735, 225] on input "Employee Name (required)" at bounding box center [936, 228] width 546 height 24
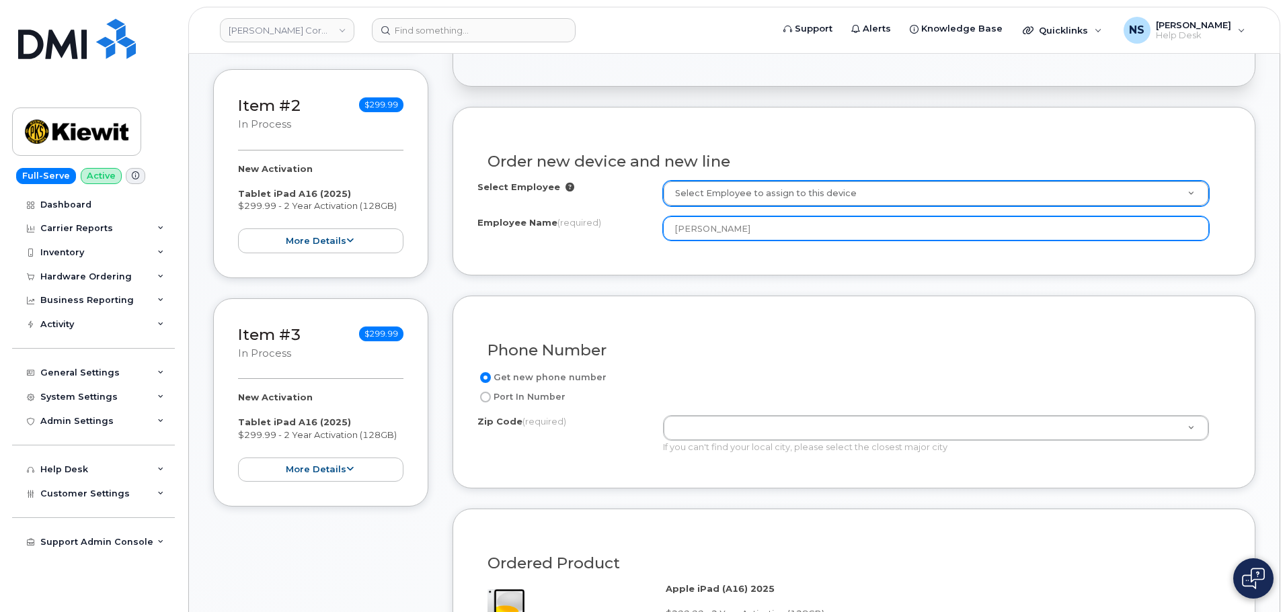
type input "Cameron Selmon"
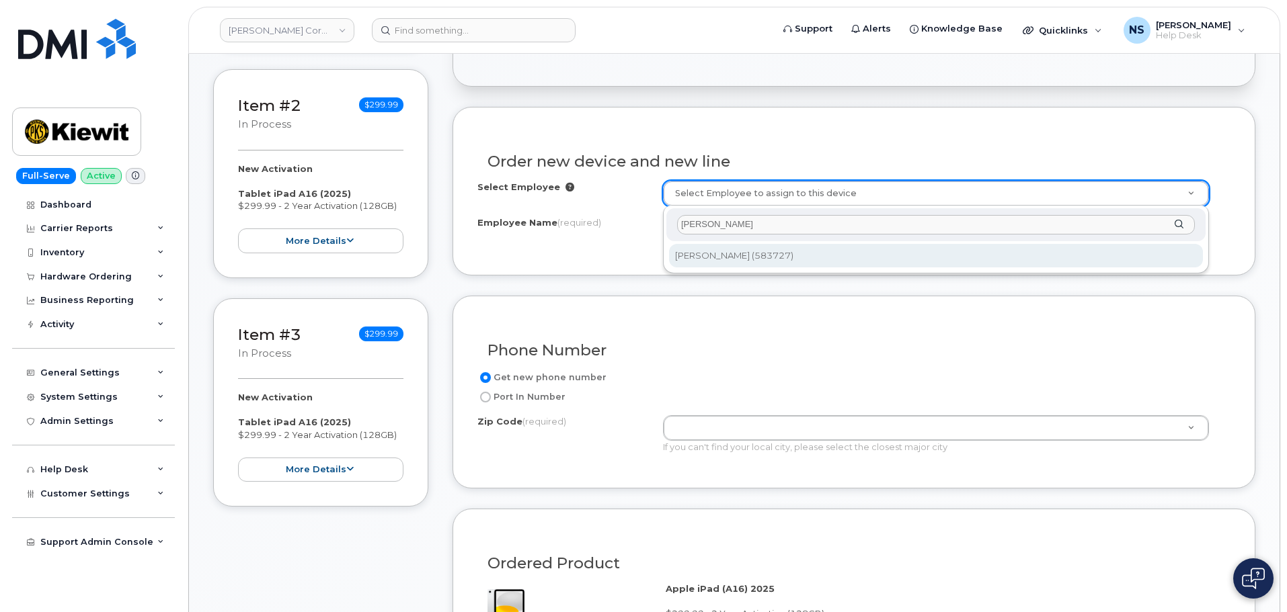
type input "Cameron Selmon"
type input "2993067"
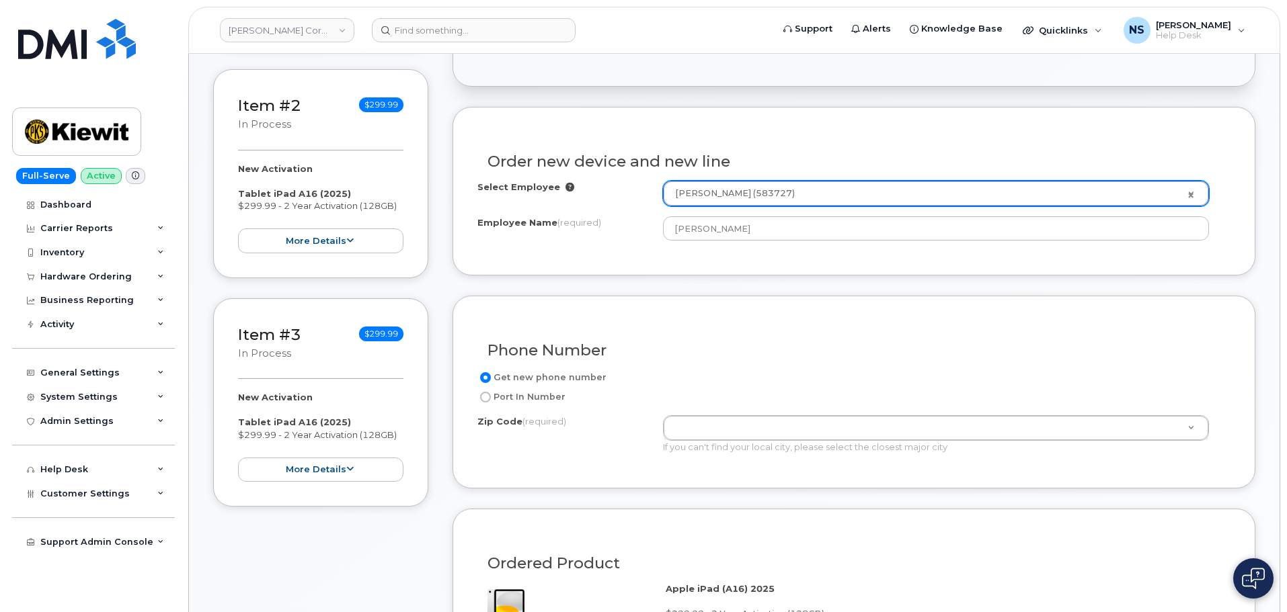
type input "7499 Blanchard Latex Road"
click at [751, 278] on form "Existing User Additional cost to upgrading the device Selected device is Eligib…" at bounding box center [853, 609] width 803 height 1004
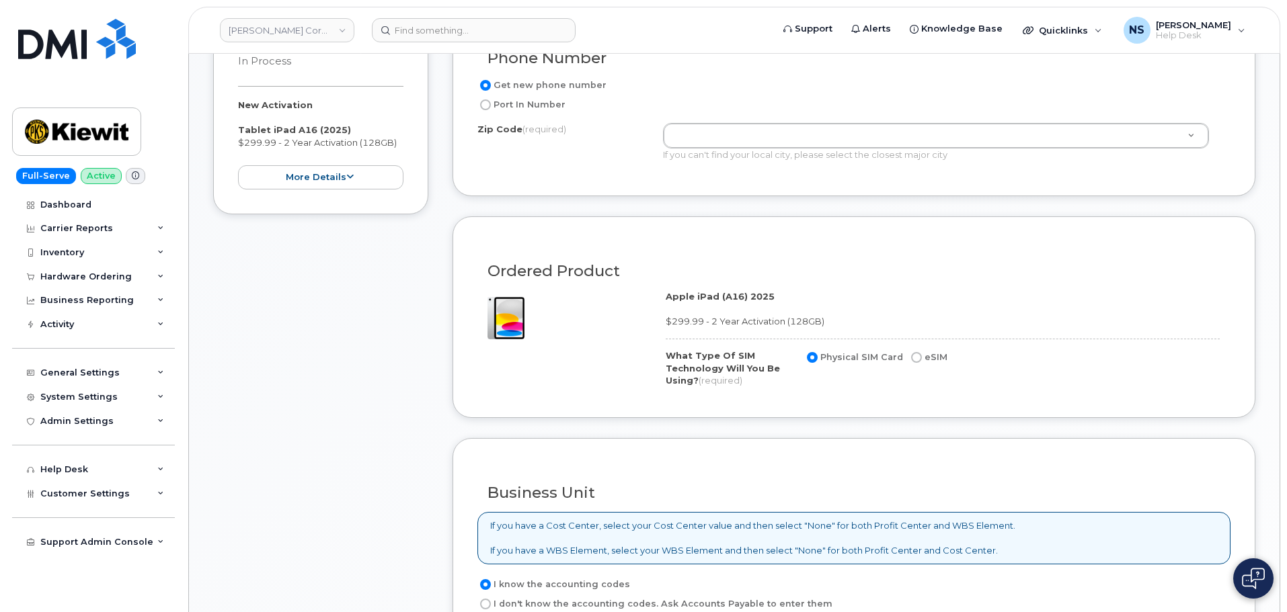
scroll to position [672, 0]
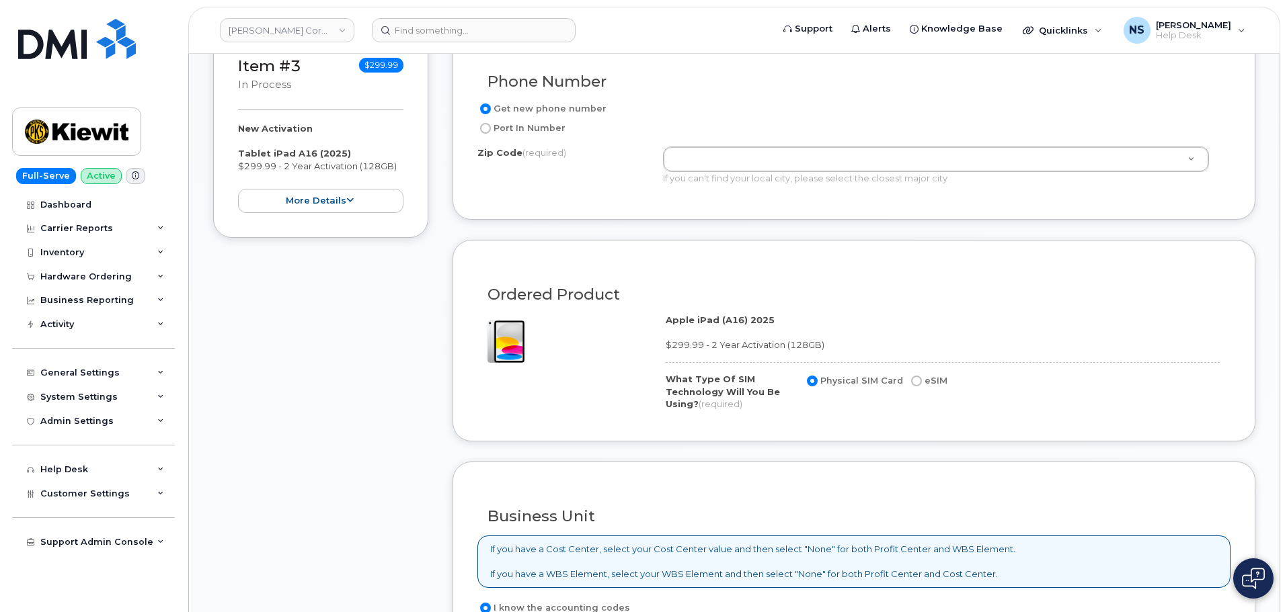
drag, startPoint x: 702, startPoint y: 165, endPoint x: 715, endPoint y: 168, distance: 12.6
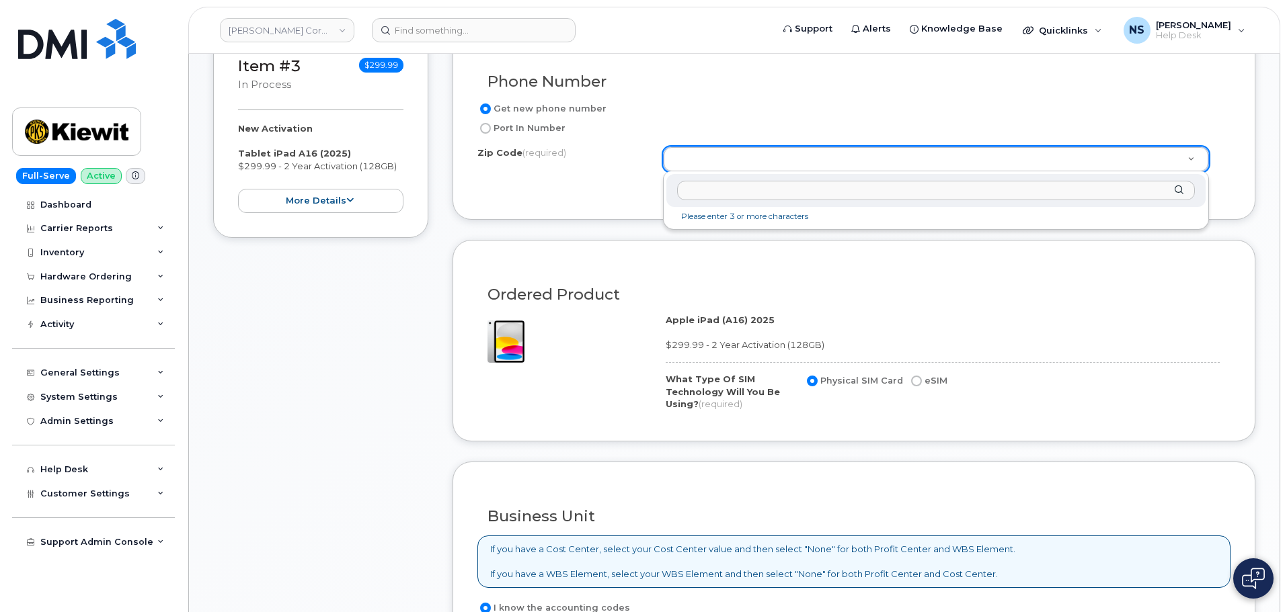
click at [694, 192] on input "Zip Code (required)" at bounding box center [936, 190] width 518 height 19
paste input "71006"
type input "71006"
type input "71006 (Benton, LA)"
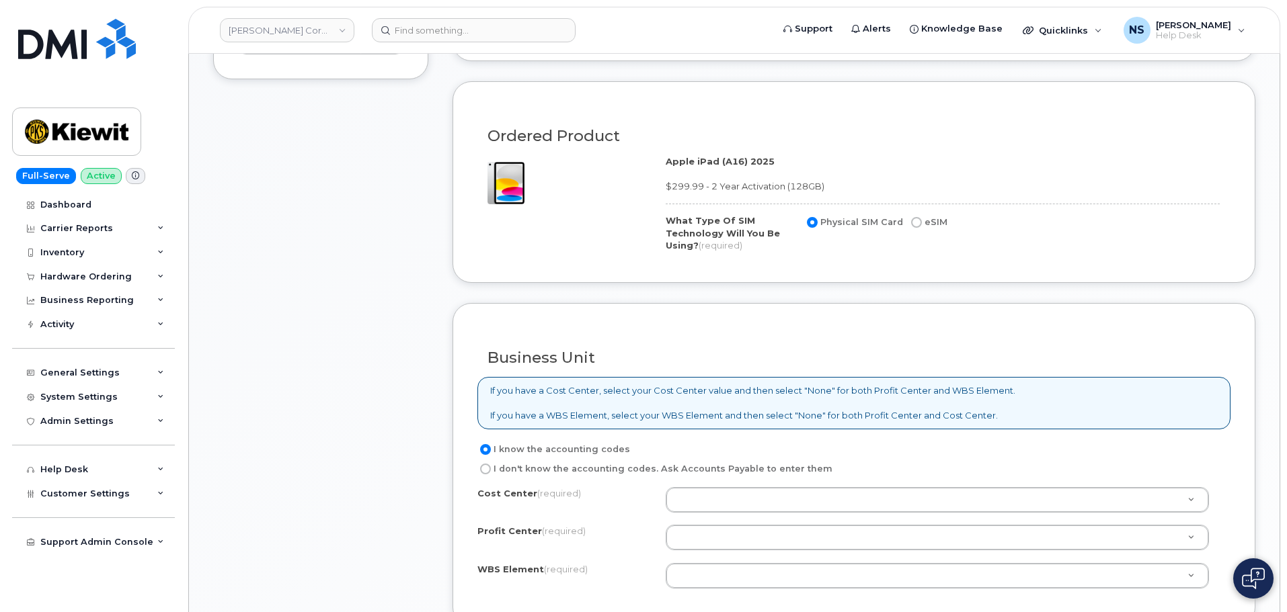
scroll to position [874, 0]
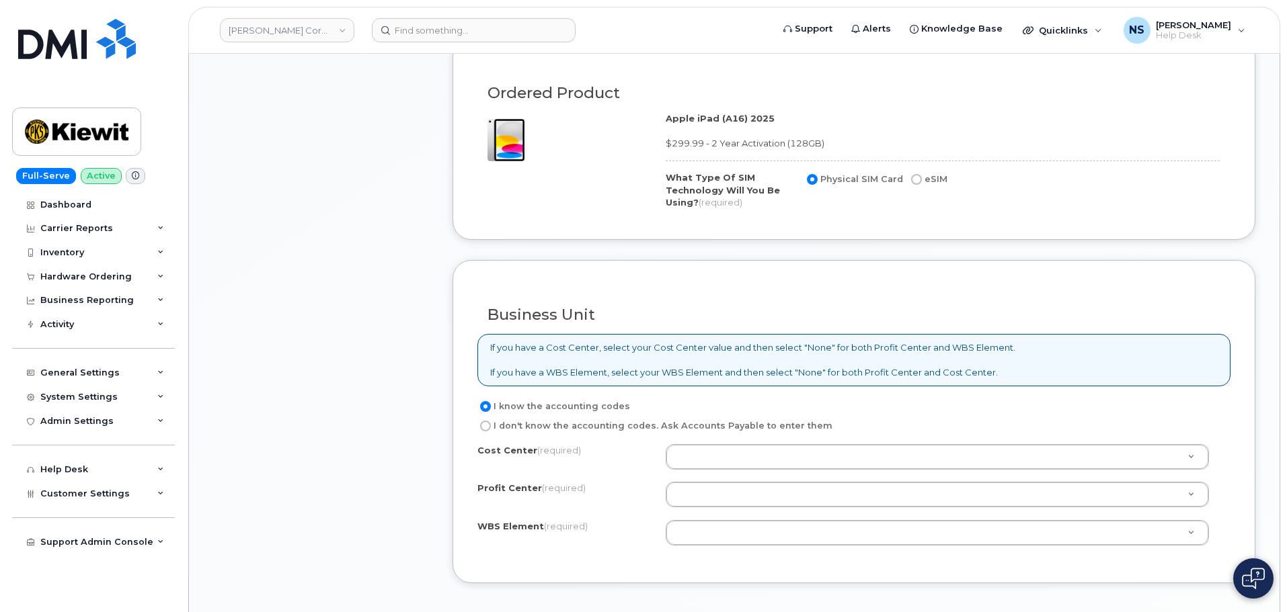
click at [918, 177] on label "eSIM" at bounding box center [927, 179] width 39 height 16
click at [918, 177] on input "eSIM" at bounding box center [916, 179] width 11 height 11
radio input "true"
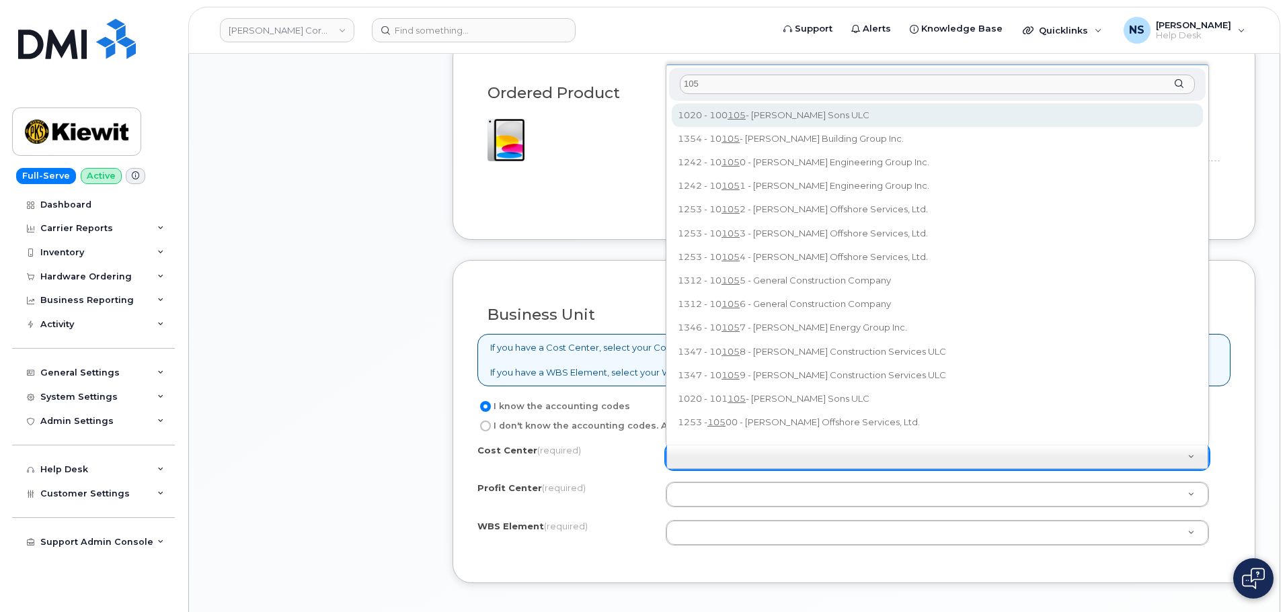
type input "105"
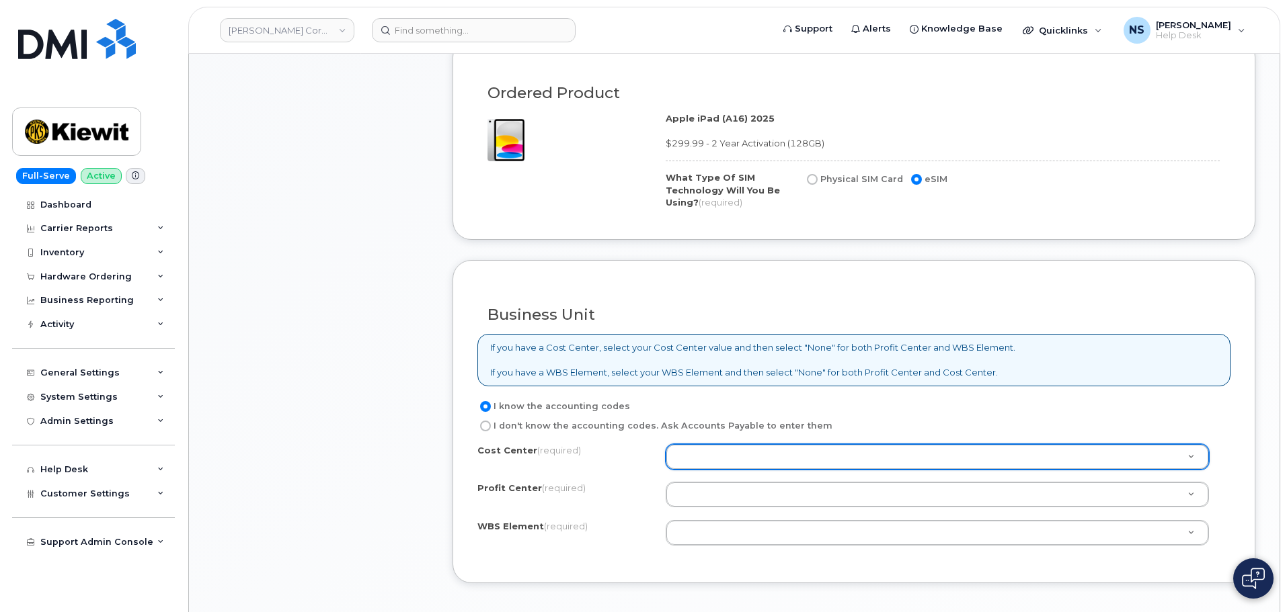
paste input "105751.1054"
type input "105751.1054"
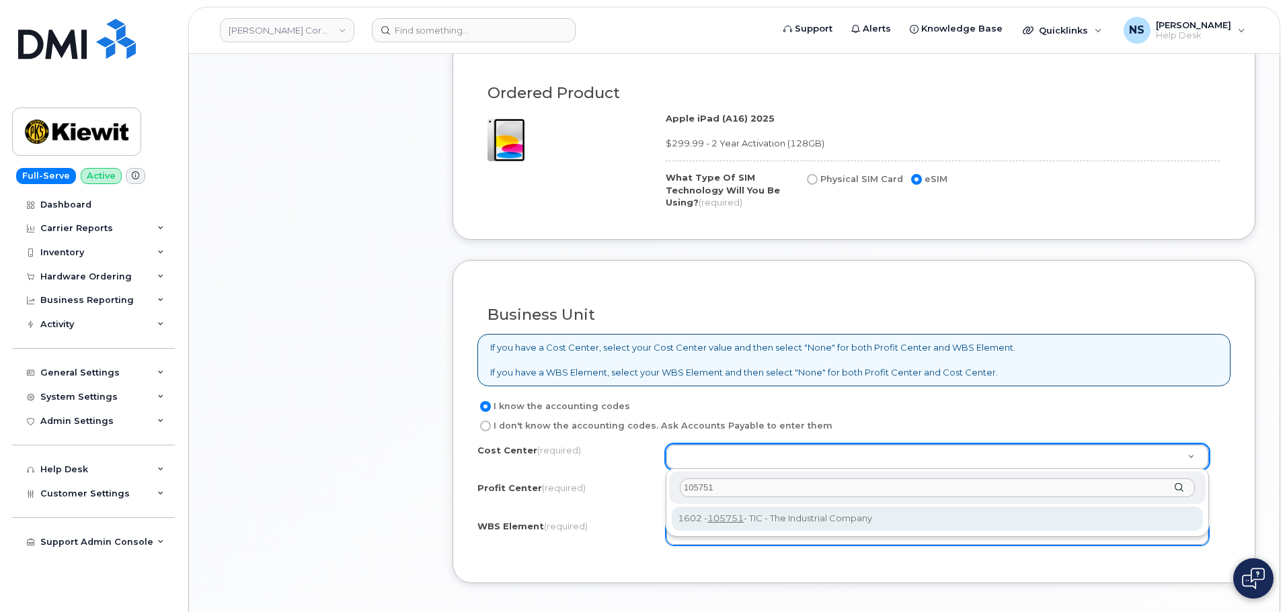
type input "105751"
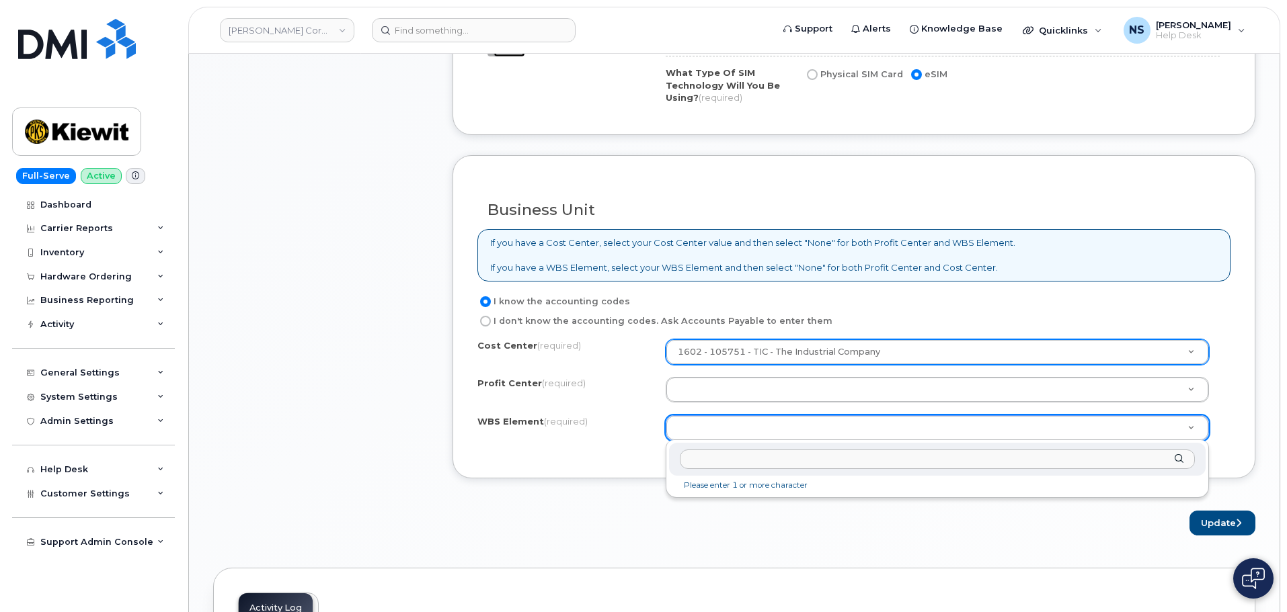
scroll to position [1143, 0]
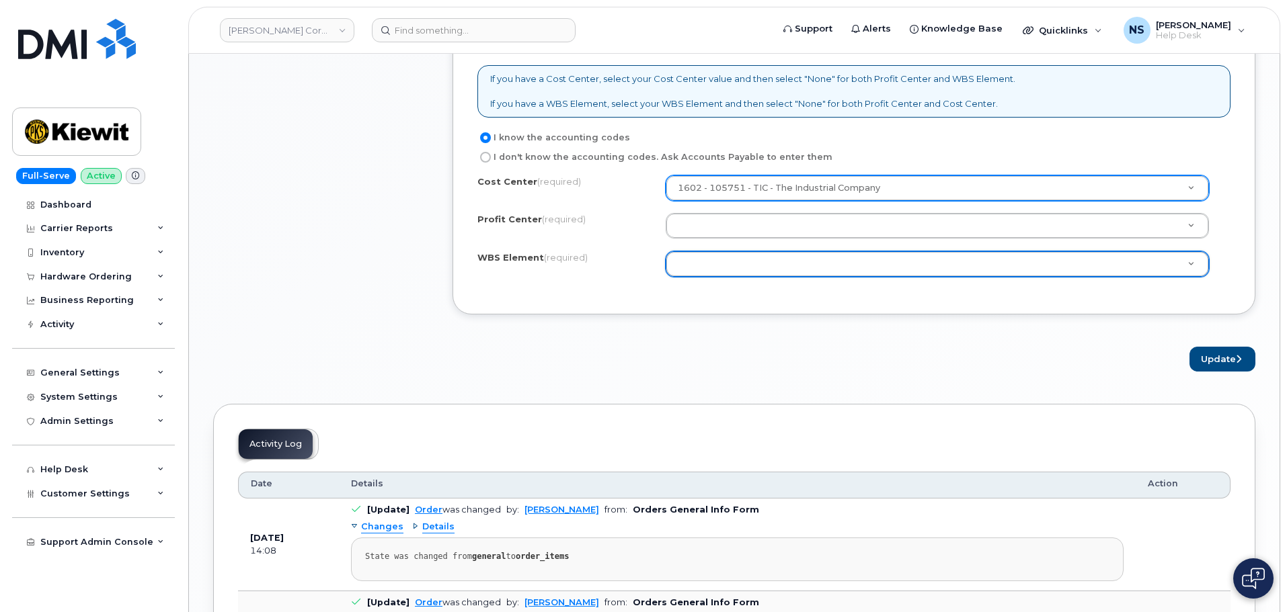
drag, startPoint x: 607, startPoint y: 368, endPoint x: 604, endPoint y: 362, distance: 7.2
click at [1211, 364] on button "Update" at bounding box center [1222, 359] width 66 height 25
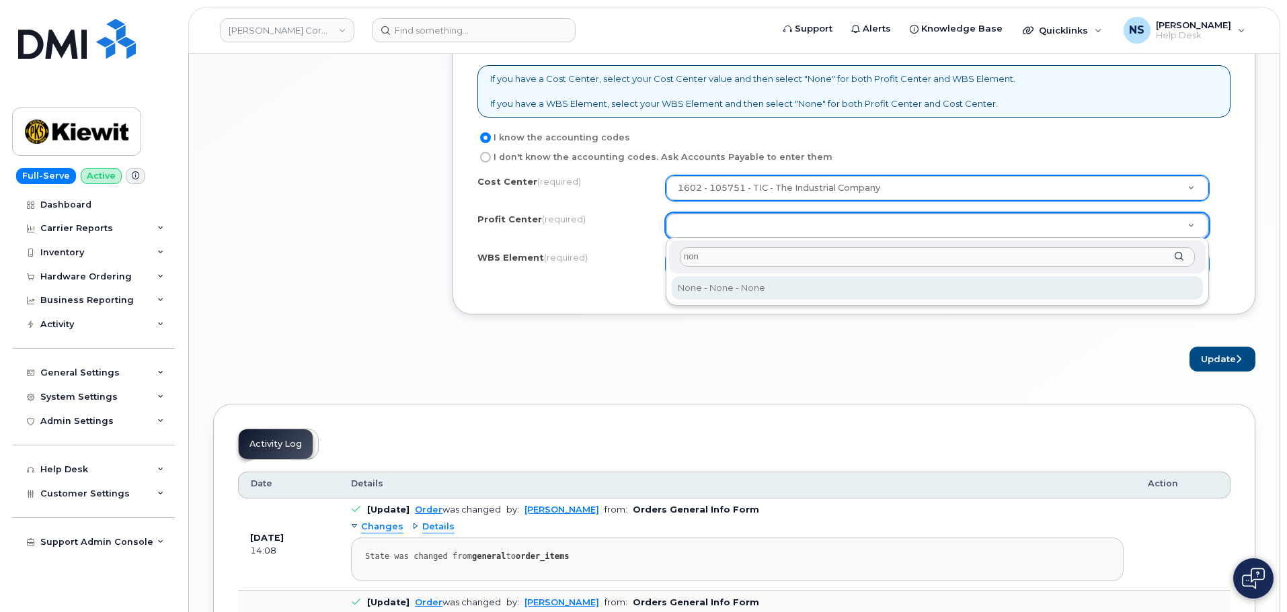
type input "none"
select select "None"
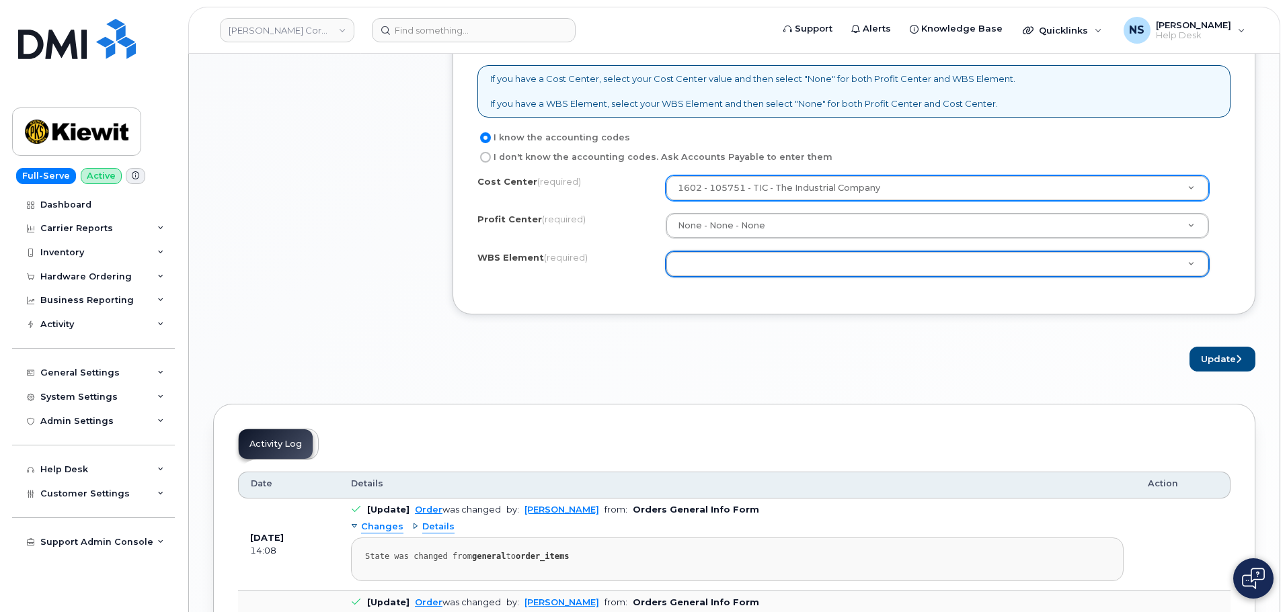
type input "n"
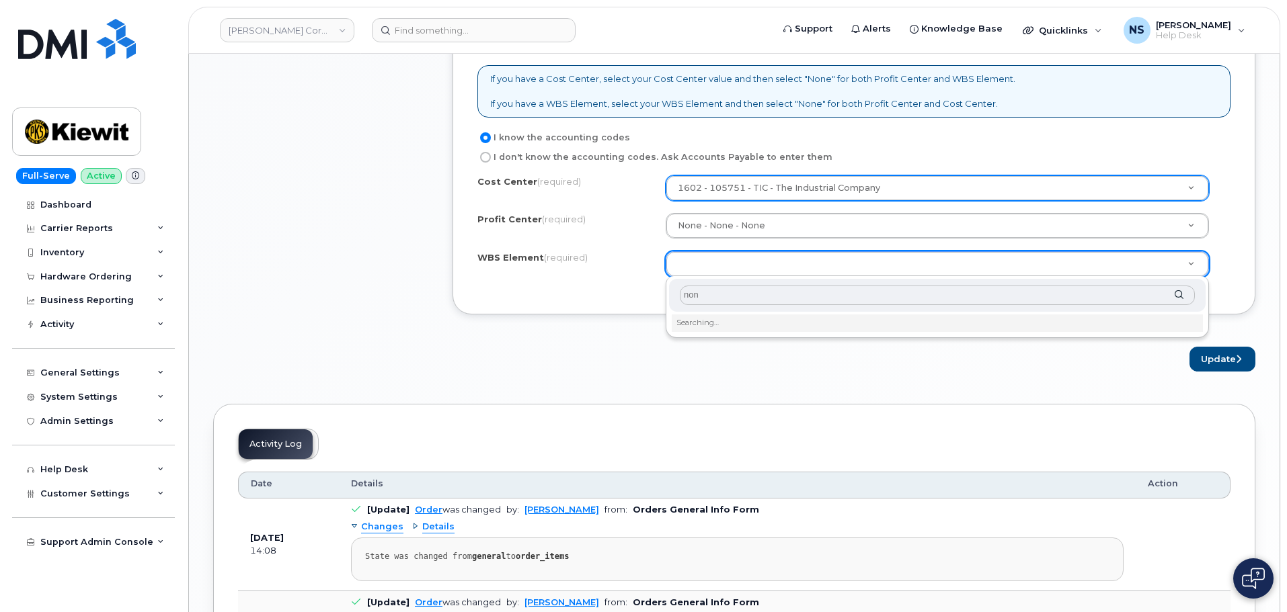
type input "none"
type input "None"
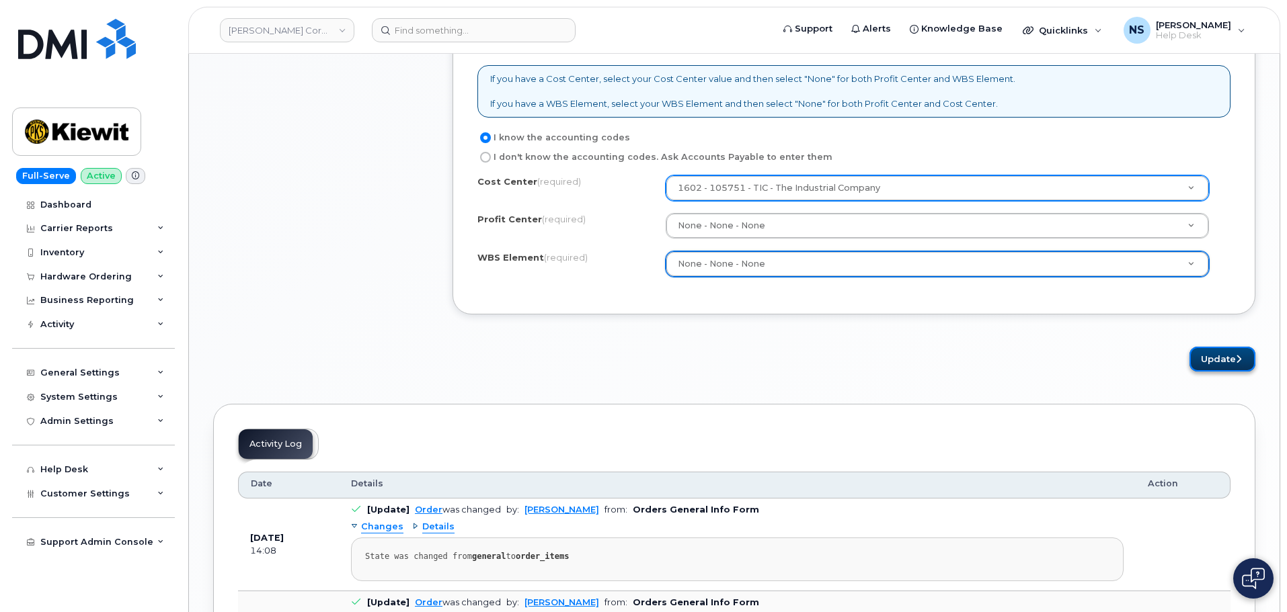
click at [1213, 356] on button "Update" at bounding box center [1222, 359] width 66 height 25
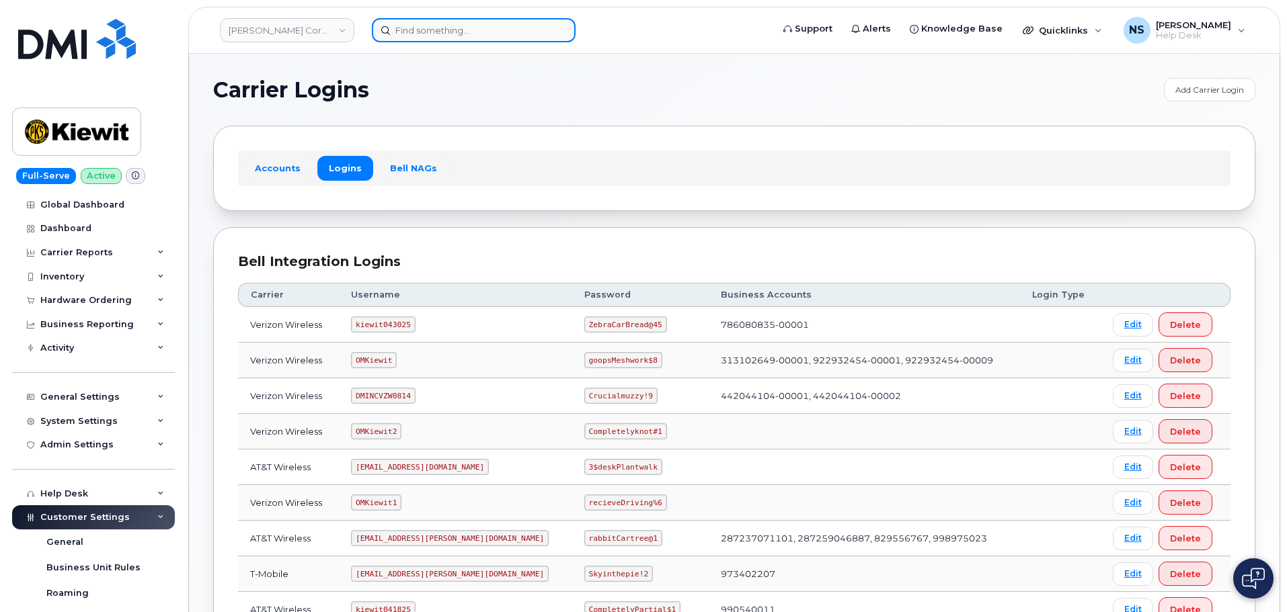
click at [460, 39] on input at bounding box center [474, 30] width 204 height 24
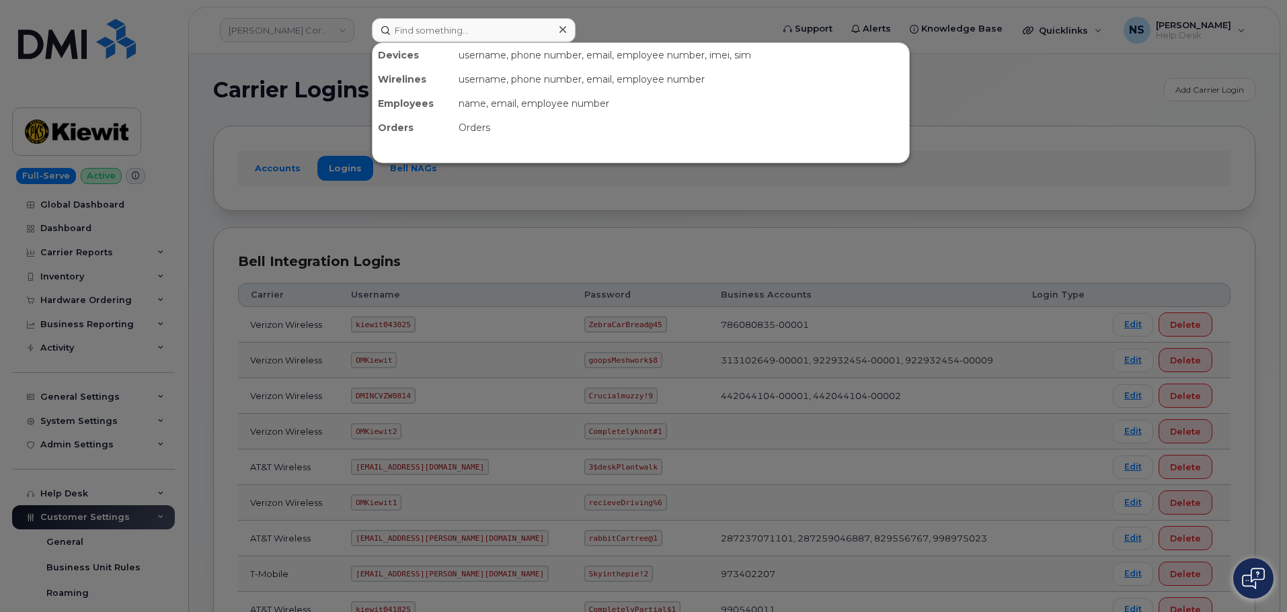
drag, startPoint x: 440, startPoint y: 9, endPoint x: 448, endPoint y: 19, distance: 13.3
click at [443, 13] on div at bounding box center [643, 306] width 1287 height 612
click at [449, 20] on input at bounding box center [474, 30] width 204 height 24
paste input "[PERSON_NAME]"
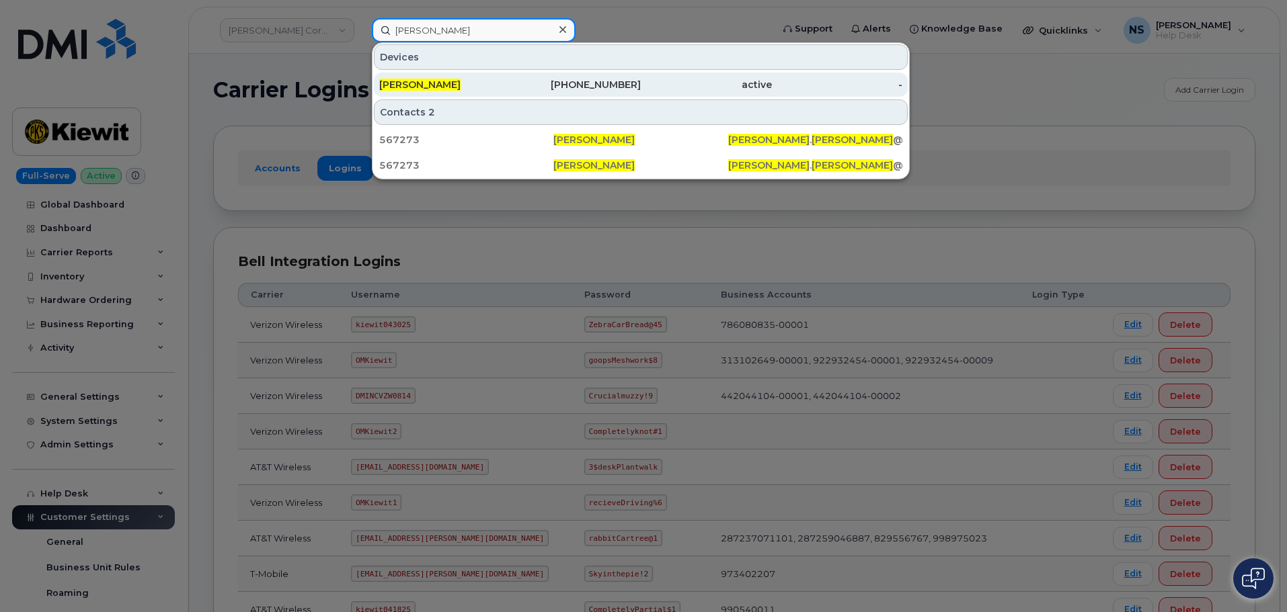
type input "[PERSON_NAME]"
click at [535, 82] on div "[PHONE_NUMBER]" at bounding box center [575, 84] width 131 height 13
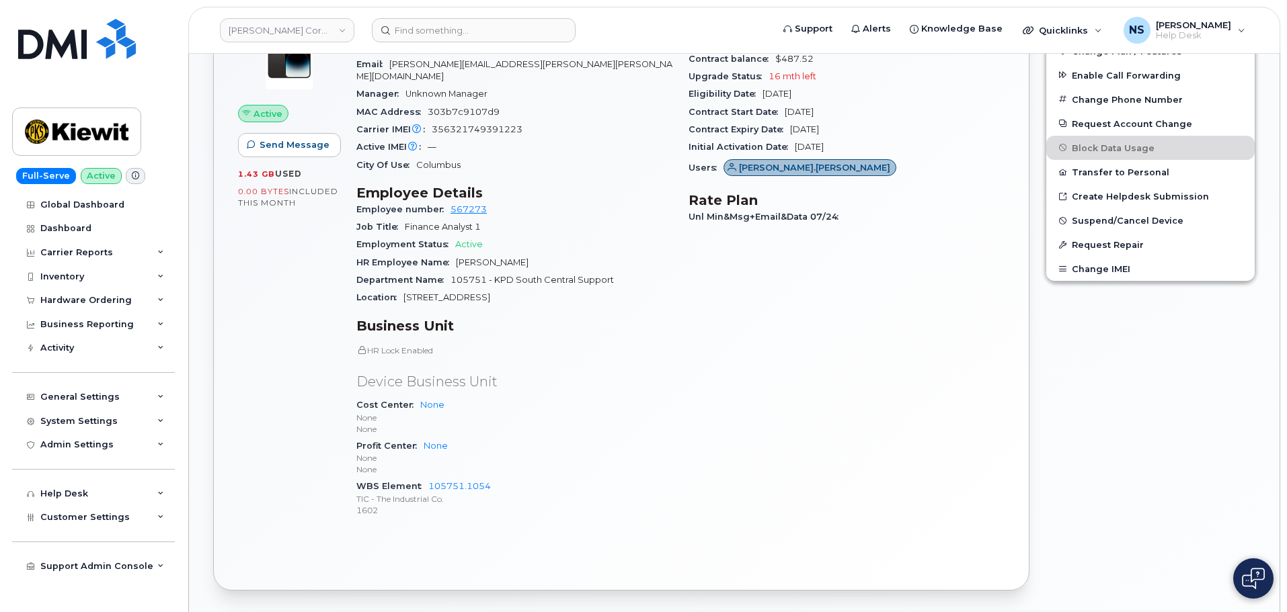
scroll to position [518, 0]
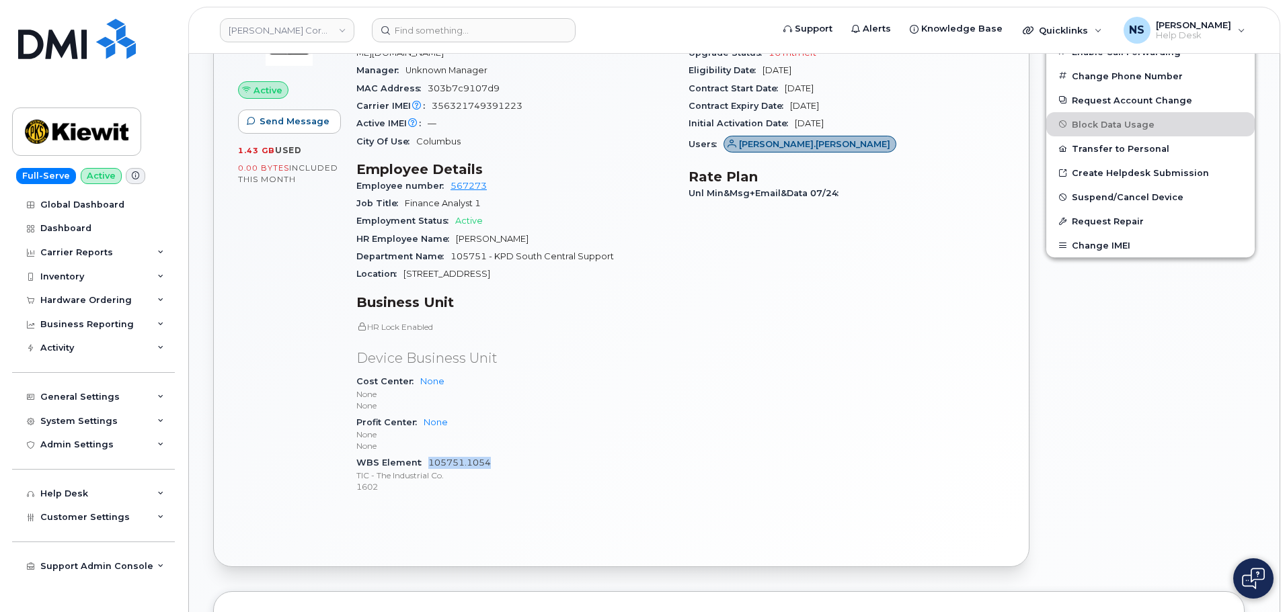
drag, startPoint x: 491, startPoint y: 451, endPoint x: 430, endPoint y: 446, distance: 61.4
click at [430, 454] on div "WBS Element 105751.1054 TIC - The Industrial Co. 1602" at bounding box center [514, 474] width 316 height 41
copy link "105751.1054"
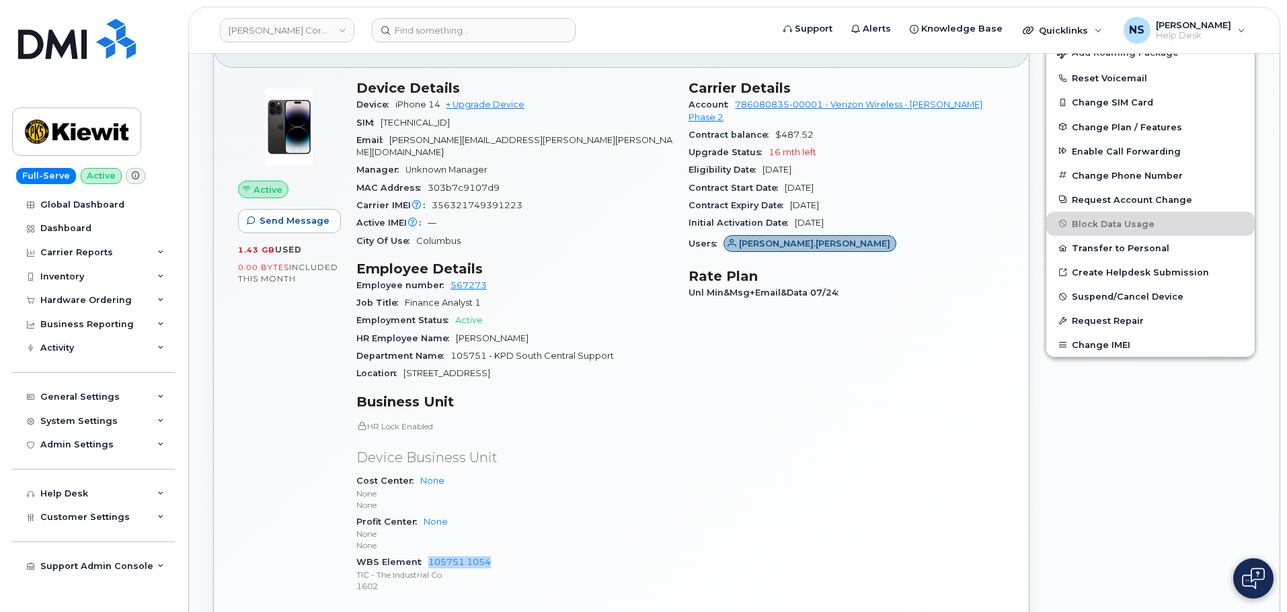
scroll to position [114, 0]
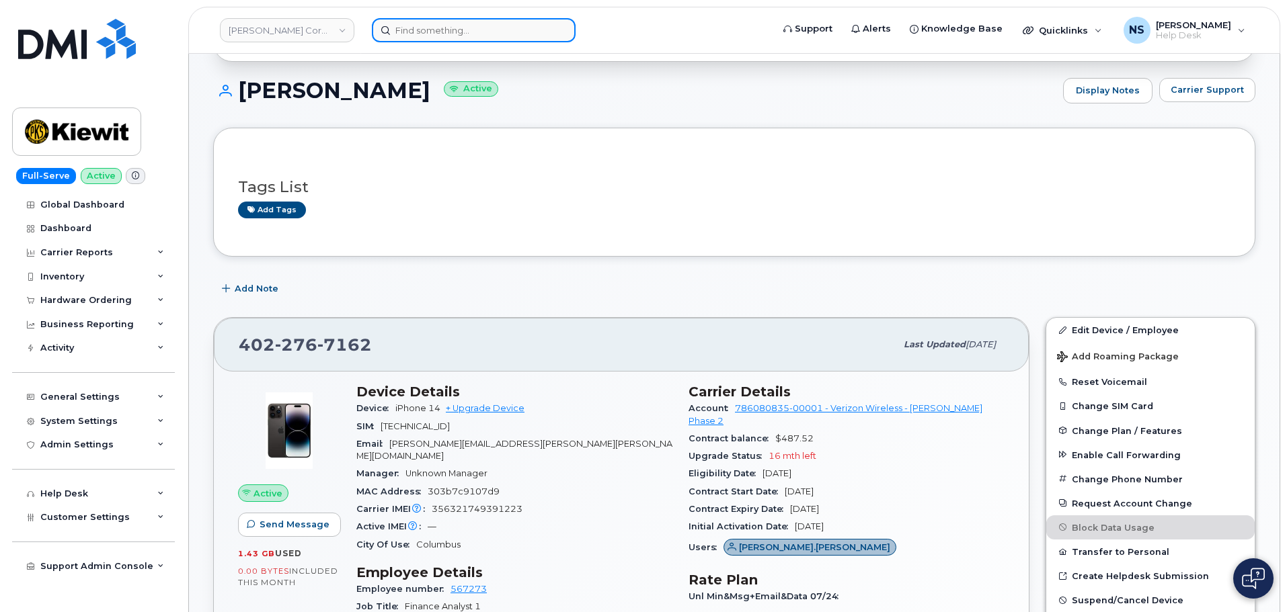
click at [463, 35] on input at bounding box center [474, 30] width 204 height 24
paste input "[PERSON_NAME]"
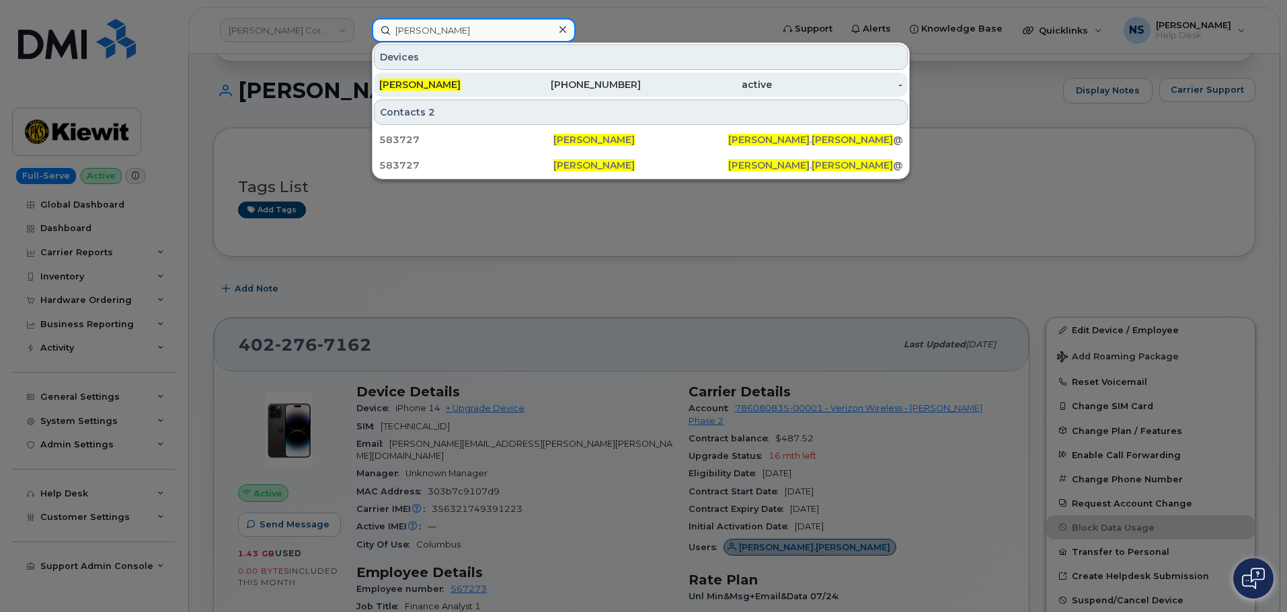
type input "[PERSON_NAME]"
click at [494, 89] on div "[PERSON_NAME]" at bounding box center [444, 84] width 131 height 13
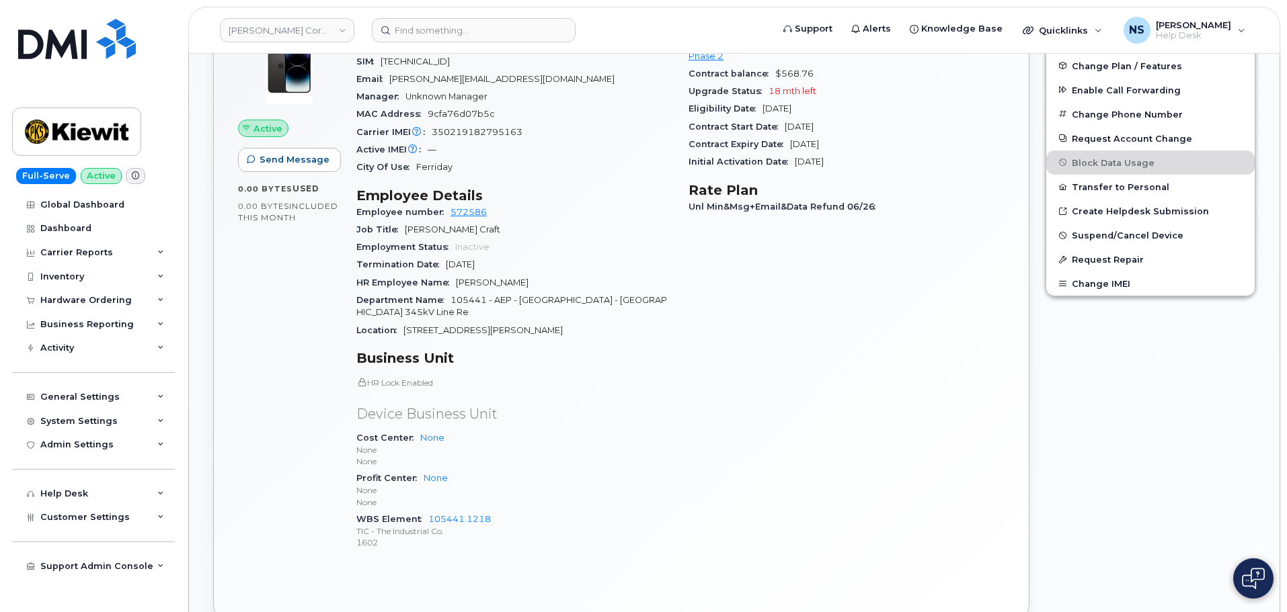
scroll to position [458, 0]
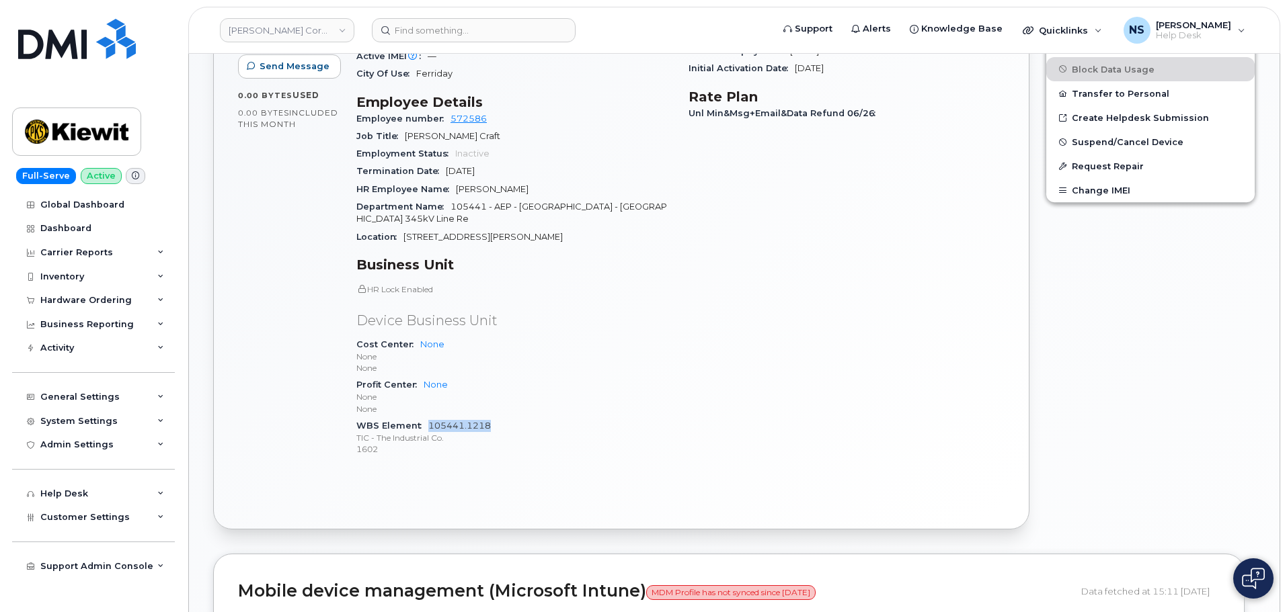
drag, startPoint x: 508, startPoint y: 425, endPoint x: 429, endPoint y: 421, distance: 78.8
click at [426, 423] on div "WBS Element 105441.1218 TIC - The Industrial Co. 1602" at bounding box center [514, 437] width 316 height 41
copy link "105441.1218"
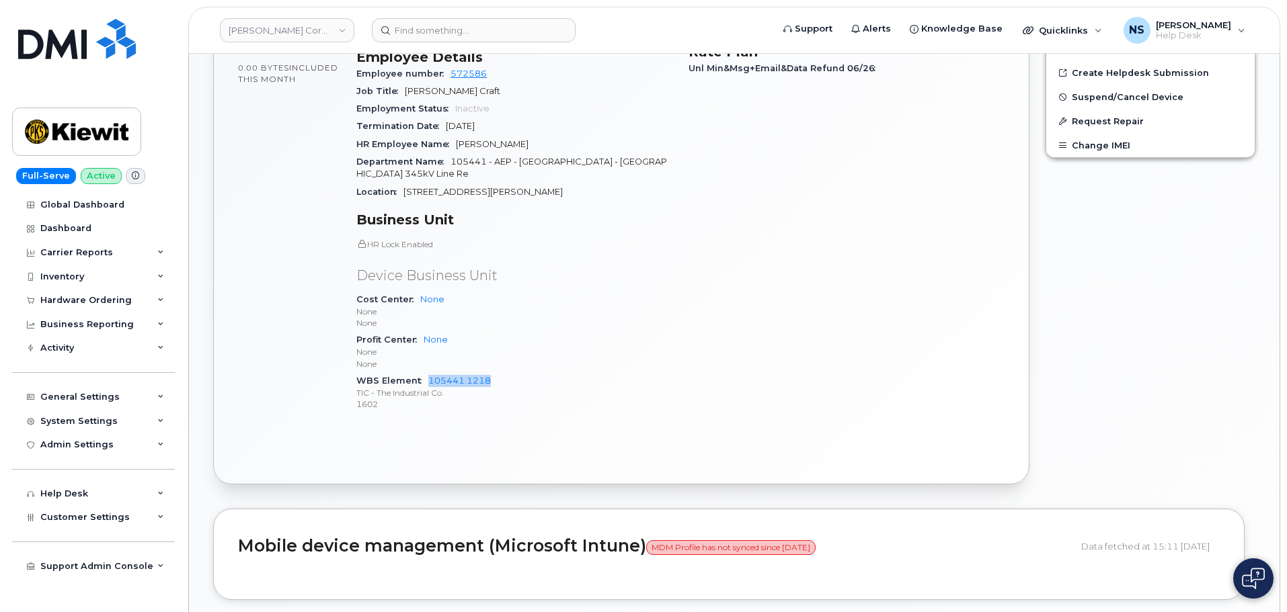
scroll to position [526, 0]
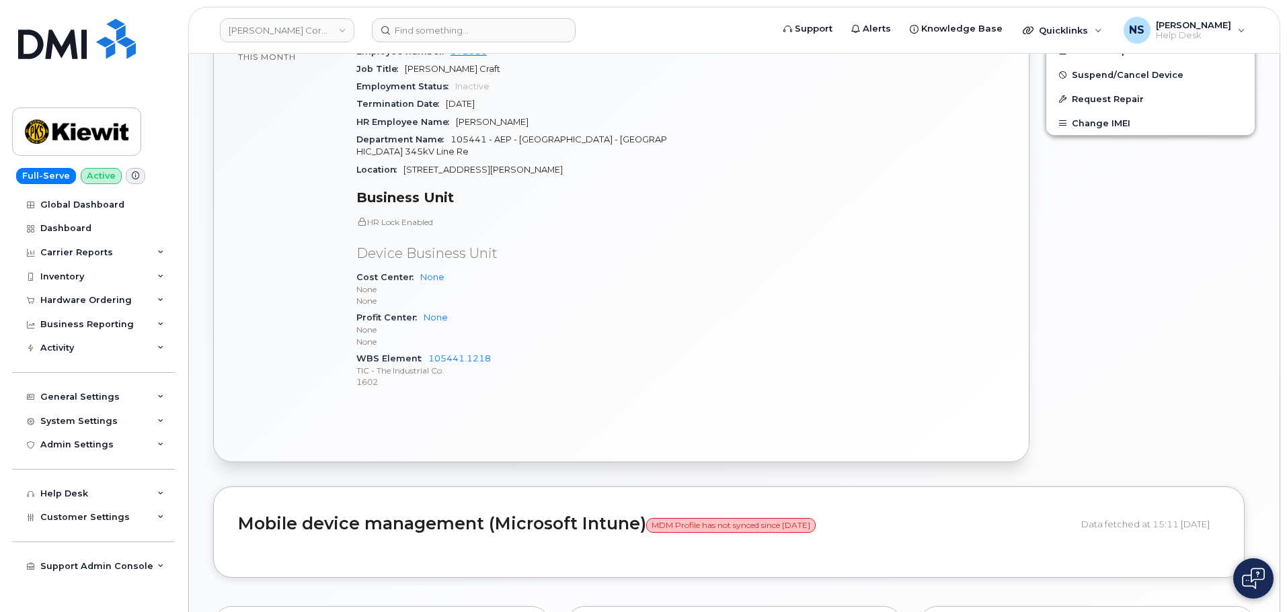
click at [512, 326] on p "None" at bounding box center [514, 329] width 316 height 11
drag, startPoint x: 506, startPoint y: 362, endPoint x: 415, endPoint y: 229, distance: 162.0
click at [428, 356] on div "WBS Element 105441.1218 TIC - The Industrial Co. 1602" at bounding box center [514, 370] width 316 height 41
copy link "105441.1218"
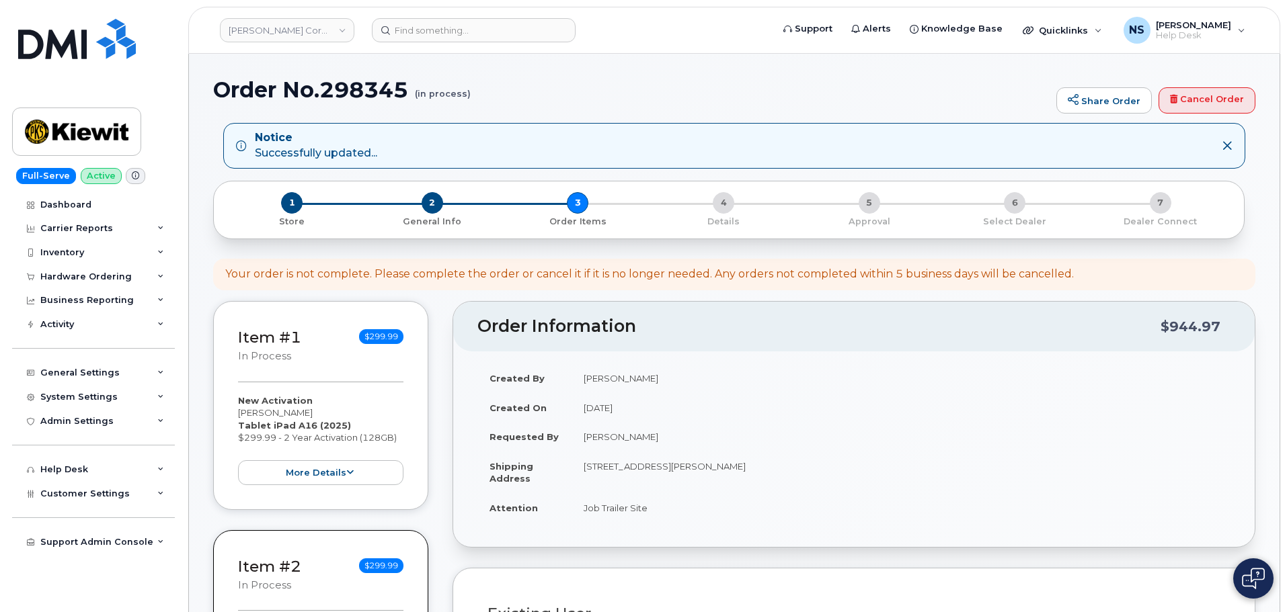
select select
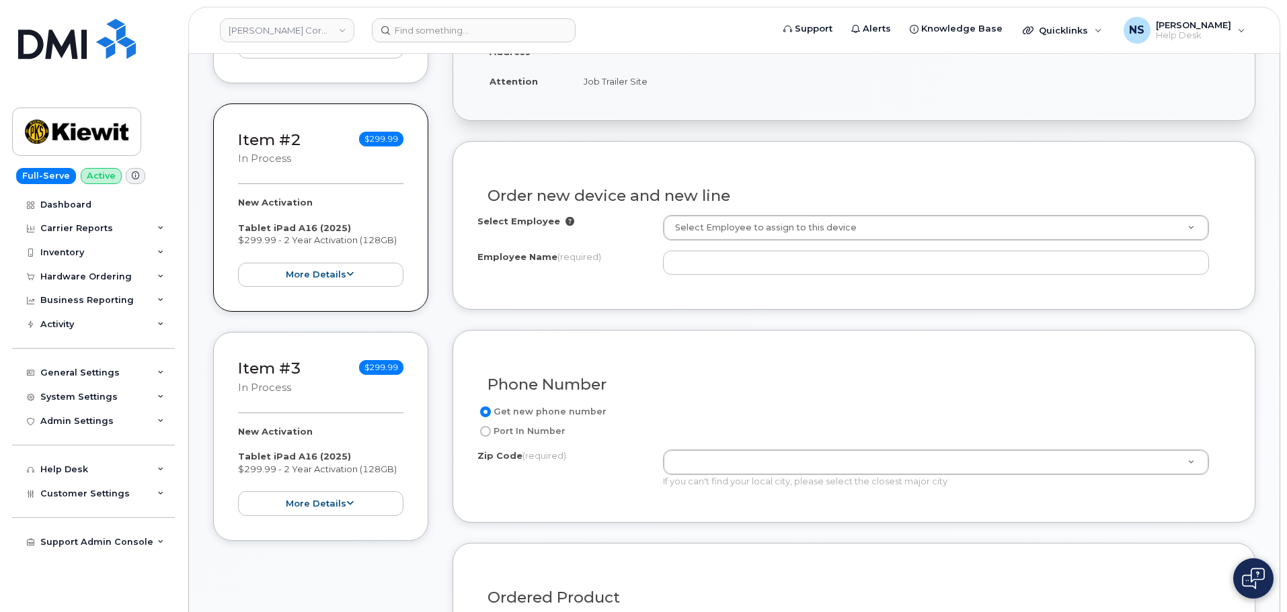
scroll to position [403, 0]
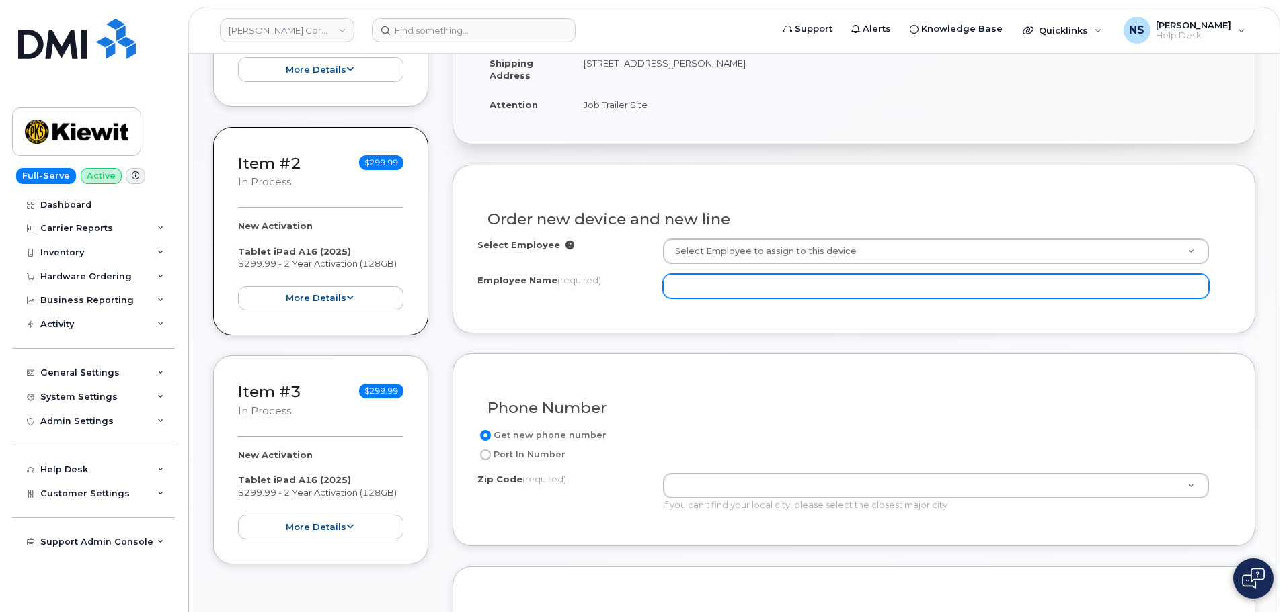
click at [710, 288] on input "Employee Name (required)" at bounding box center [936, 286] width 546 height 24
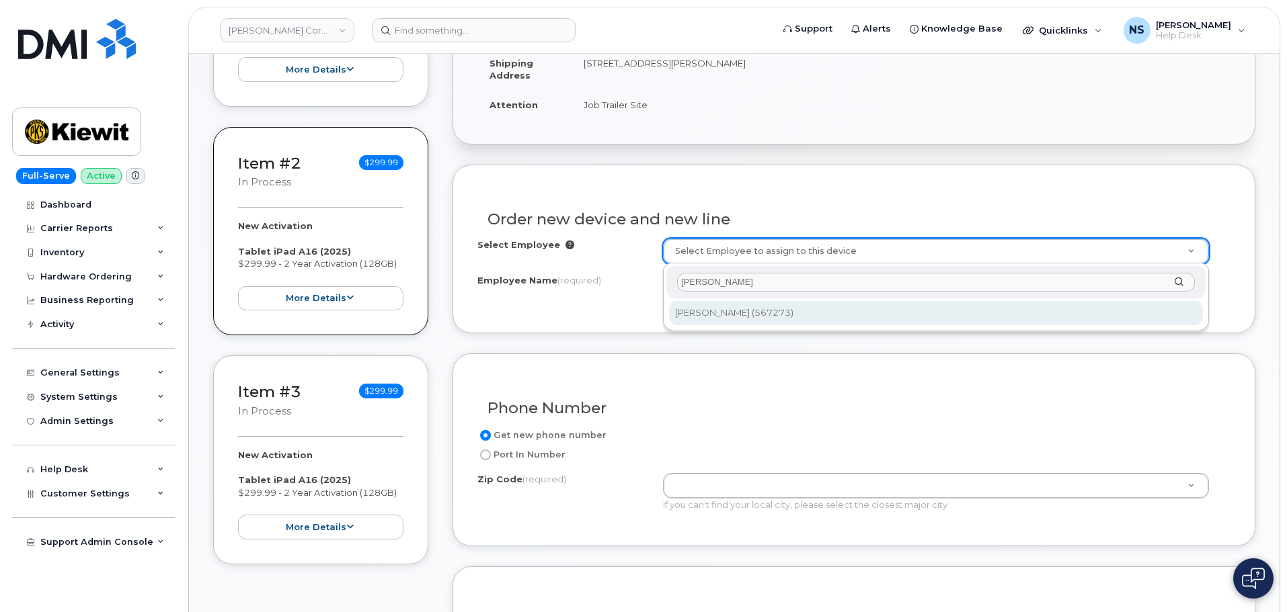
type input "[PERSON_NAME]"
type input "2414109"
type input "[PERSON_NAME]"
type input "2050 Roanoke Rd"
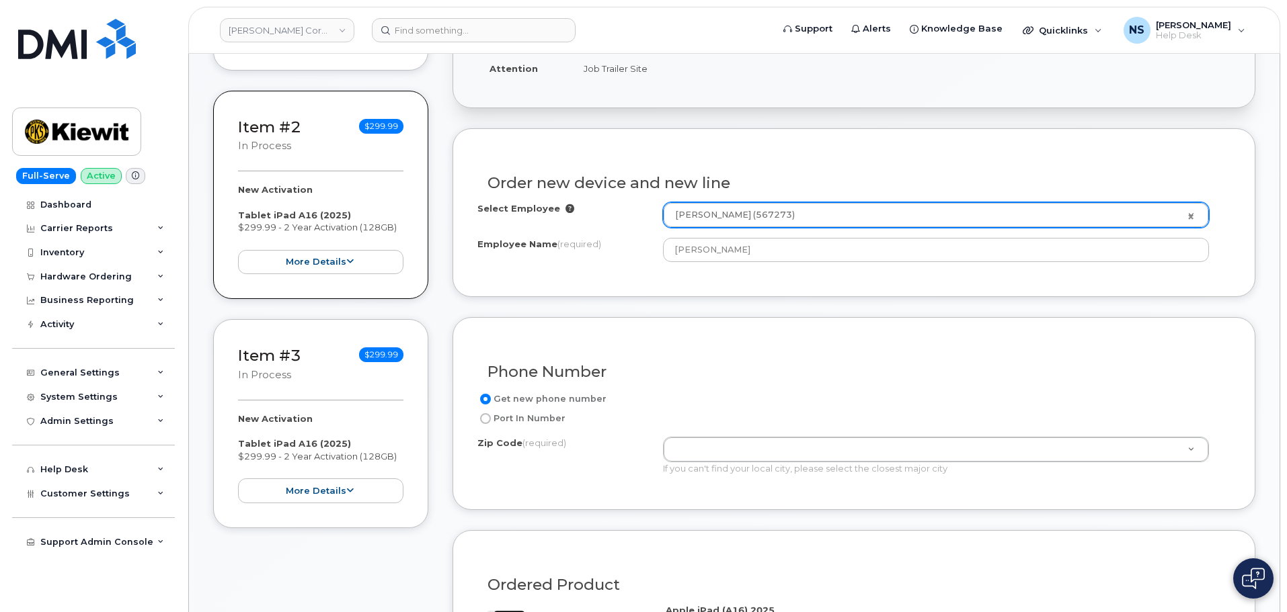
scroll to position [471, 0]
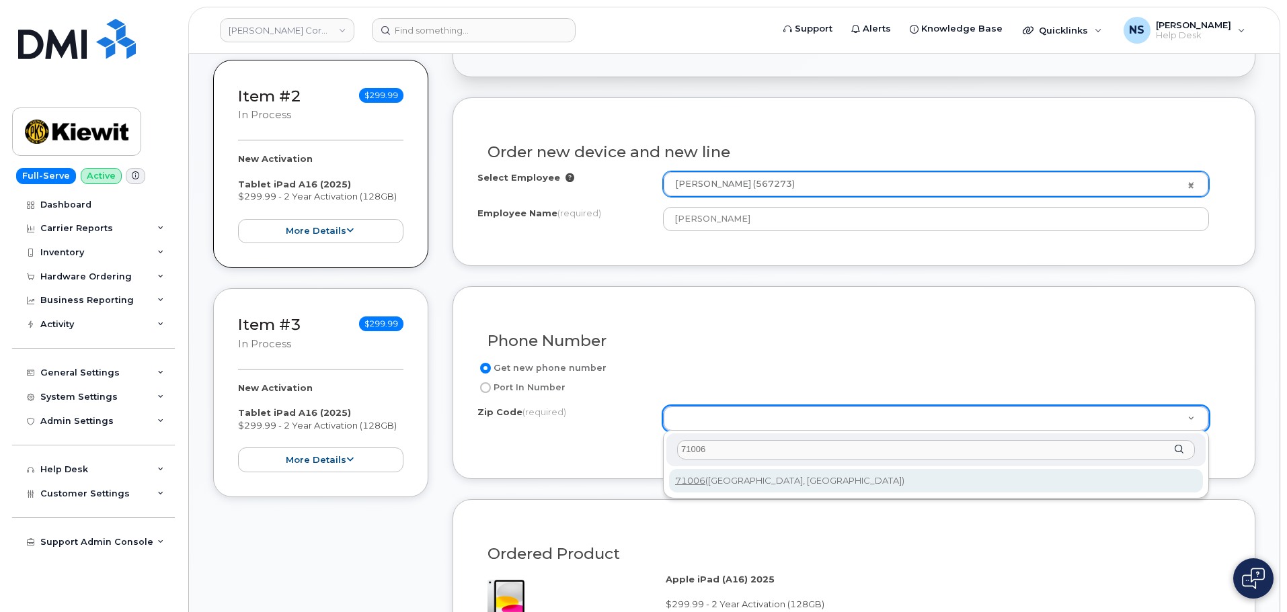
type input "71006"
type input "71006 ([PERSON_NAME], [GEOGRAPHIC_DATA])"
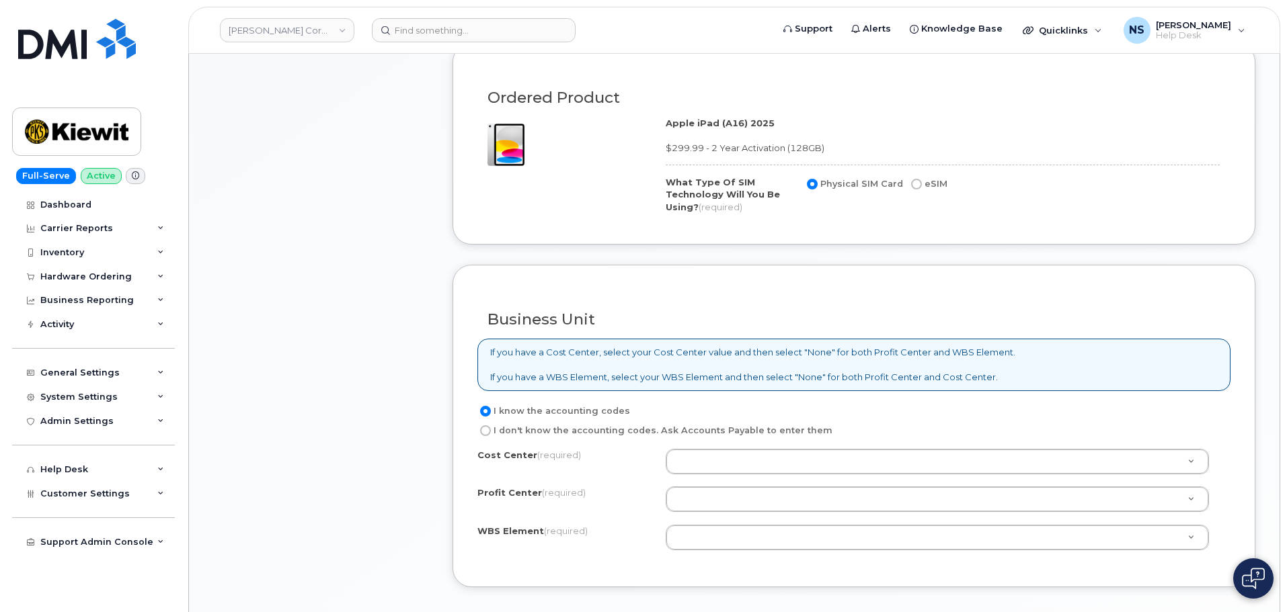
scroll to position [941, 0]
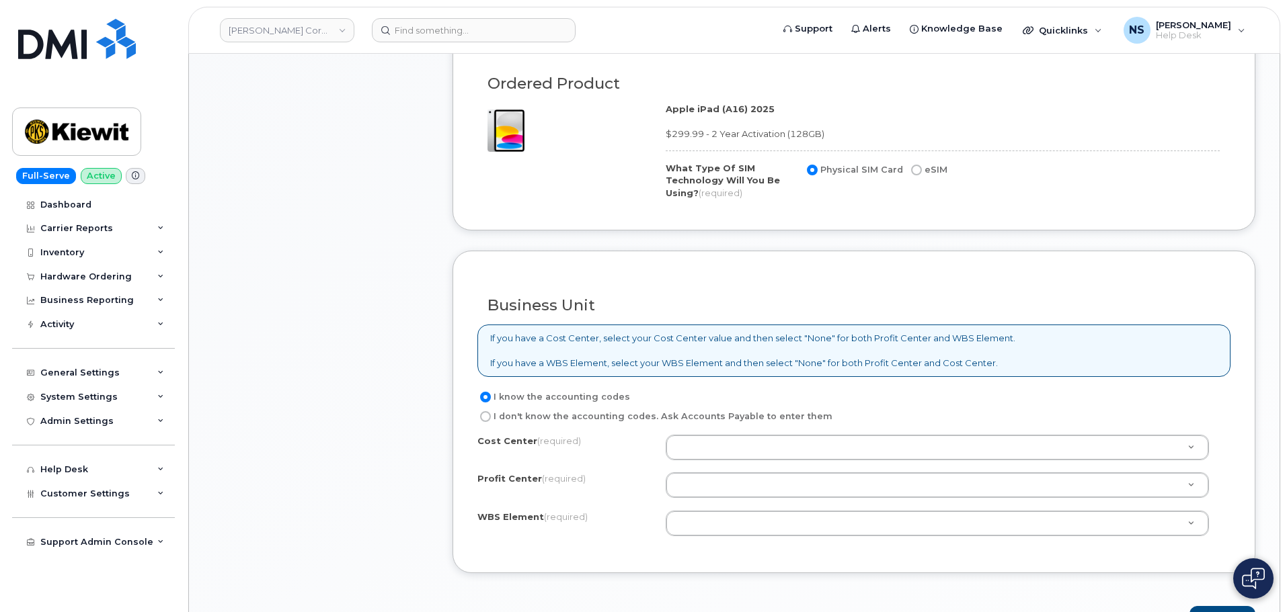
click at [929, 175] on label "eSIM" at bounding box center [927, 170] width 39 height 16
click at [922, 175] on input "eSIM" at bounding box center [916, 170] width 11 height 11
radio input "true"
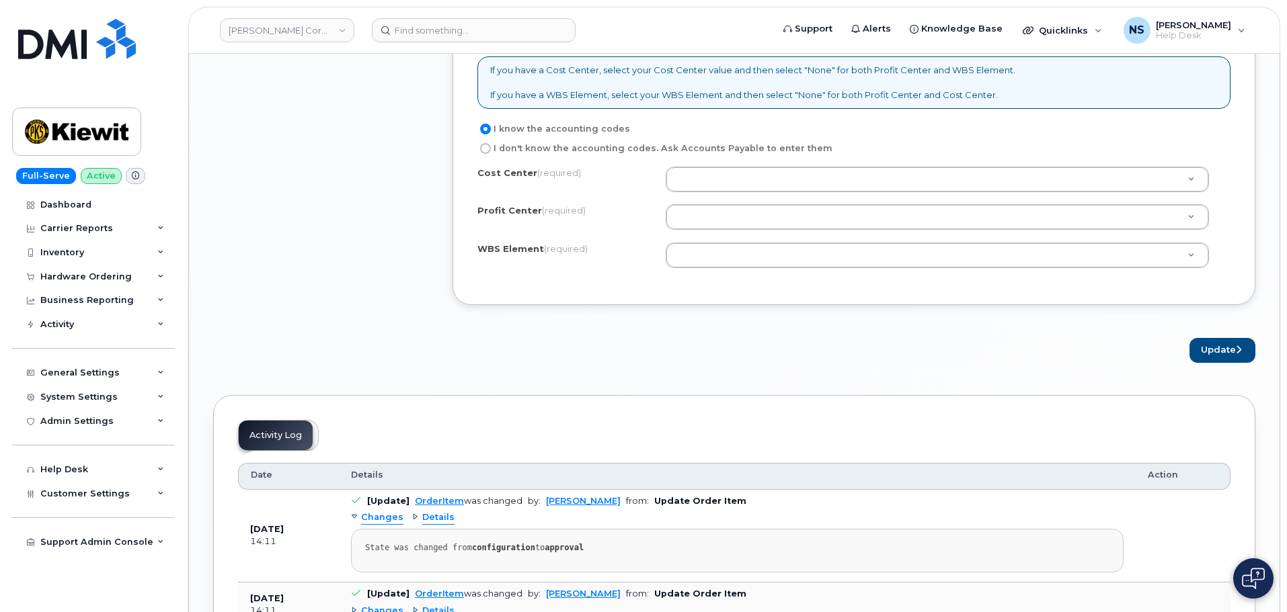
scroll to position [1210, 0]
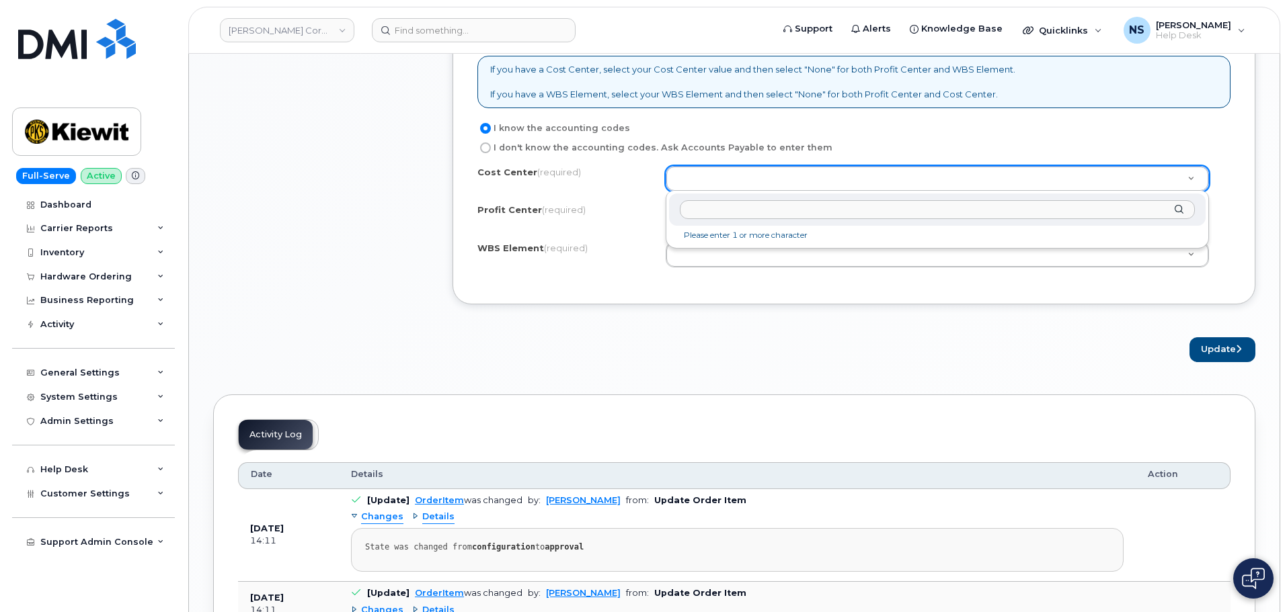
type input "105441.1218"
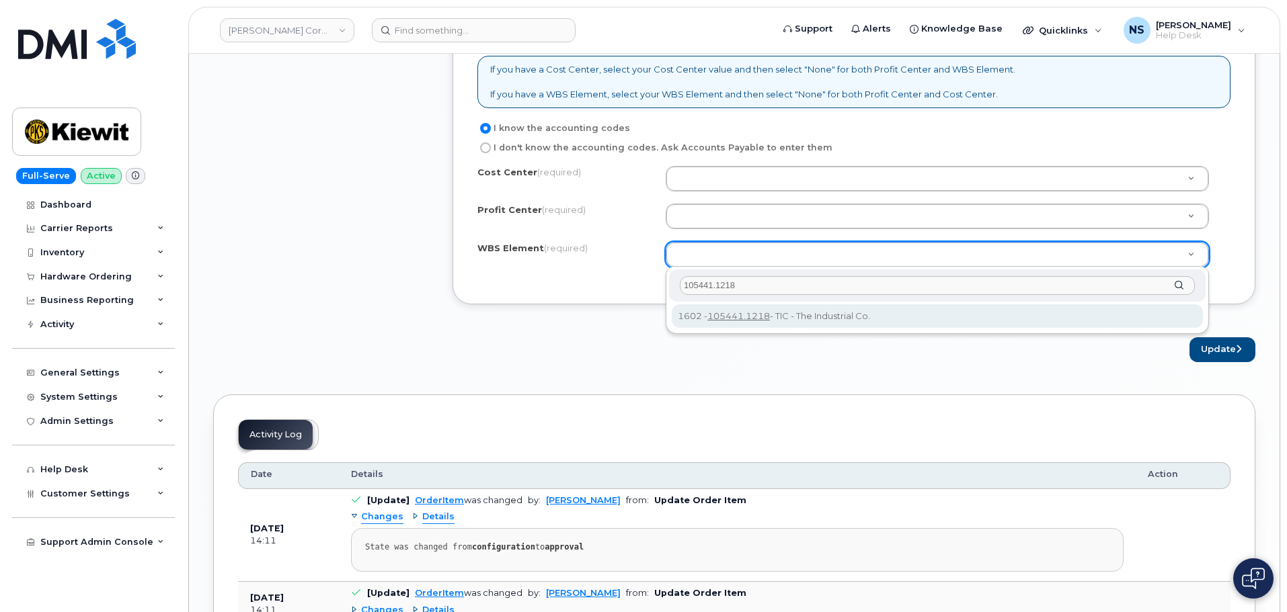
type input "105441.1218"
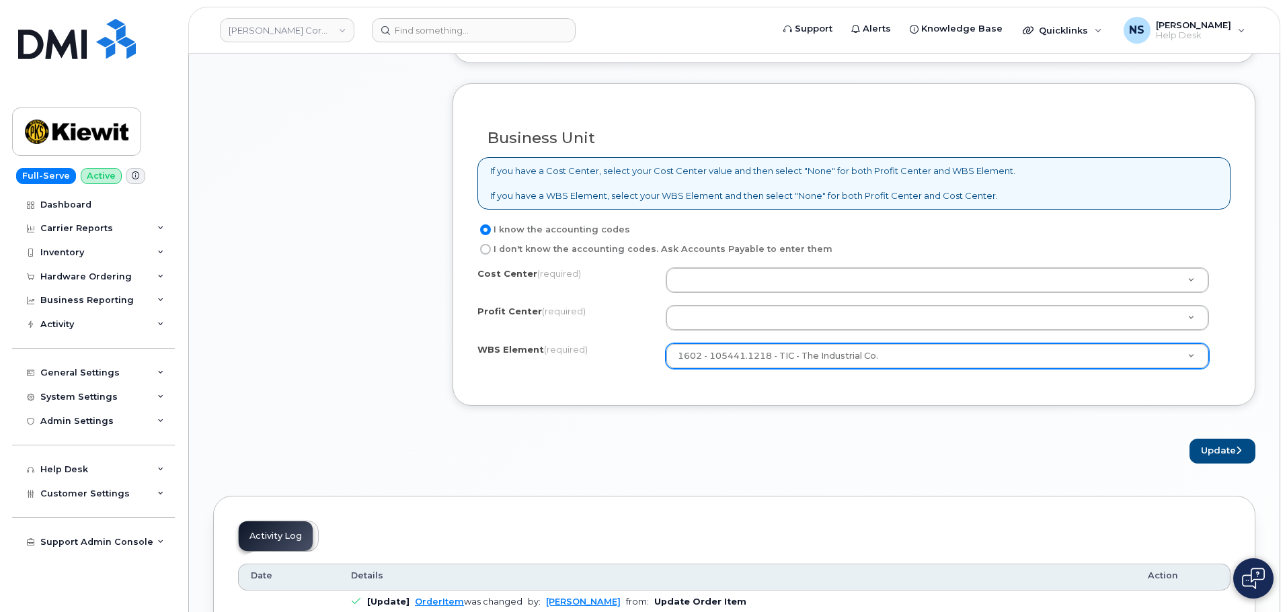
scroll to position [1076, 0]
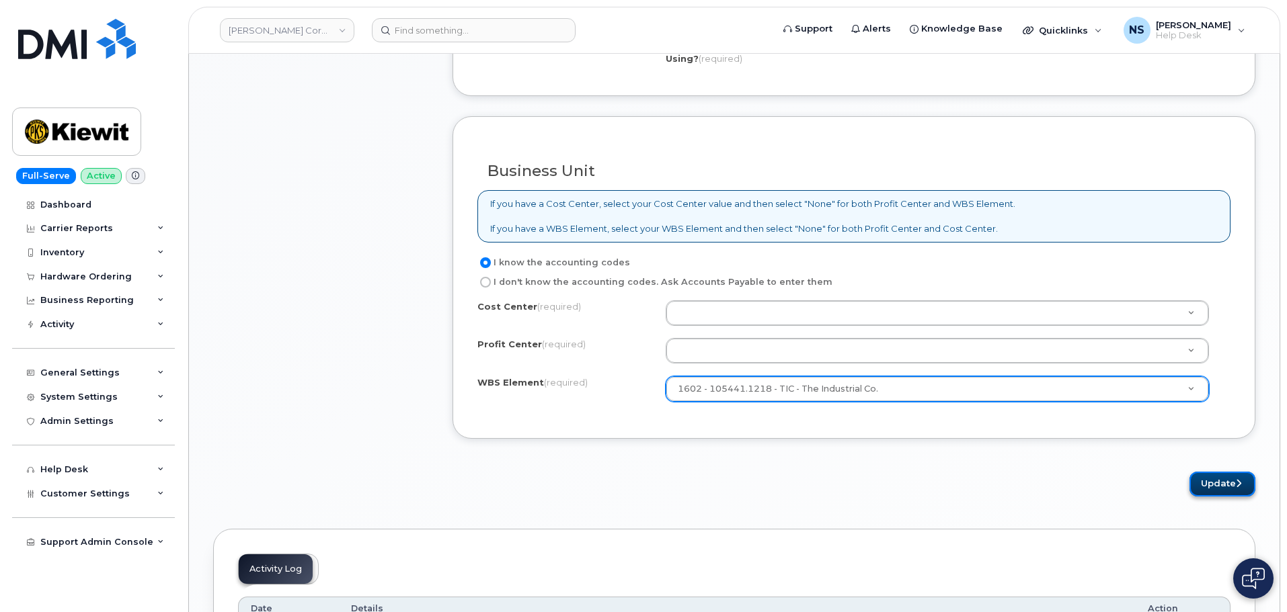
click at [1197, 480] on button "Update" at bounding box center [1222, 484] width 66 height 25
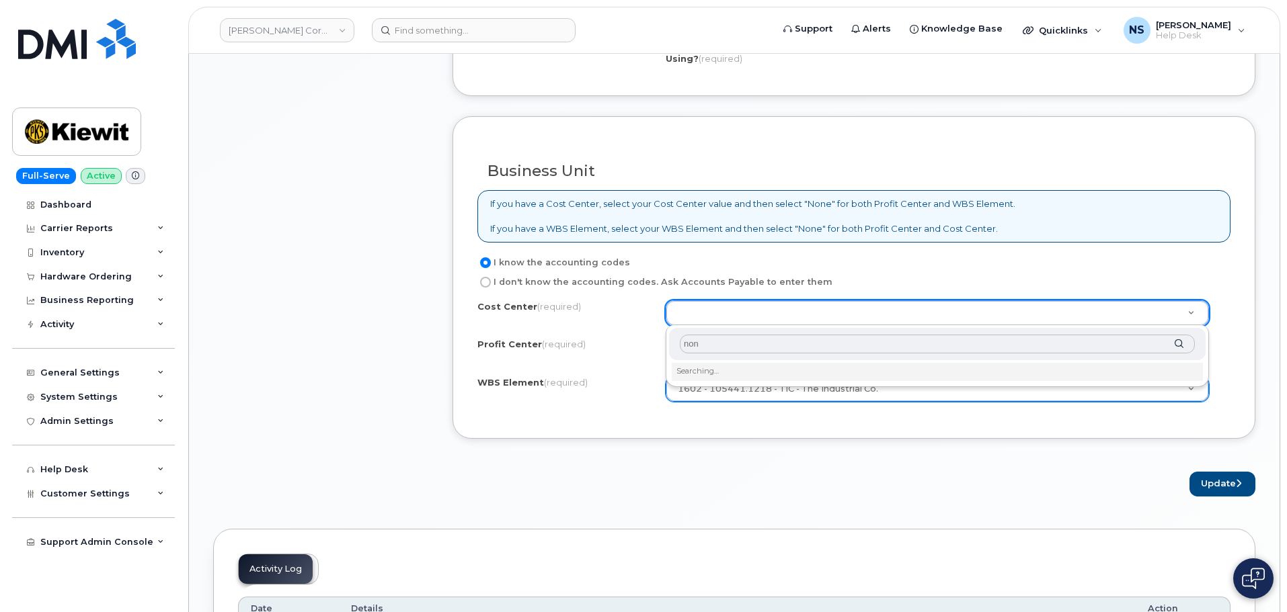
type input "none"
type input "None"
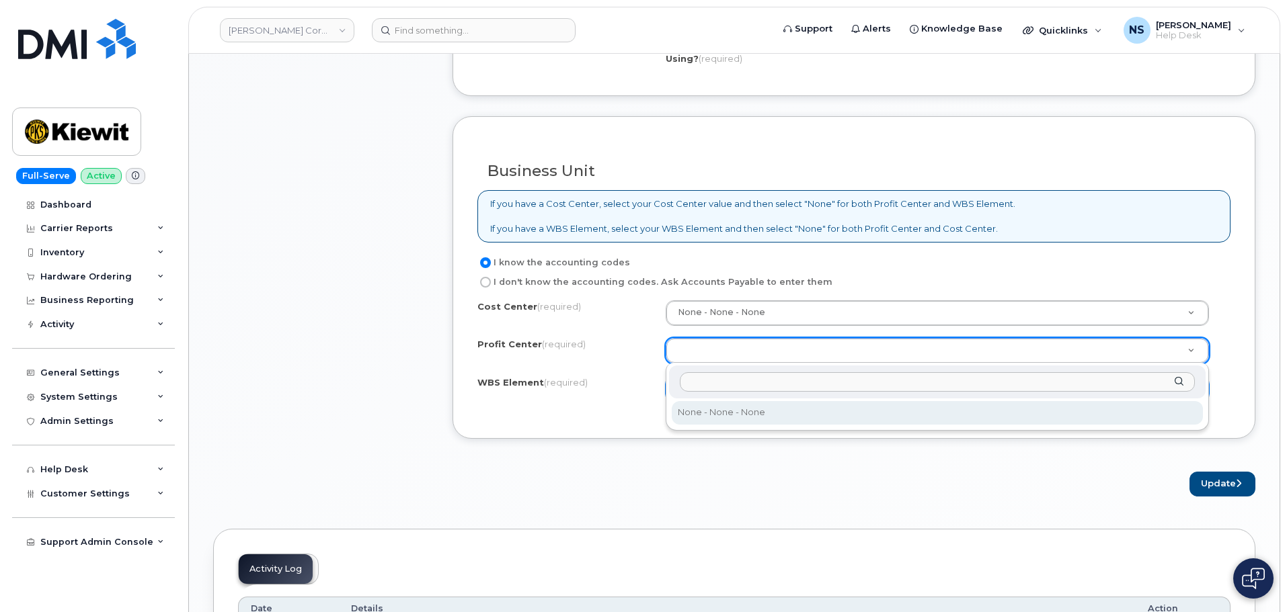
select select "None"
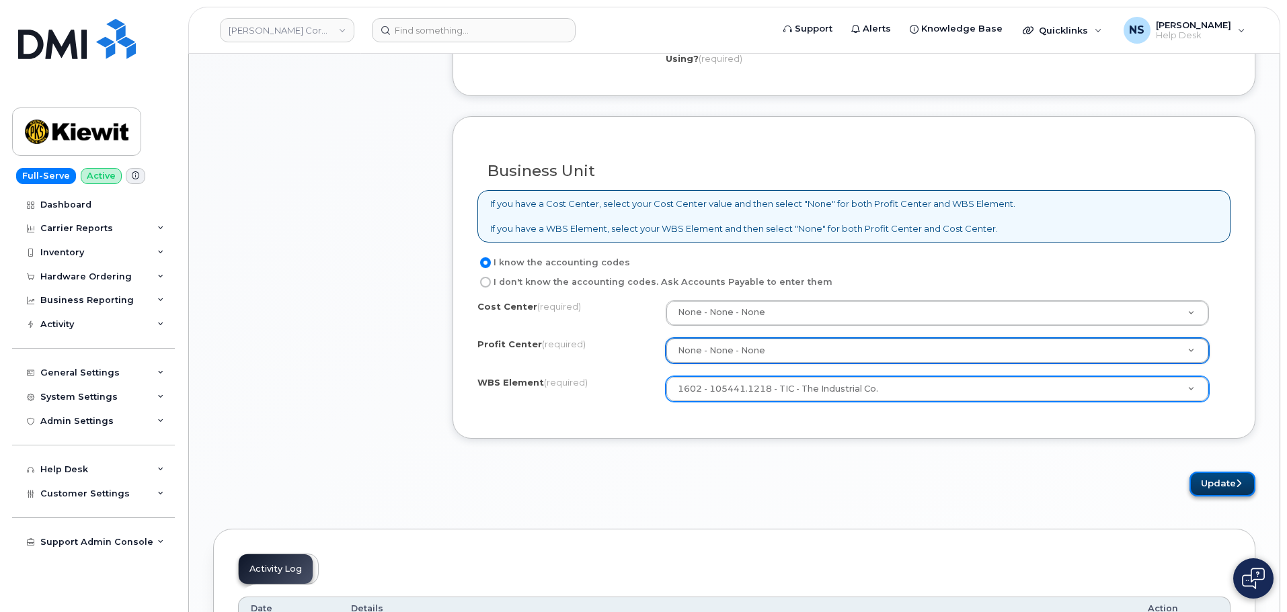
drag, startPoint x: 1234, startPoint y: 485, endPoint x: 1238, endPoint y: 477, distance: 9.3
click at [1236, 483] on button "Update" at bounding box center [1222, 484] width 66 height 25
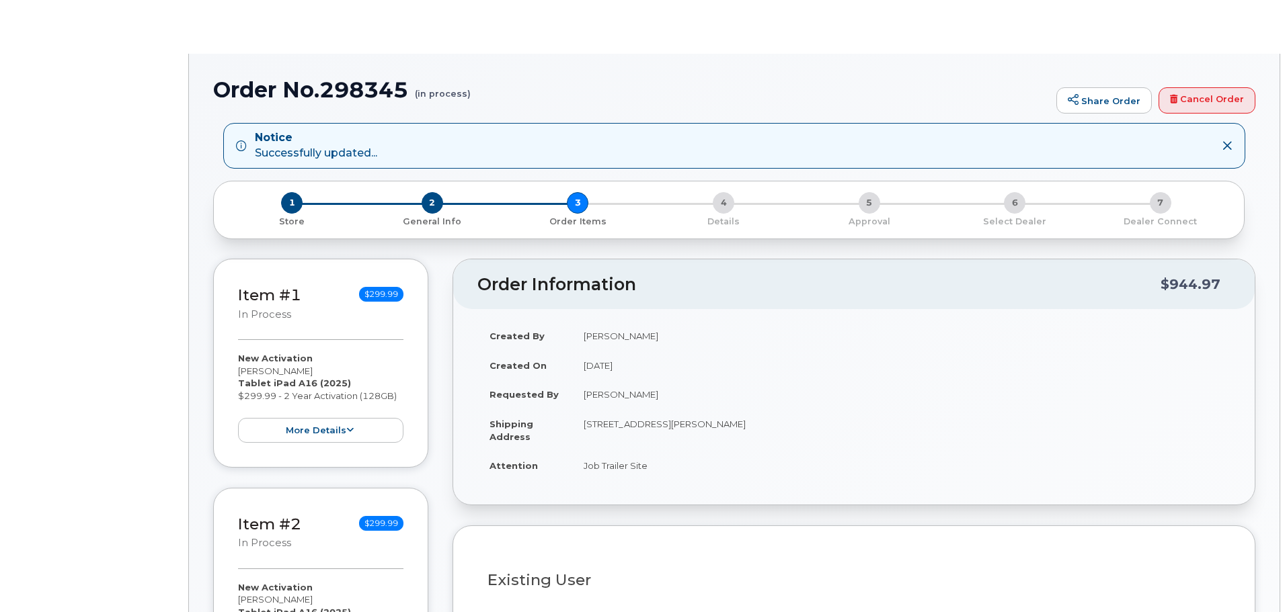
radio input "true"
select select
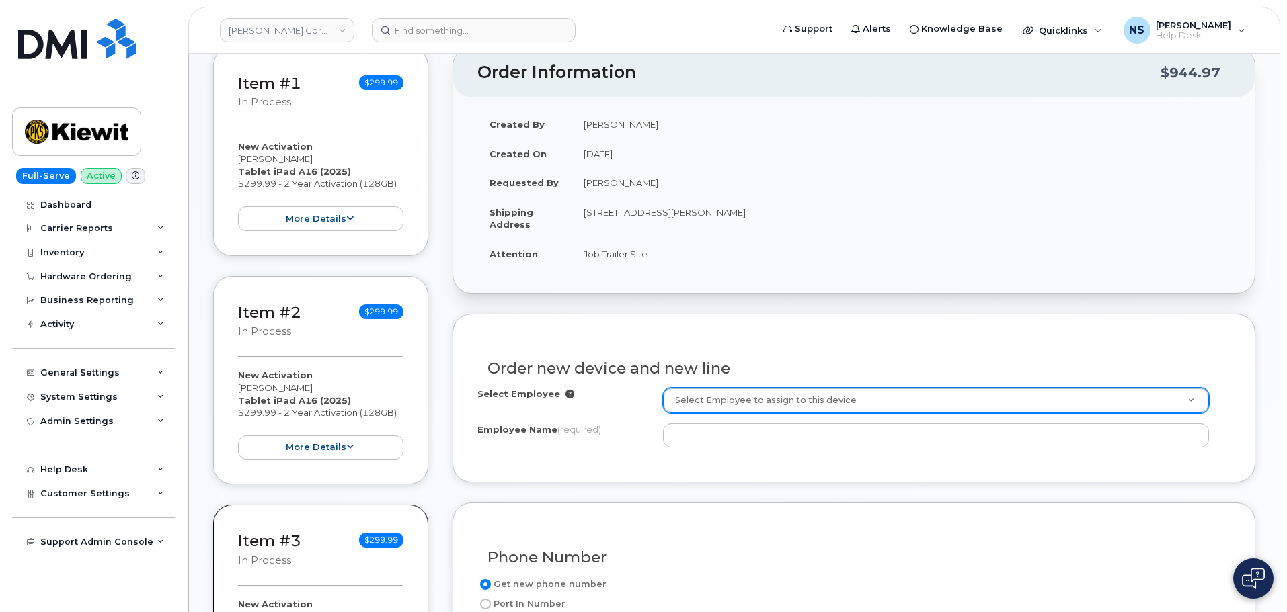
scroll to position [336, 0]
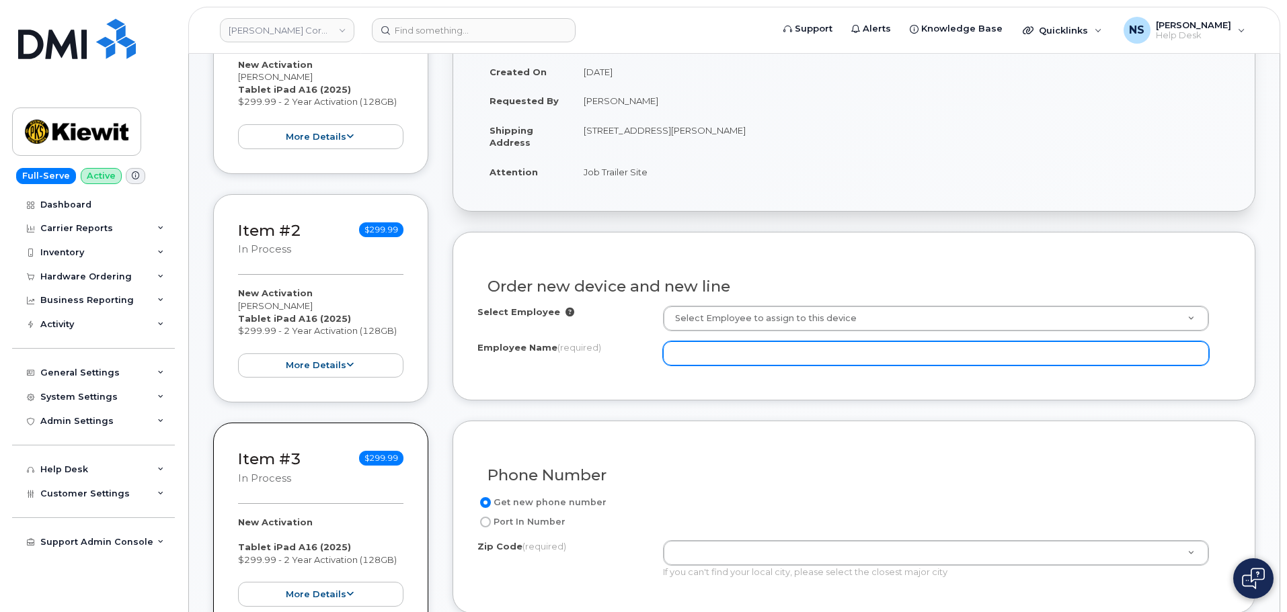
click at [733, 341] on input "Employee Name (required)" at bounding box center [936, 353] width 546 height 24
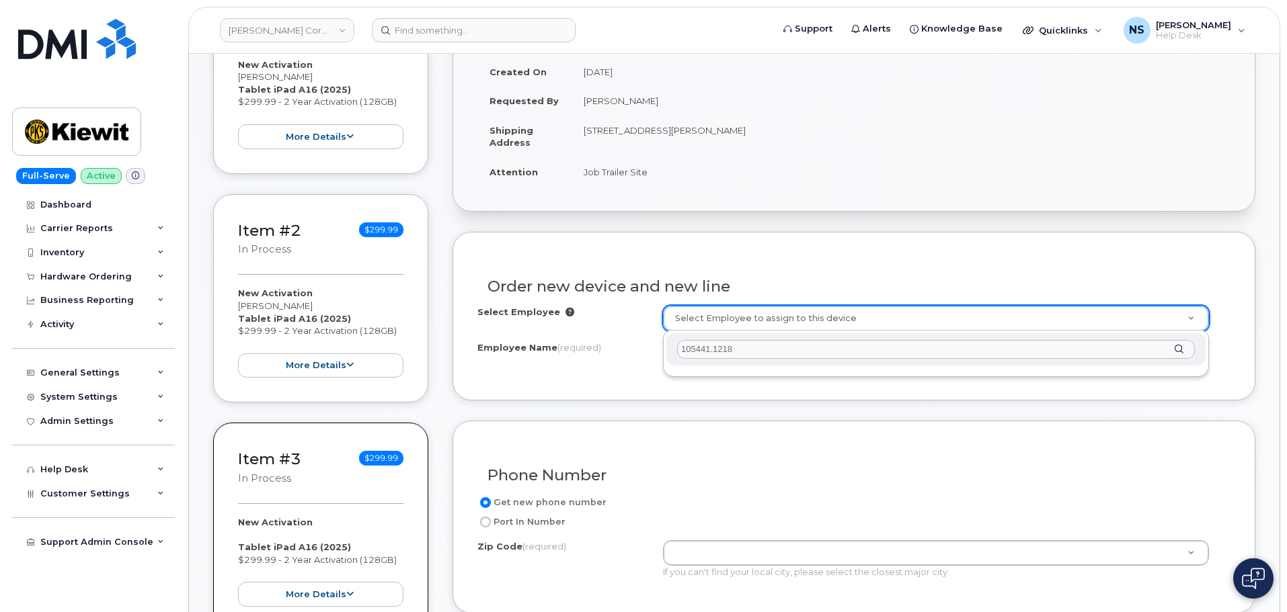
click at [729, 356] on input "105441.1218" at bounding box center [936, 349] width 518 height 19
paste input "[PERSON_NAME]"
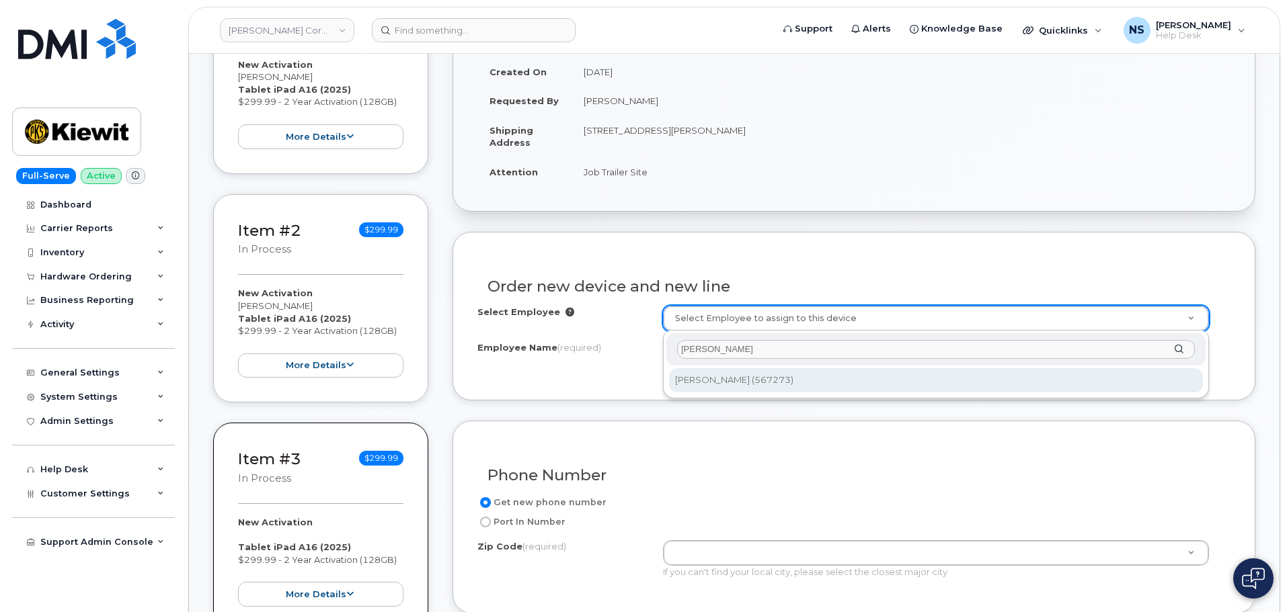
type input "[PERSON_NAME]"
type input "2414109"
type input "[PERSON_NAME]"
type input "2050 Roanoke Rd"
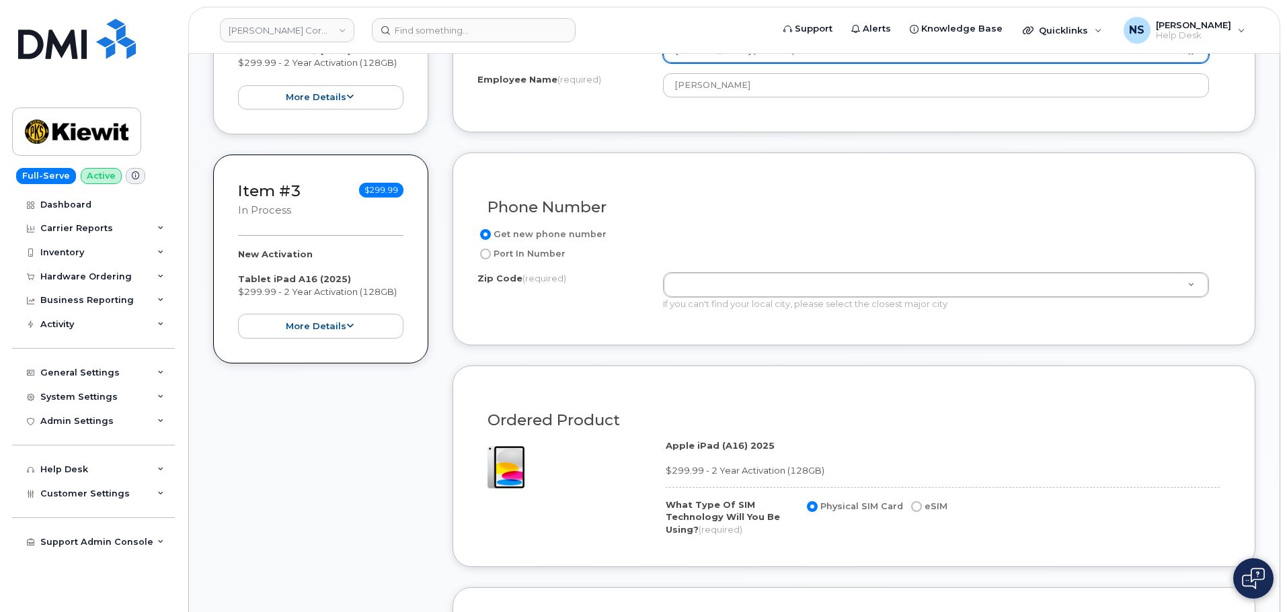
scroll to position [605, 0]
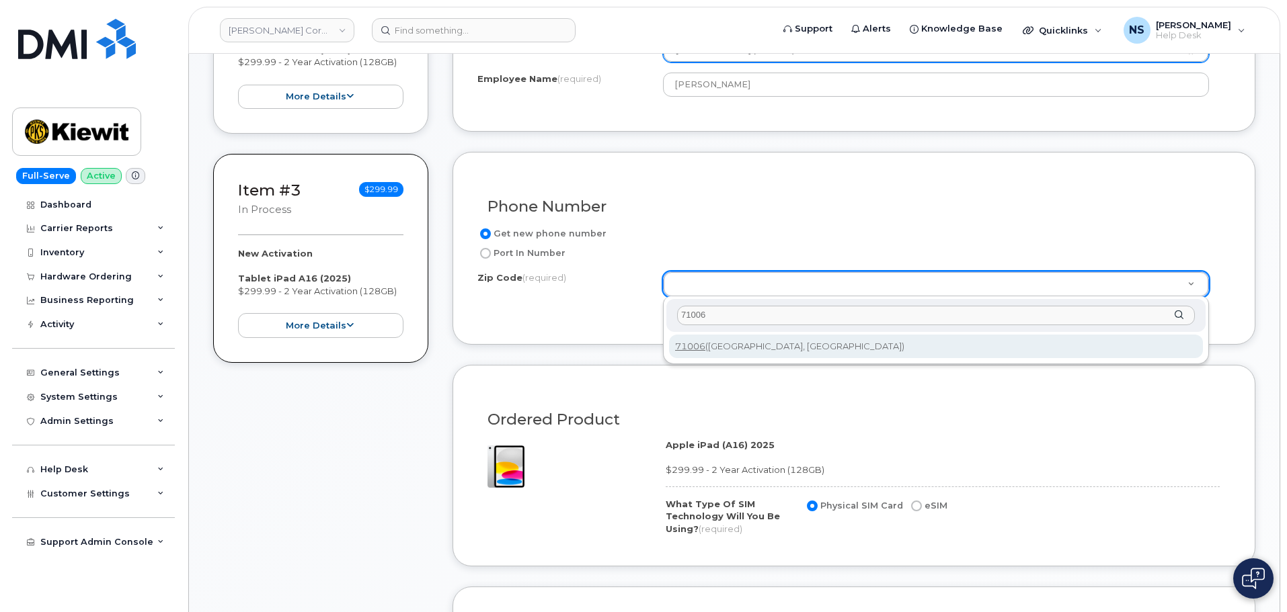
type input "71006"
type input "71006 (Benton, LA)"
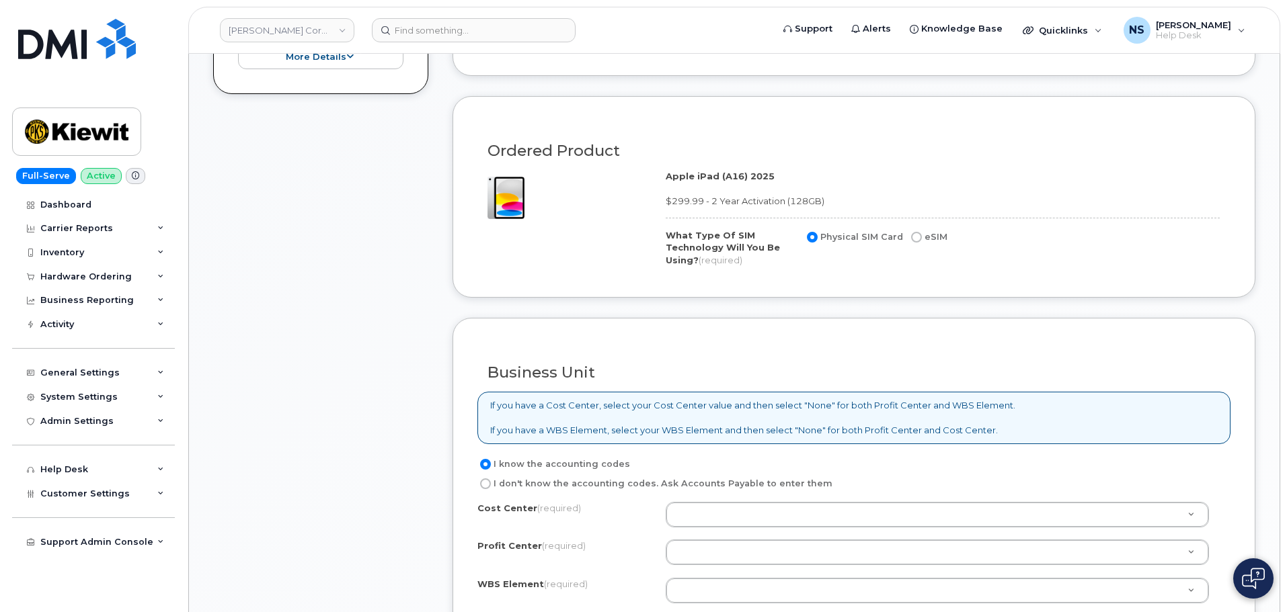
click at [915, 234] on input "eSIM" at bounding box center [916, 237] width 11 height 11
radio input "true"
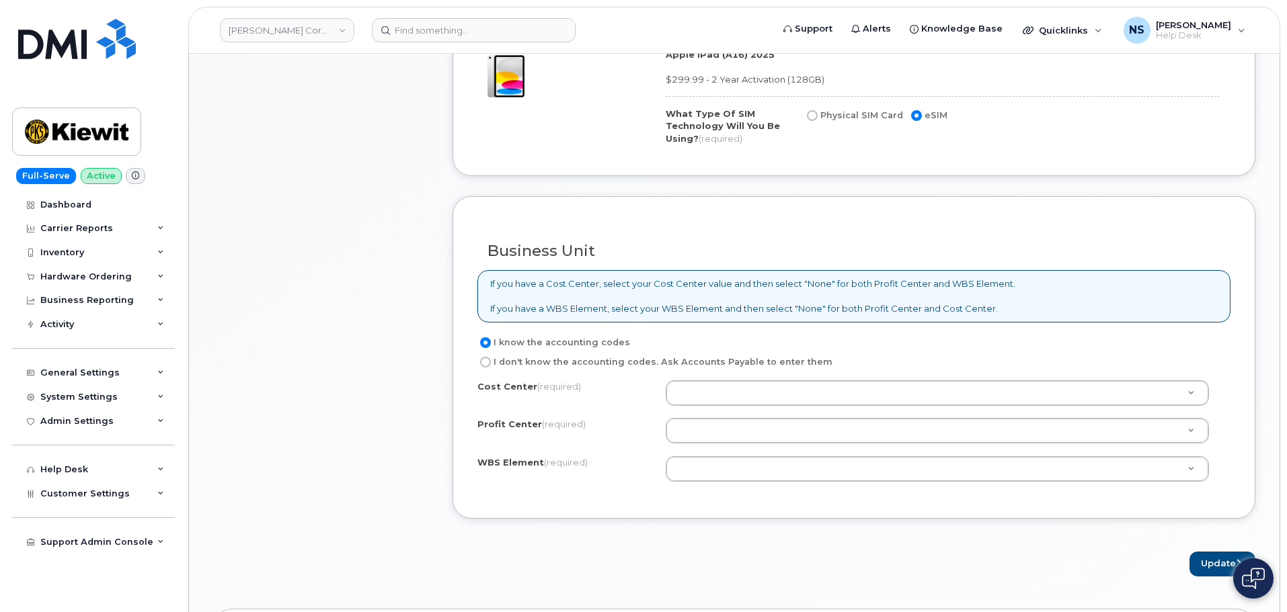
scroll to position [1143, 0]
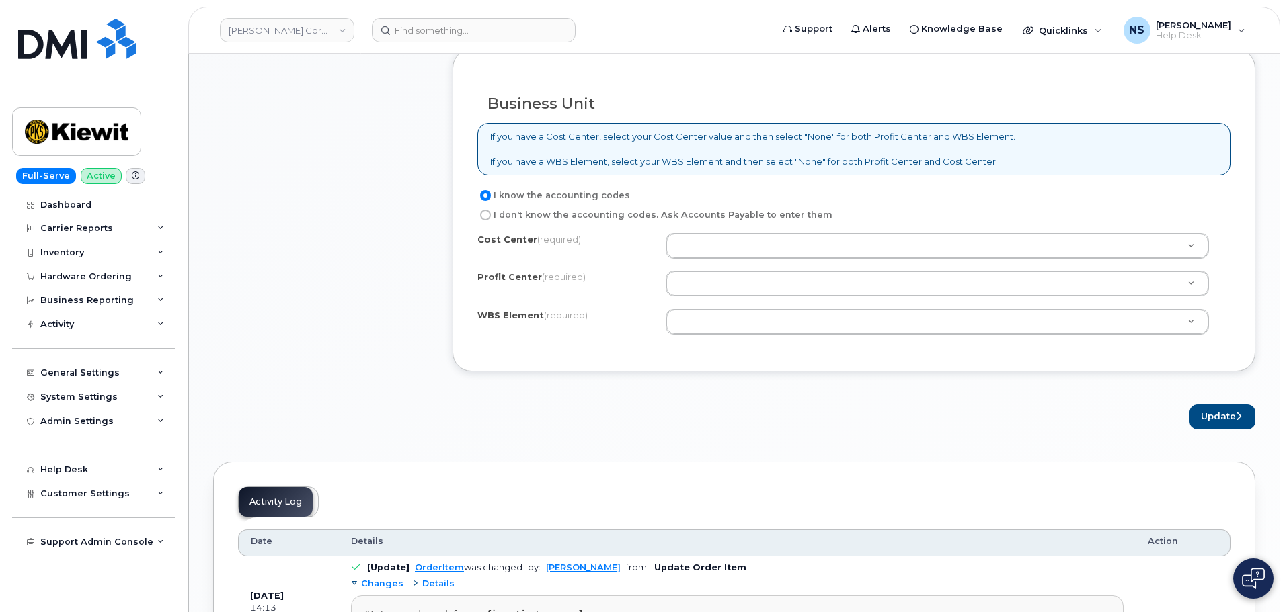
click at [745, 304] on div "Cost Center (required) Profit Center (required) None - None - None WBS Element …" at bounding box center [853, 290] width 753 height 114
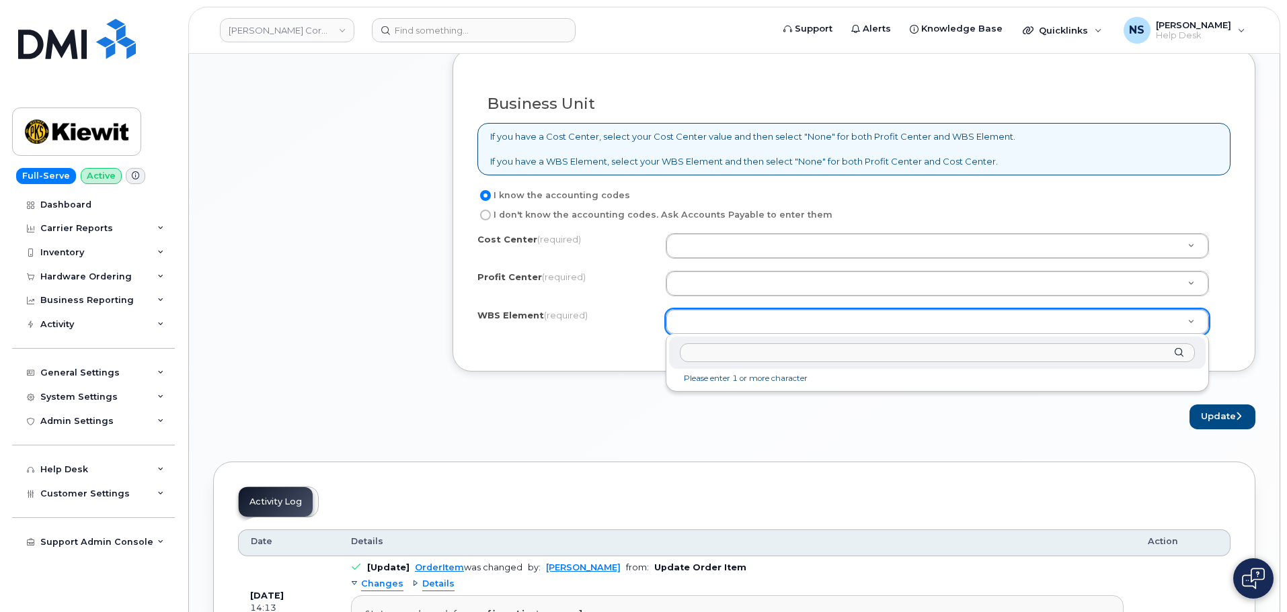
click at [856, 355] on input "text" at bounding box center [937, 353] width 515 height 19
paste input "105441.1218"
type input "105441.1218"
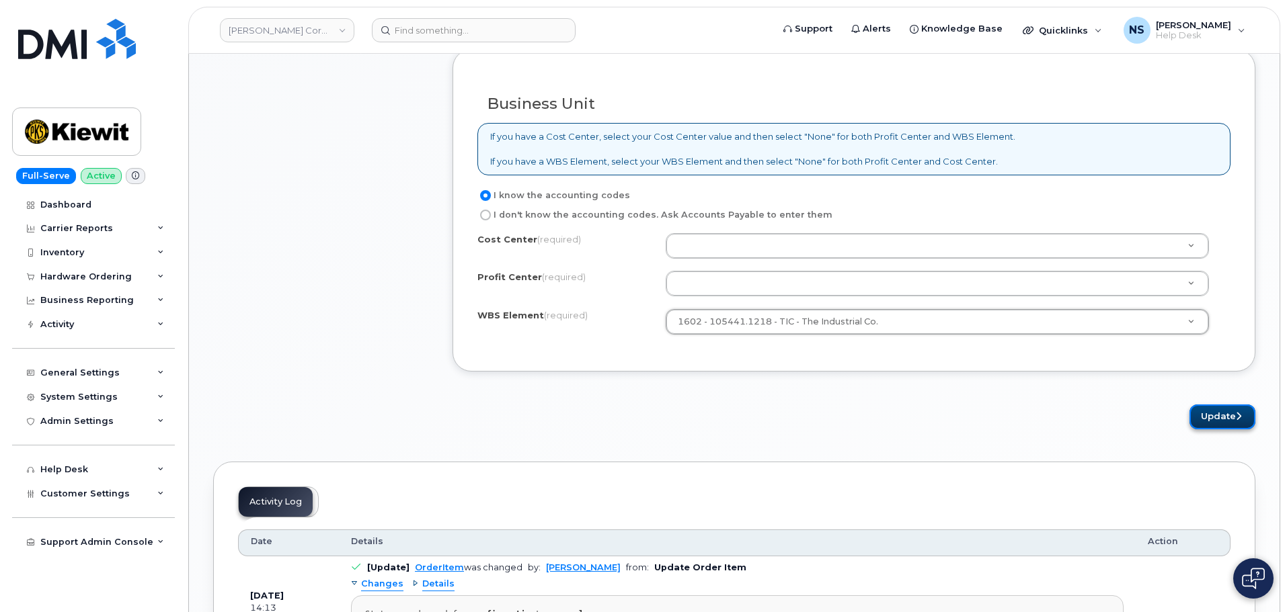
click at [1217, 410] on button "Update" at bounding box center [1222, 417] width 66 height 25
drag, startPoint x: 750, startPoint y: 243, endPoint x: 767, endPoint y: 238, distance: 18.3
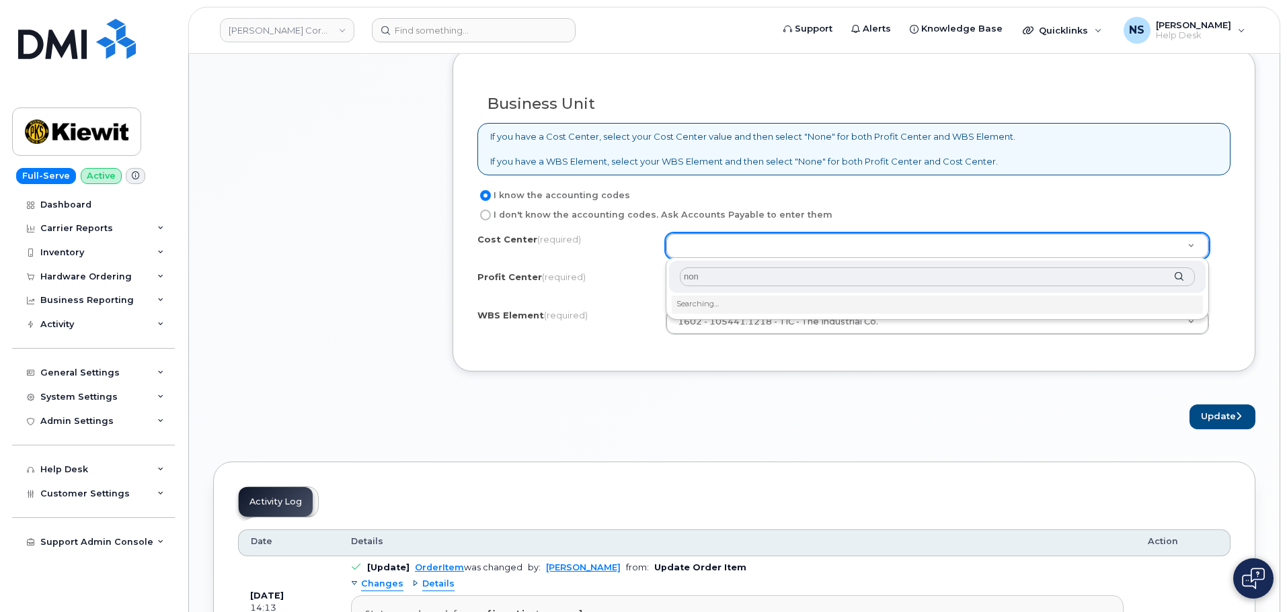
type input "none"
type input "None"
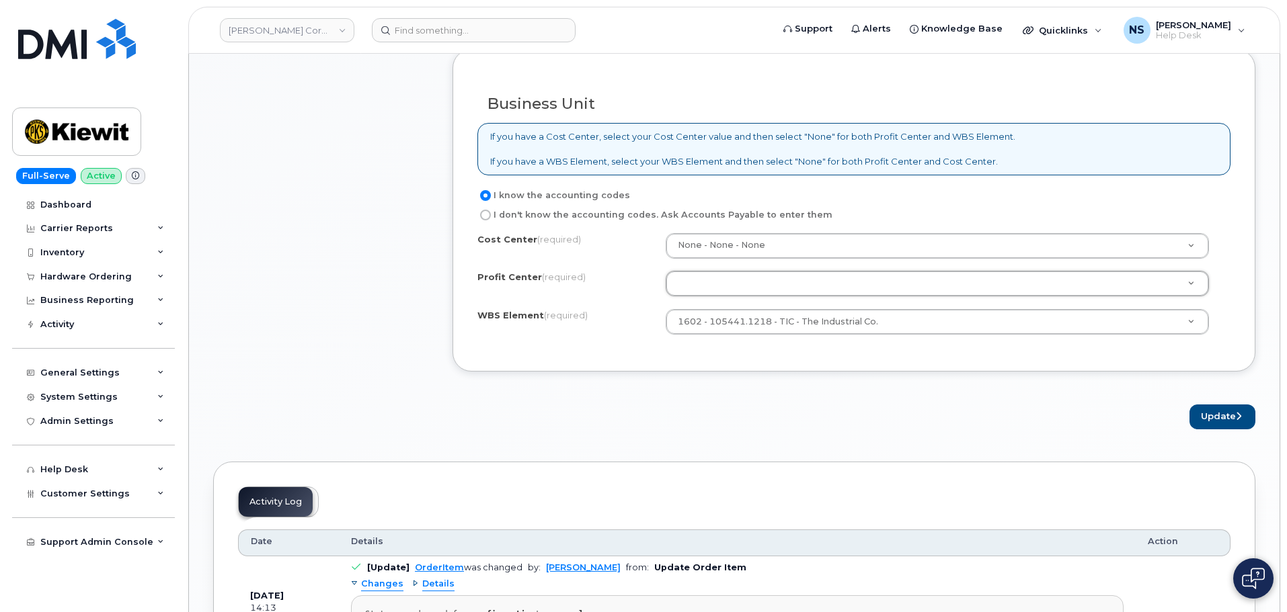
type input "n"
type input "nm"
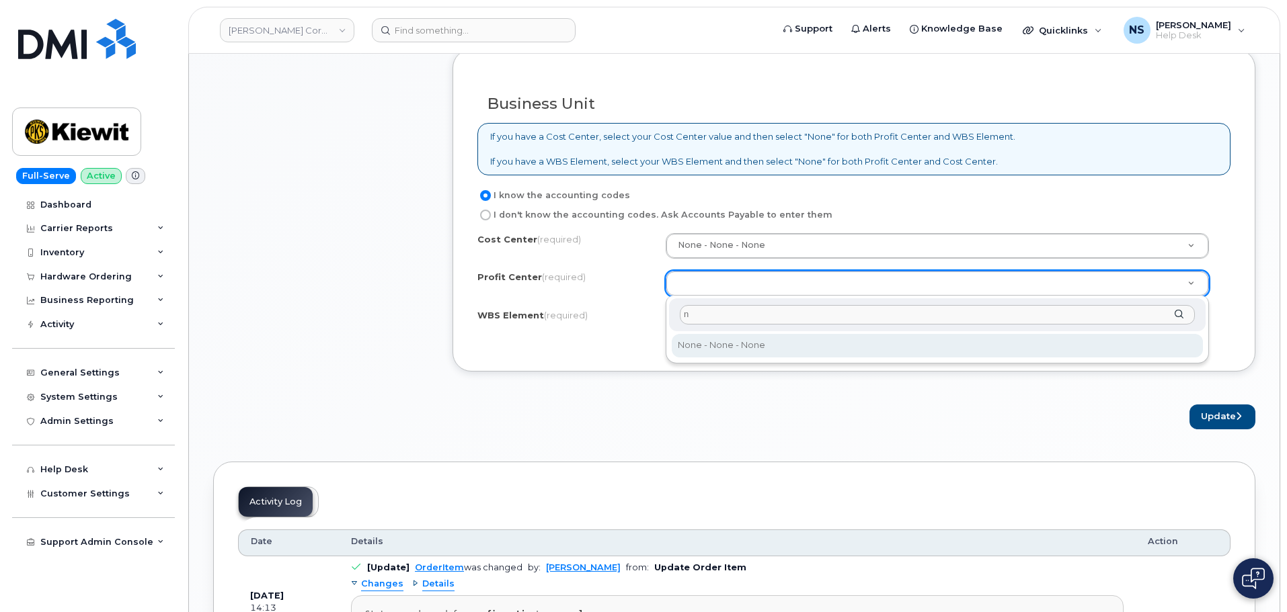
type input "no"
select select "None"
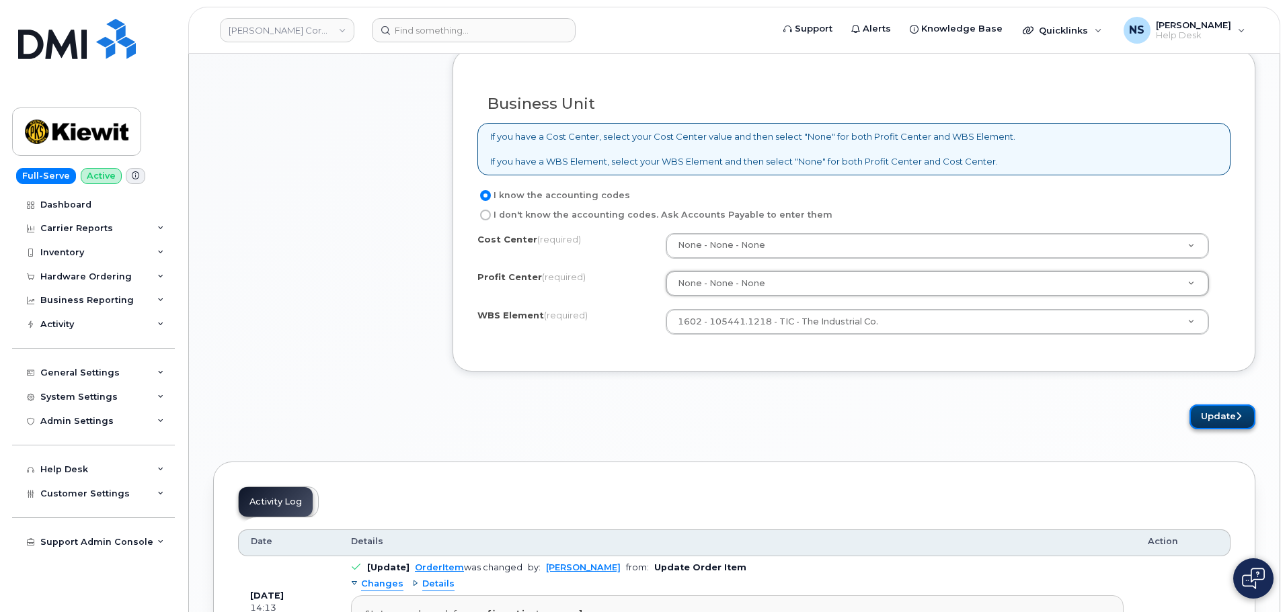
click at [1223, 412] on button "Update" at bounding box center [1222, 417] width 66 height 25
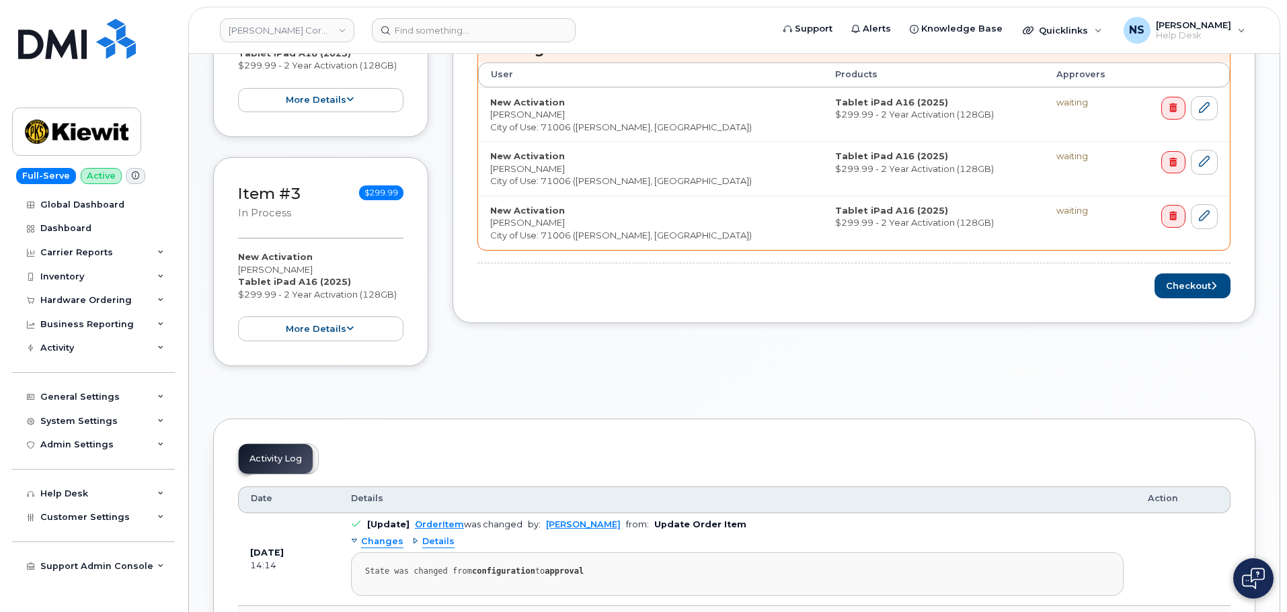
scroll to position [538, 0]
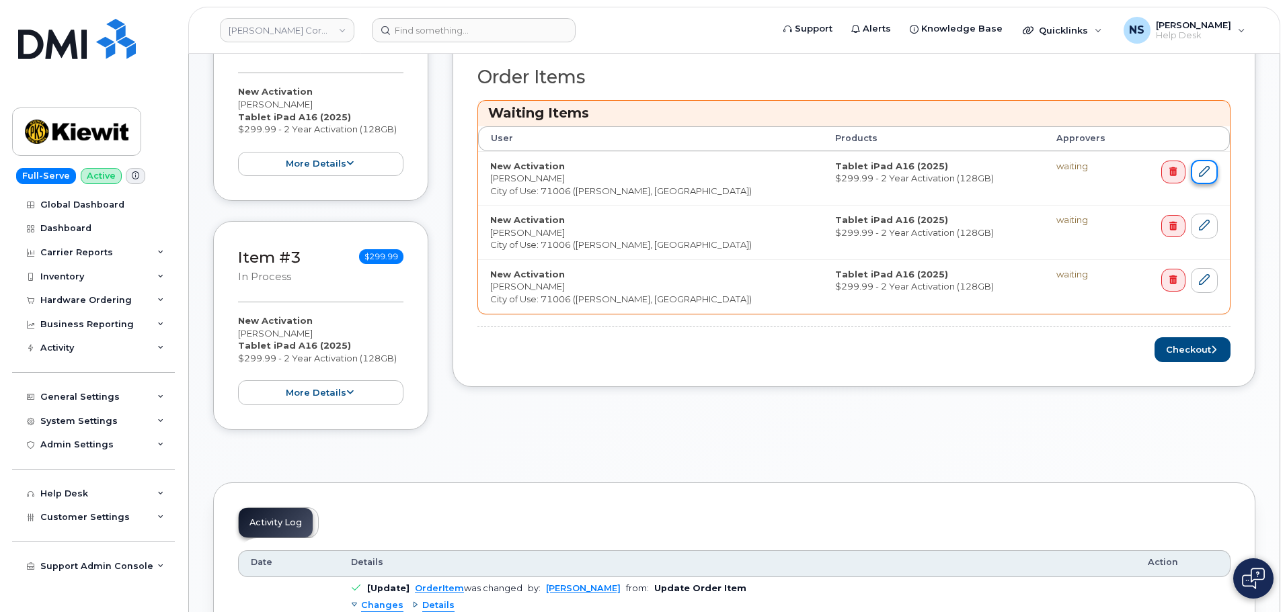
click at [1199, 173] on icon at bounding box center [1204, 171] width 11 height 11
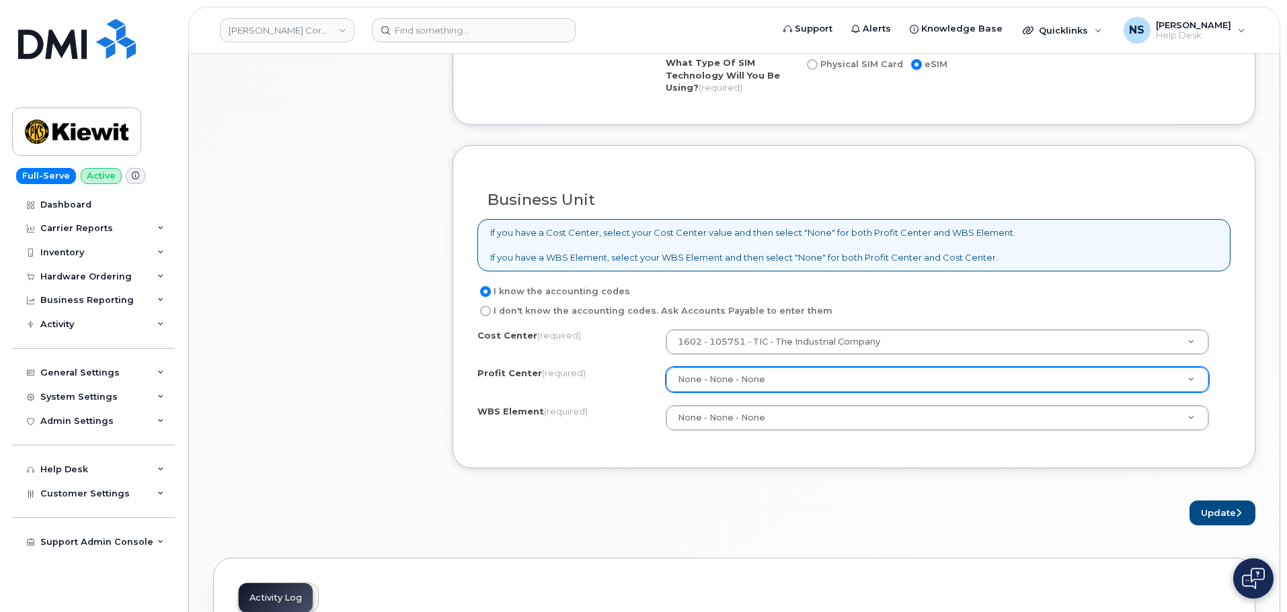
scroll to position [1076, 0]
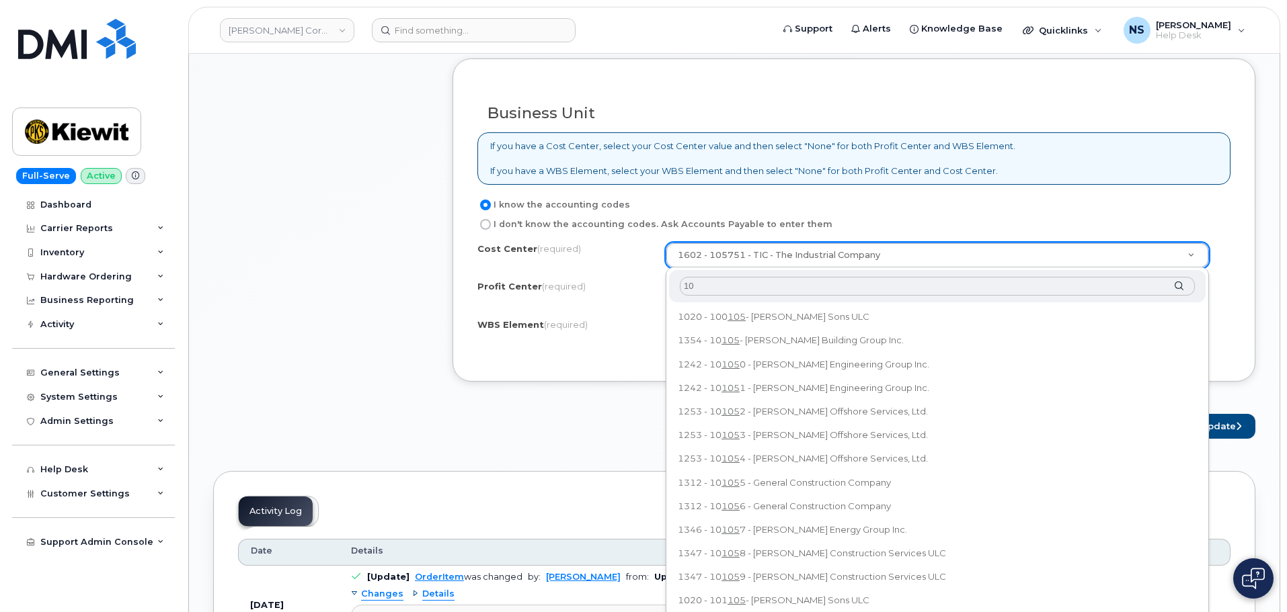
type input "1"
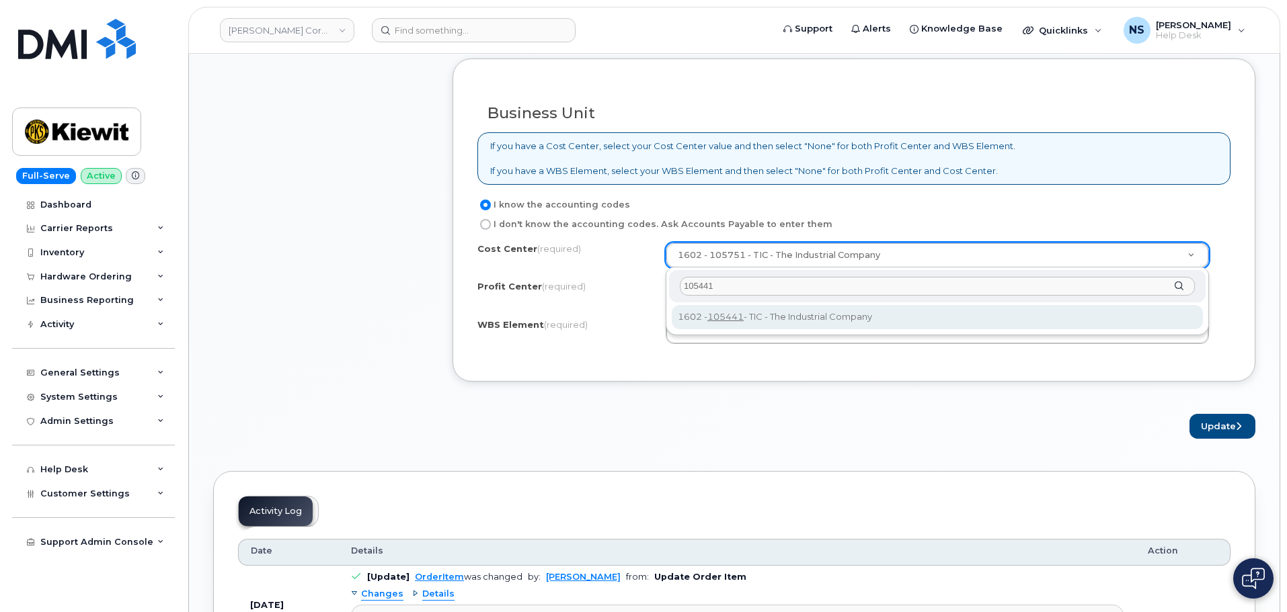
type input "105441"
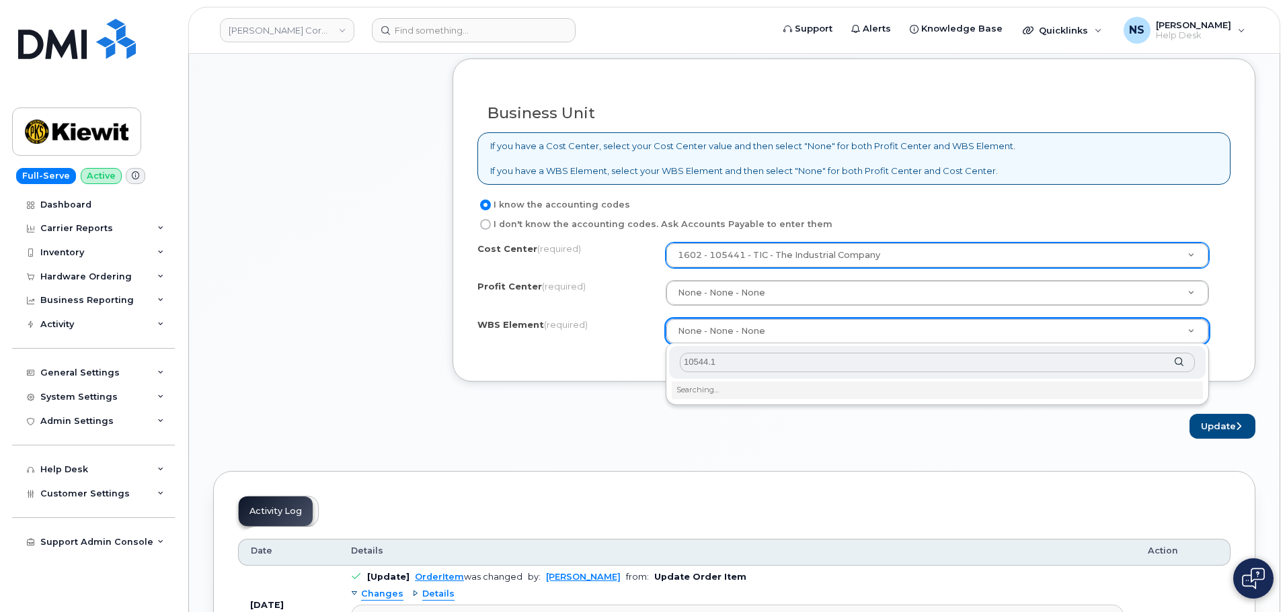
type input "10544."
click at [727, 365] on input "text" at bounding box center [937, 362] width 515 height 19
paste input "105441.1218"
type input "105441.1218"
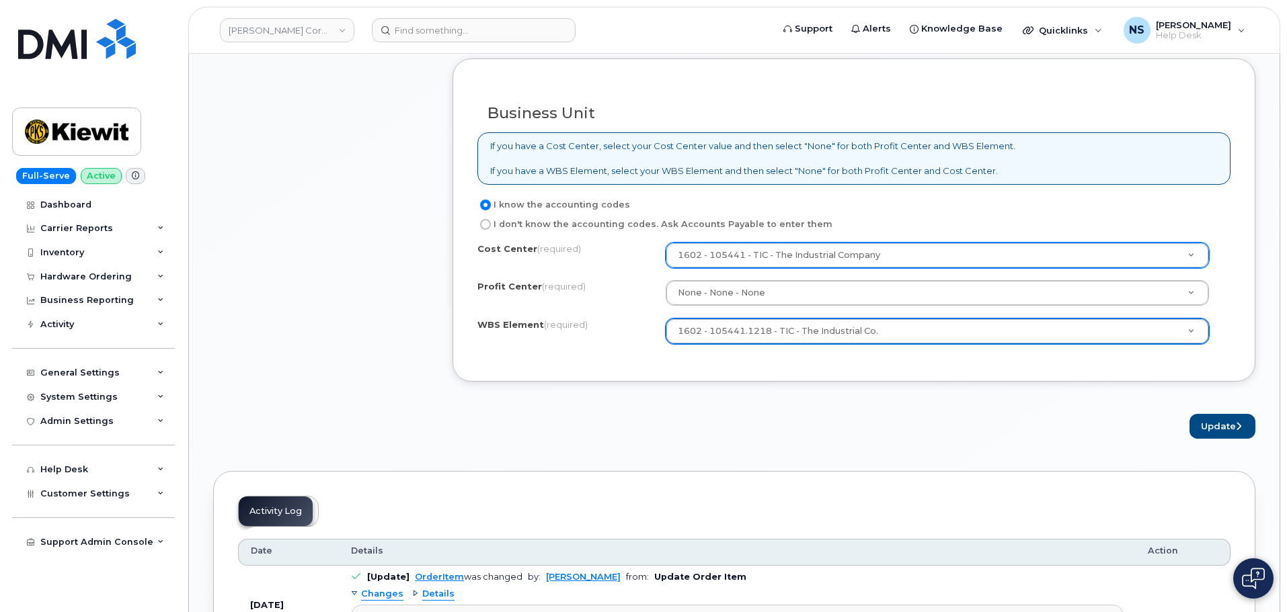
click at [1200, 426] on button "Update" at bounding box center [1222, 426] width 66 height 25
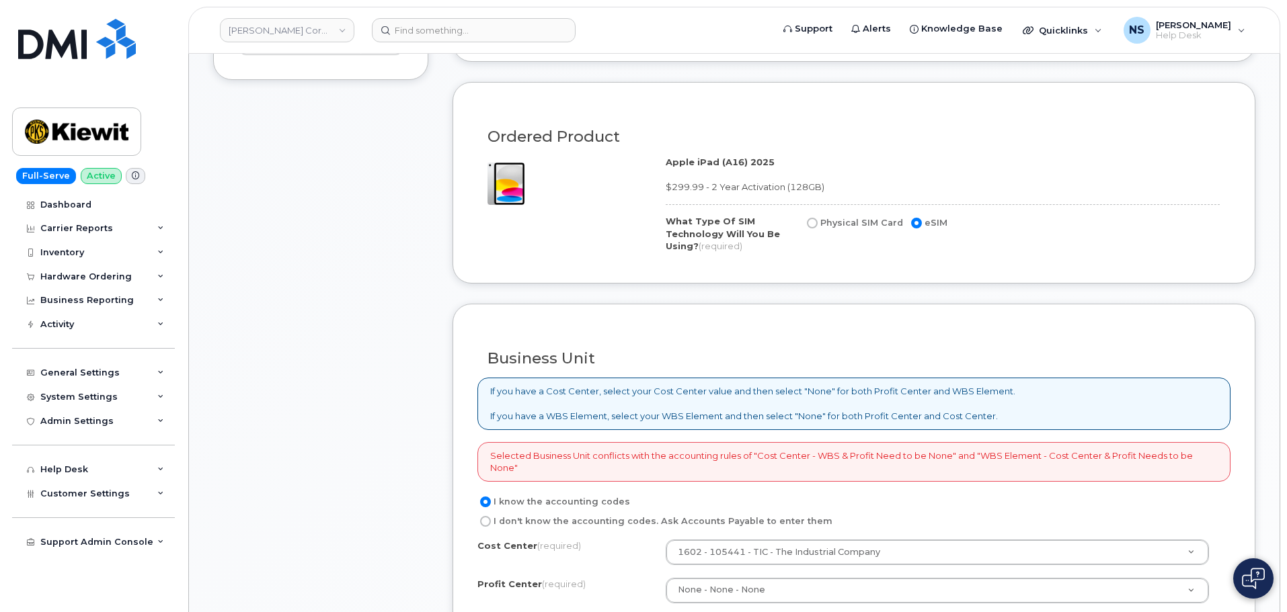
scroll to position [1008, 0]
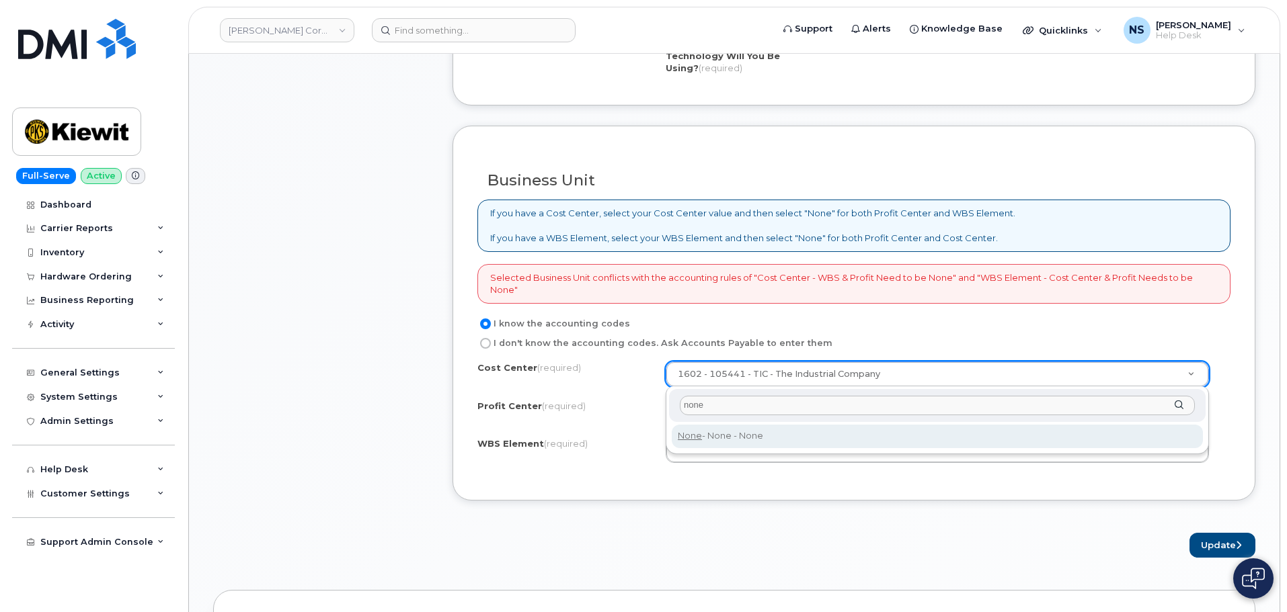
type input "none"
type input "None"
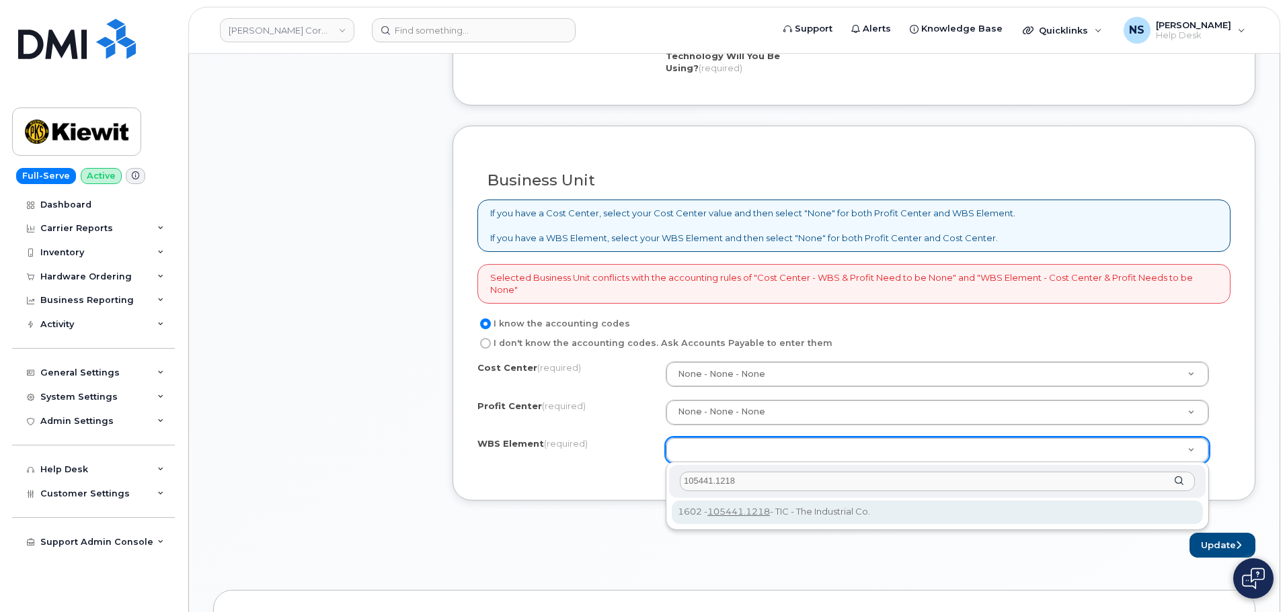
type input "105441.1218"
drag, startPoint x: 726, startPoint y: 512, endPoint x: 737, endPoint y: 513, distance: 10.8
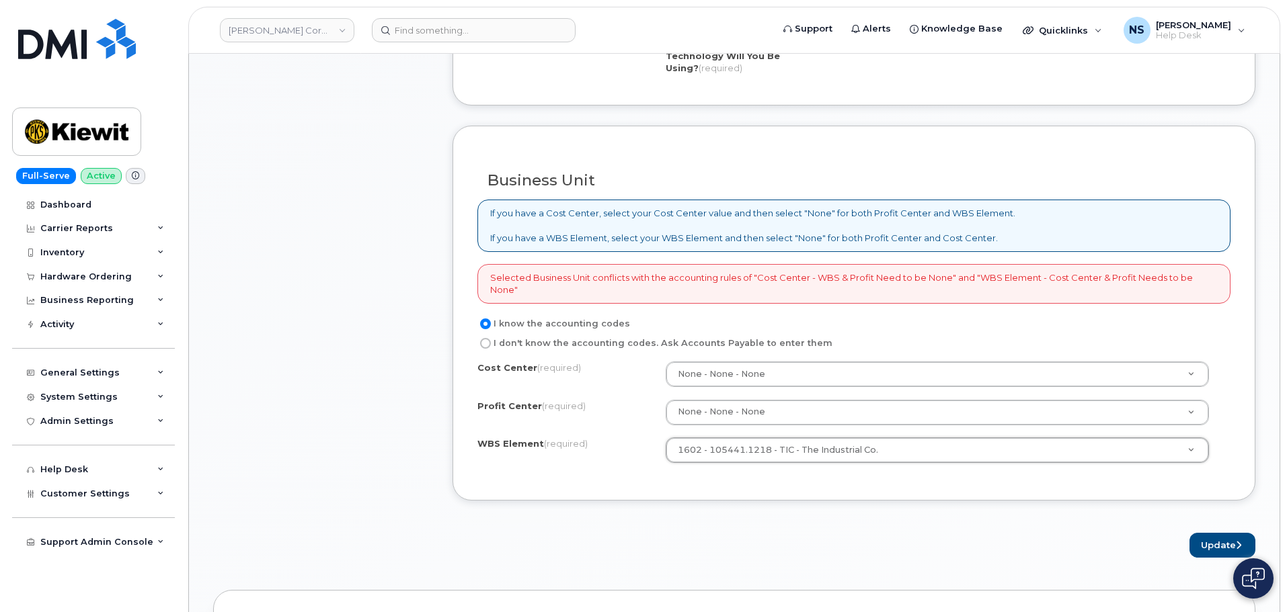
drag, startPoint x: 854, startPoint y: 499, endPoint x: 864, endPoint y: 499, distance: 10.1
click at [855, 499] on div "Business Unit If you have a Cost Center, select your Cost Center value and then…" at bounding box center [853, 313] width 803 height 375
click at [1195, 538] on button "Update" at bounding box center [1222, 545] width 66 height 25
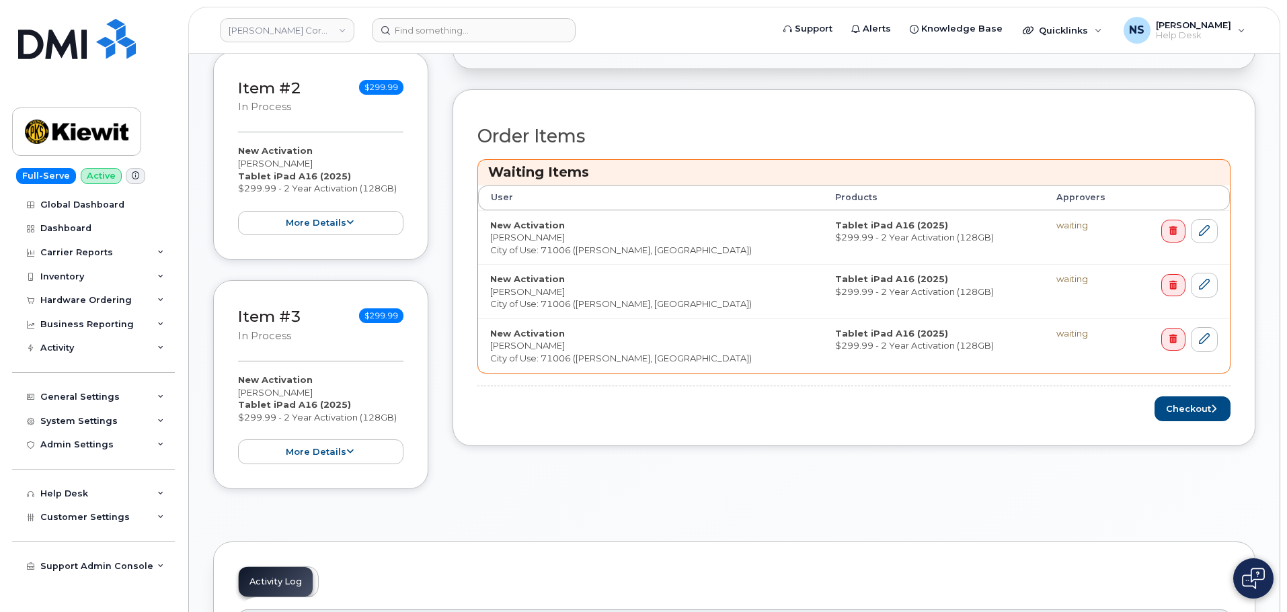
scroll to position [605, 0]
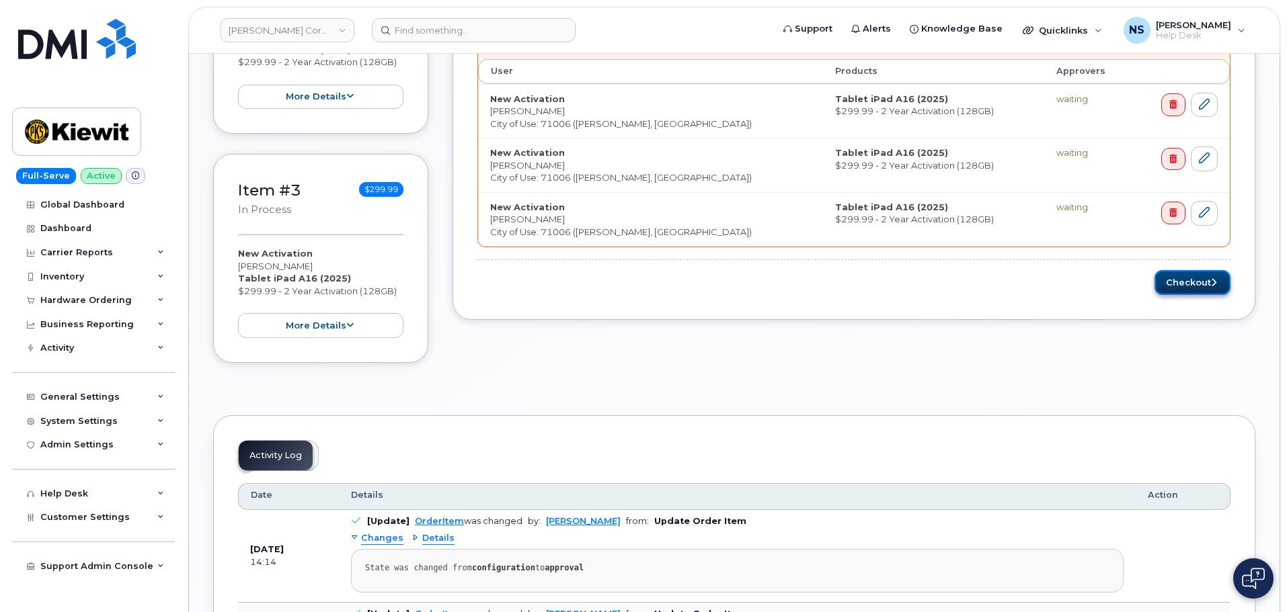
click at [1195, 282] on button "Checkout" at bounding box center [1192, 282] width 76 height 25
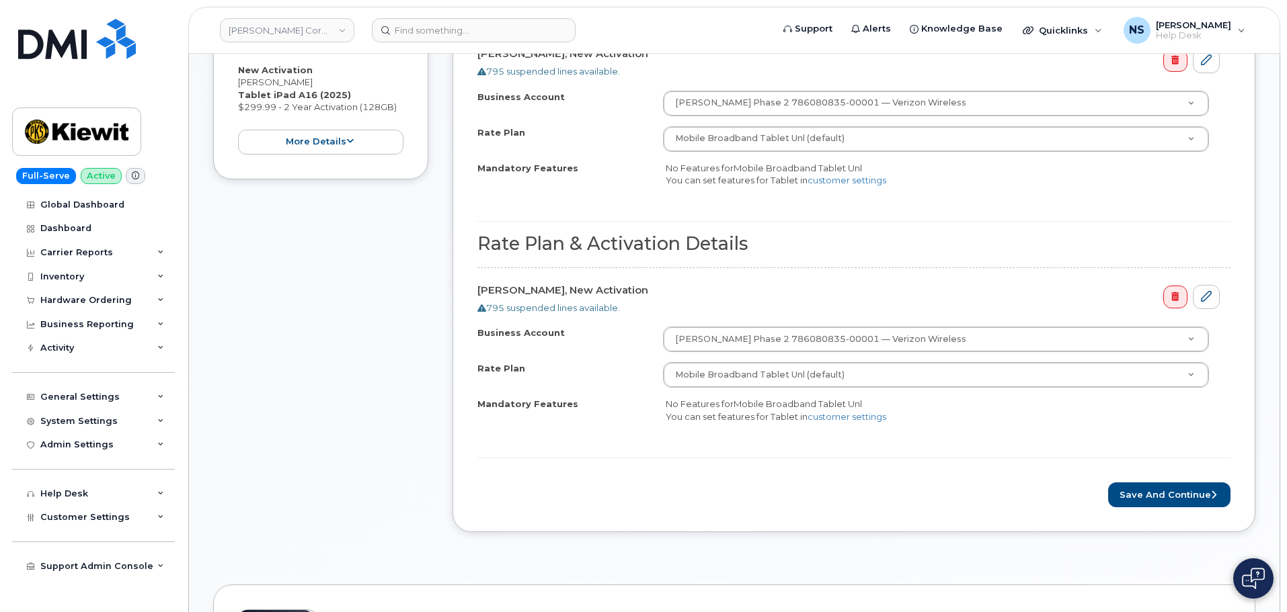
scroll to position [874, 0]
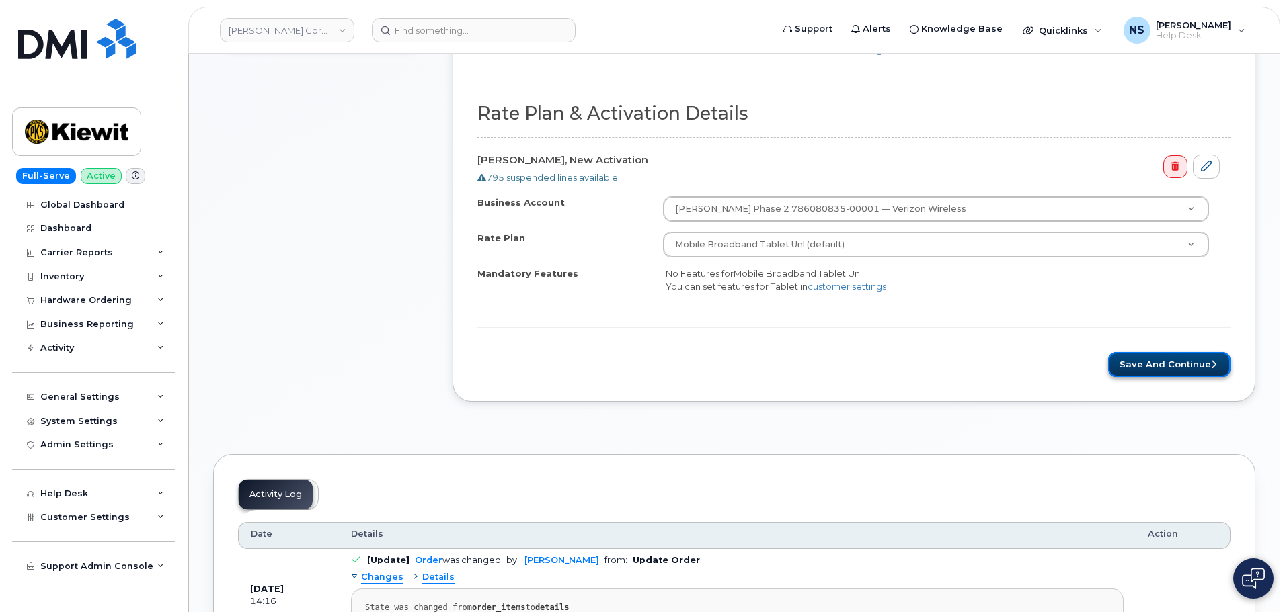
click at [1124, 360] on button "Save and Continue" at bounding box center [1169, 364] width 122 height 25
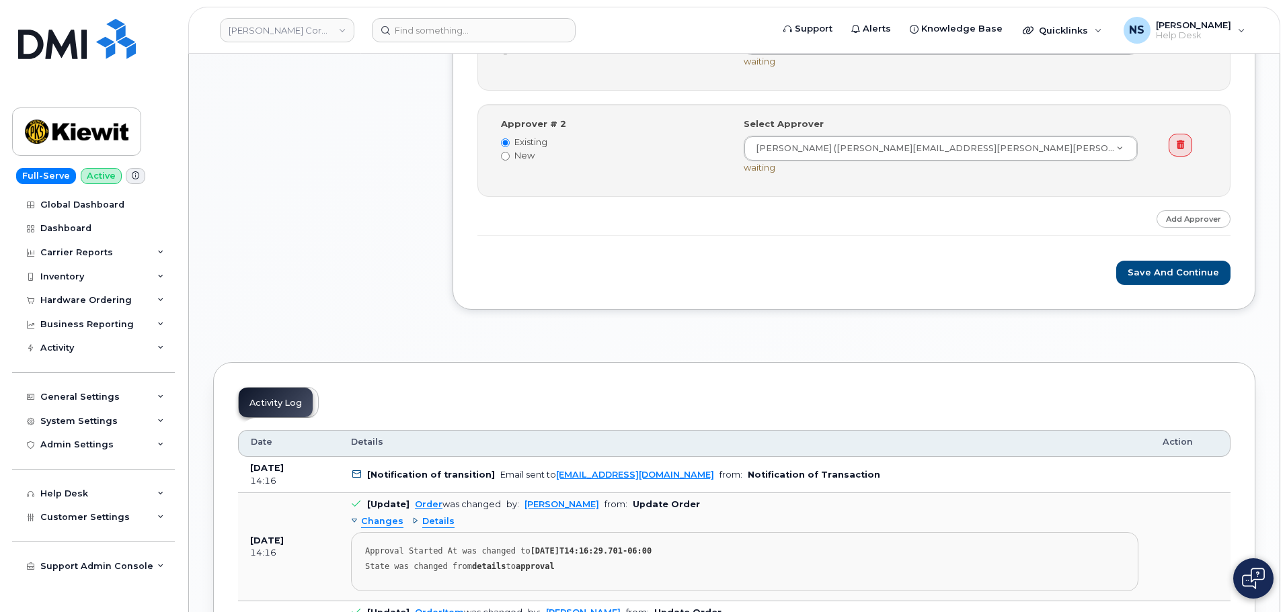
scroll to position [1344, 0]
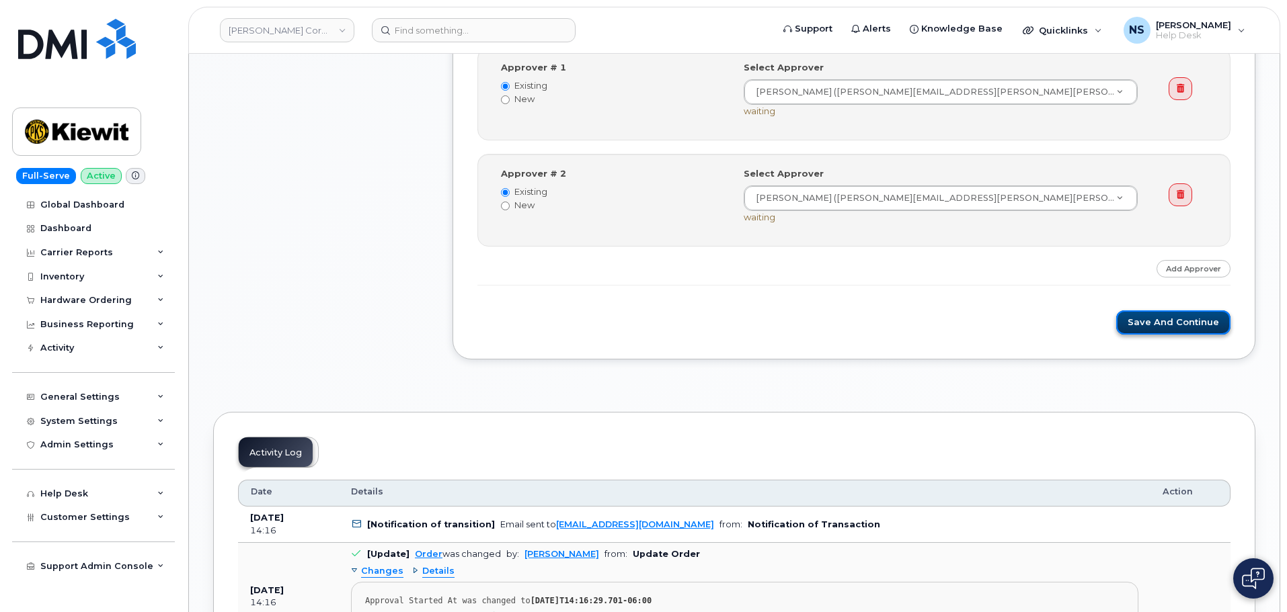
drag, startPoint x: 1152, startPoint y: 319, endPoint x: 1147, endPoint y: 331, distance: 12.4
click at [1152, 319] on button "Save and Continue" at bounding box center [1173, 323] width 114 height 25
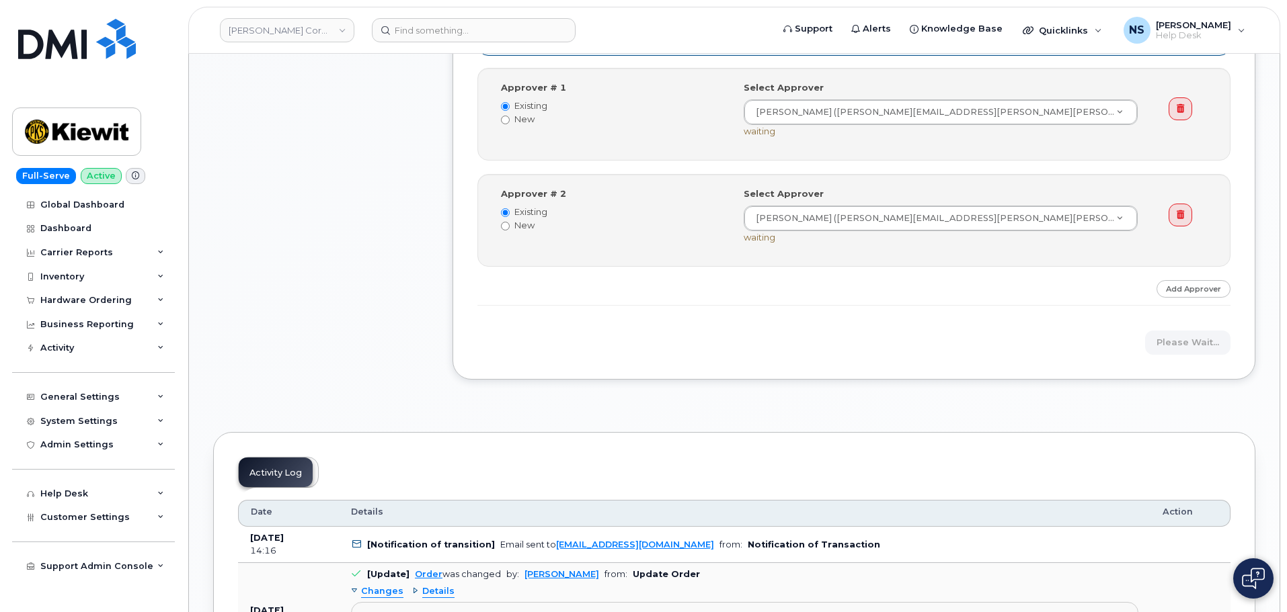
scroll to position [1143, 0]
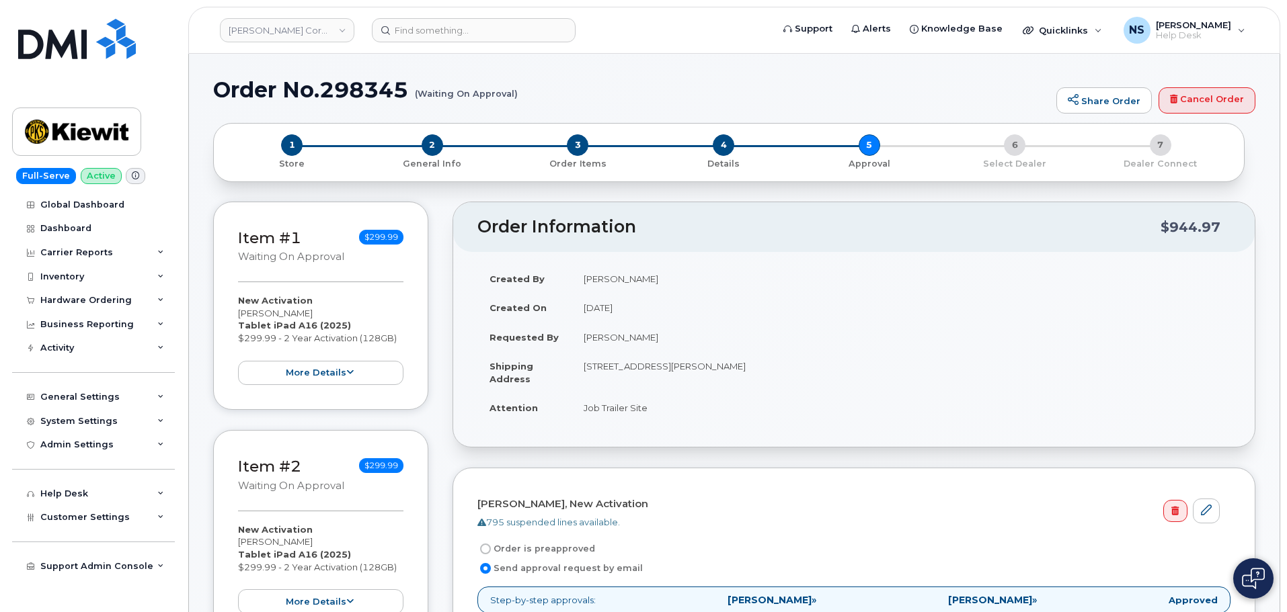
click at [353, 87] on h1 "Order No.298345 (Waiting On Approval)" at bounding box center [631, 90] width 836 height 24
copy h1 "298345"
